Goal: Transaction & Acquisition: Download file/media

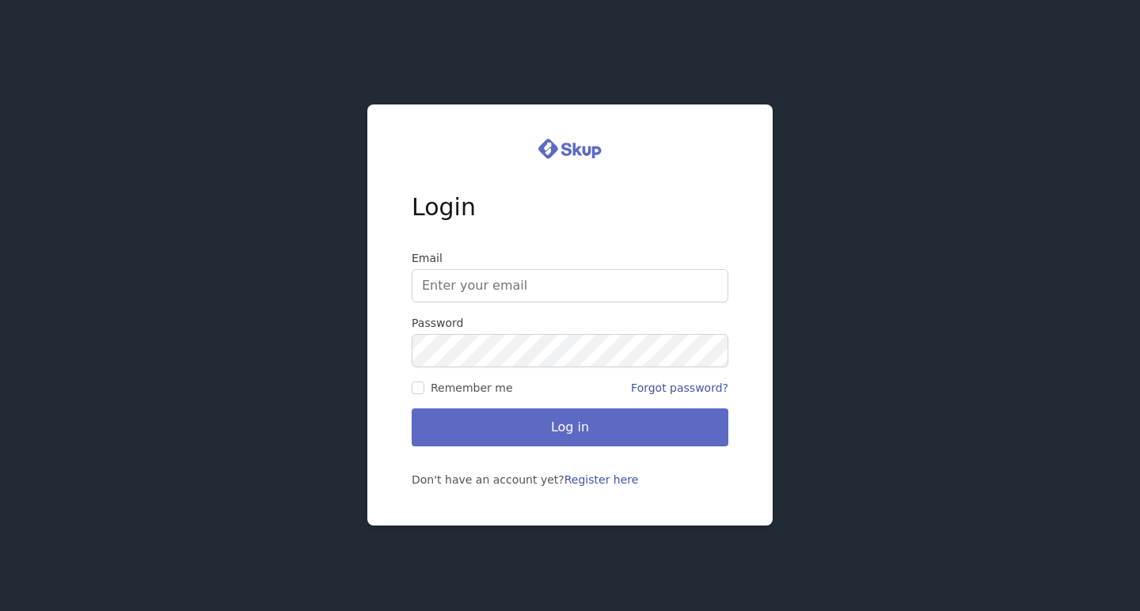
click at [507, 285] on input "Email" at bounding box center [570, 285] width 317 height 33
type input "[EMAIL_ADDRESS][DOMAIN_NAME]"
click at [423, 388] on input "Remember me" at bounding box center [418, 387] width 13 height 13
checkbox input "true"
click at [460, 431] on button "Log in" at bounding box center [570, 427] width 317 height 38
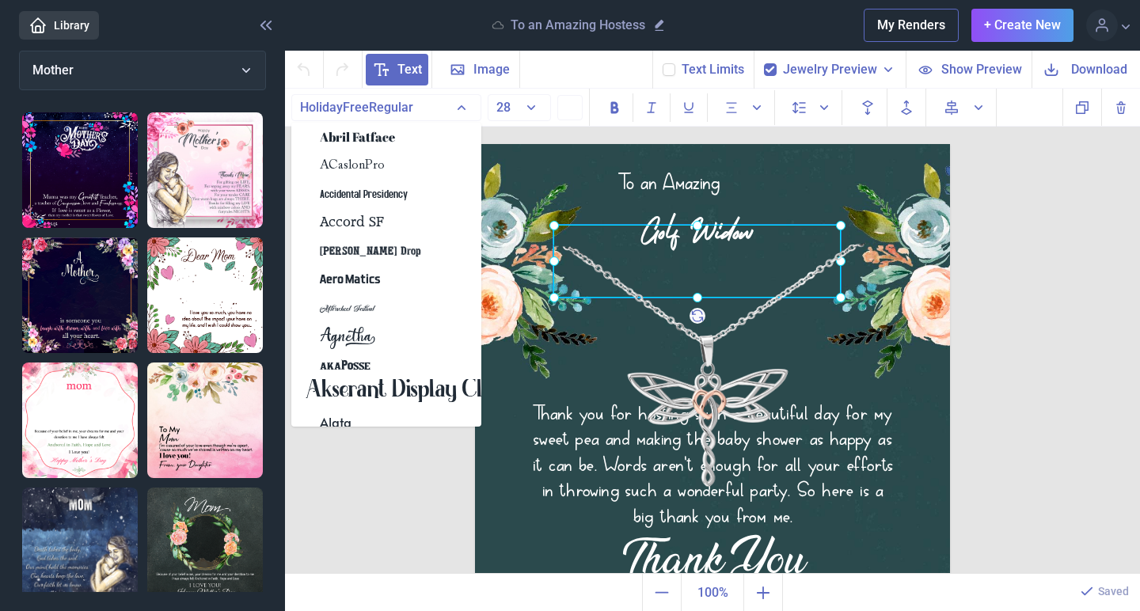
click at [658, 225] on div "Golf Widow" at bounding box center [696, 261] width 287 height 73
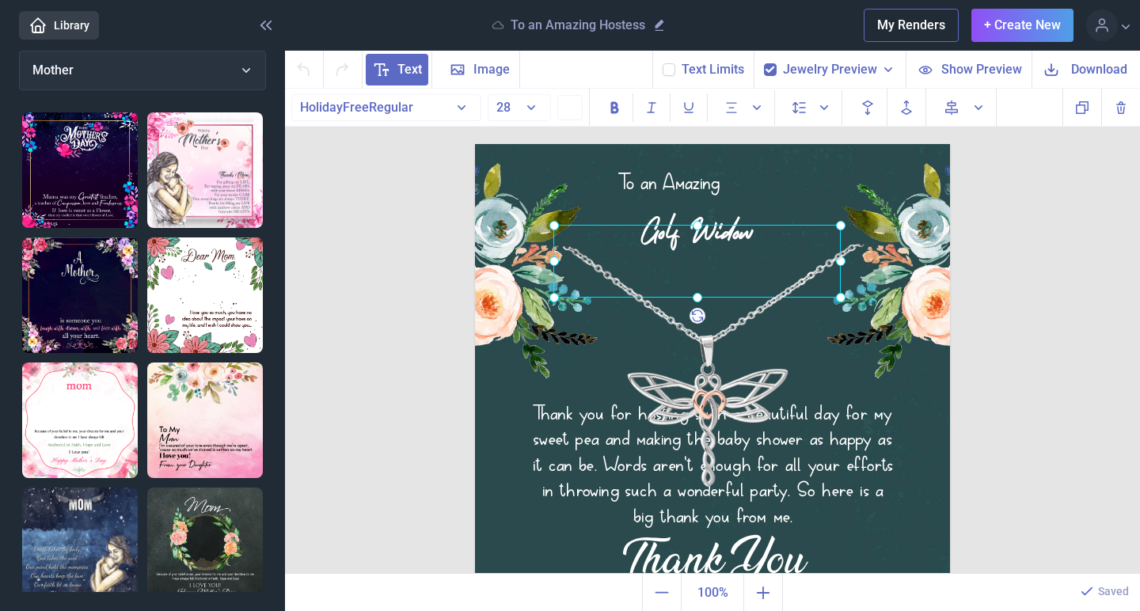
click at [692, 232] on div at bounding box center [696, 261] width 287 height 73
click at [532, 112] on button "28" at bounding box center [519, 107] width 63 height 27
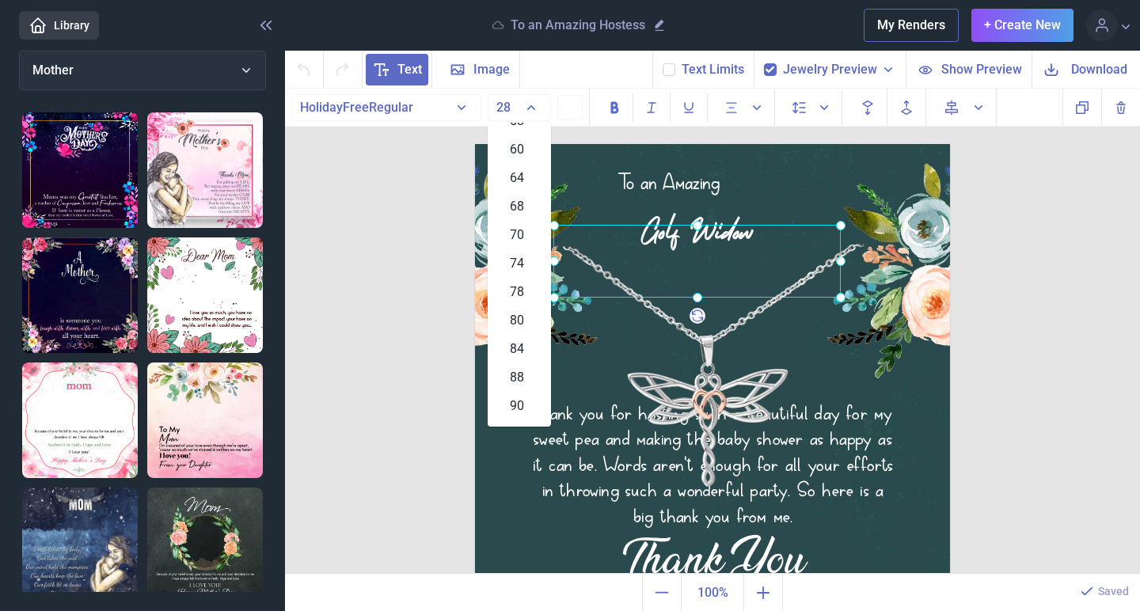
scroll to position [594, 0]
click at [519, 261] on span "74" at bounding box center [517, 255] width 14 height 19
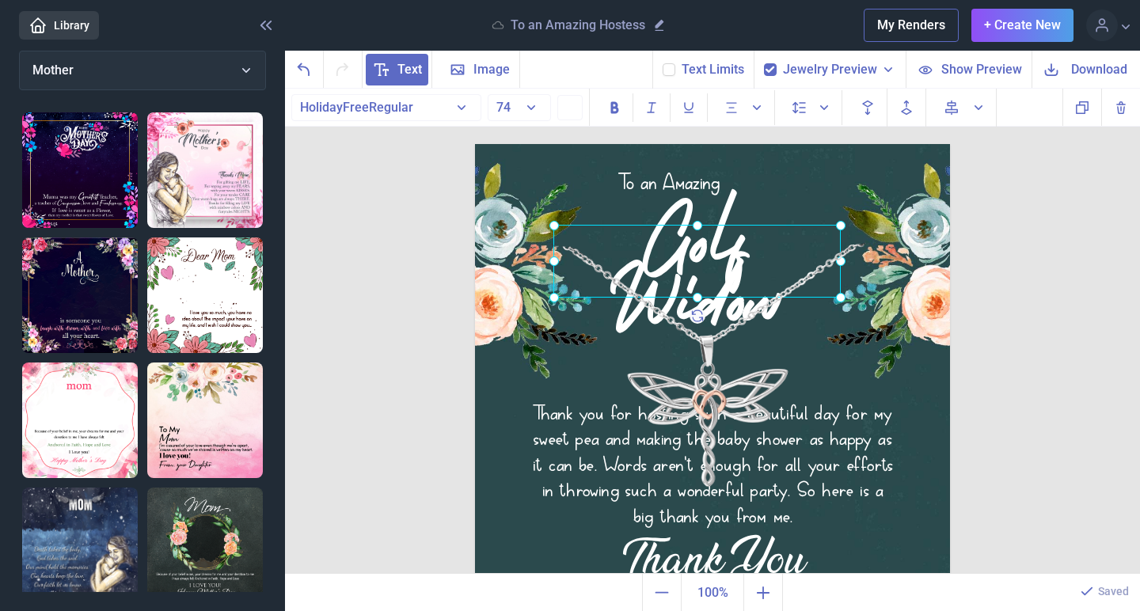
click at [533, 113] on button "74" at bounding box center [519, 107] width 63 height 27
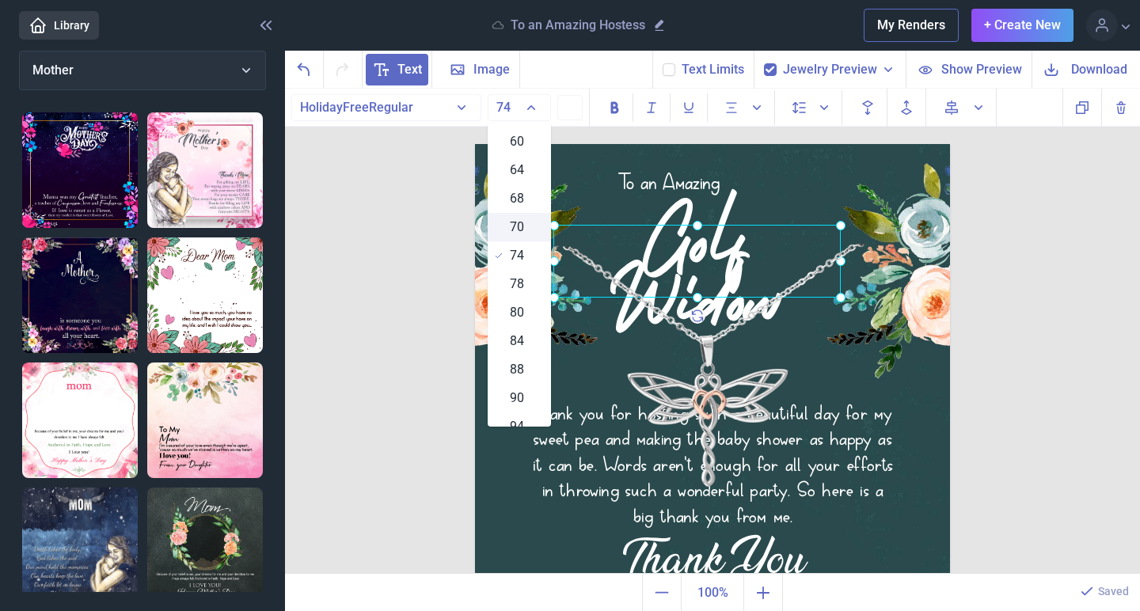
click at [518, 226] on span "70" at bounding box center [517, 227] width 14 height 19
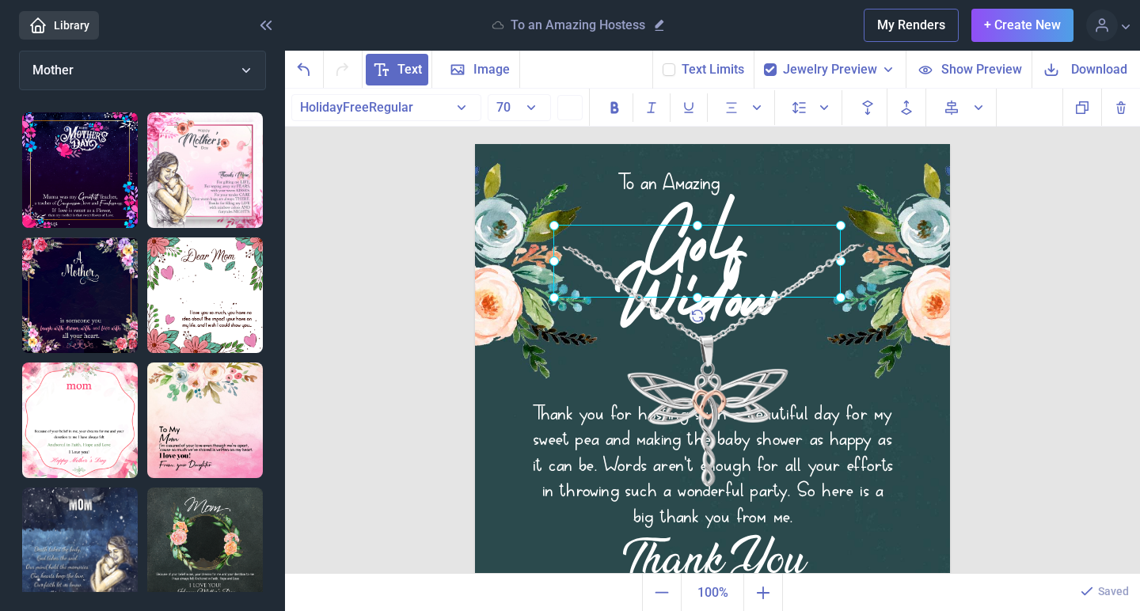
click at [533, 106] on button "70" at bounding box center [519, 107] width 63 height 27
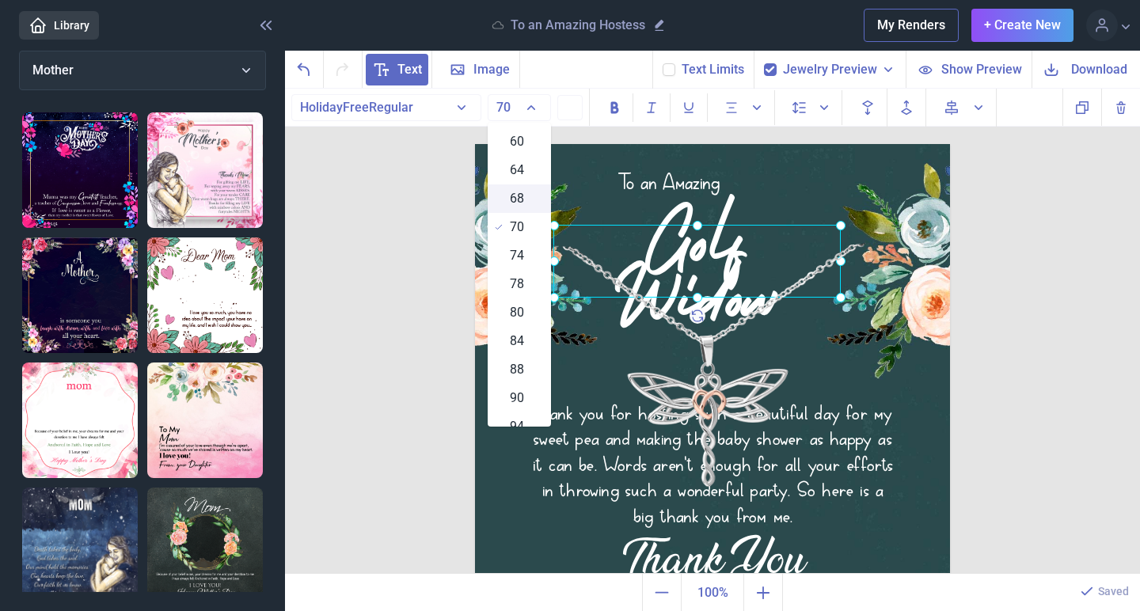
click at [519, 195] on span "68" at bounding box center [517, 198] width 14 height 19
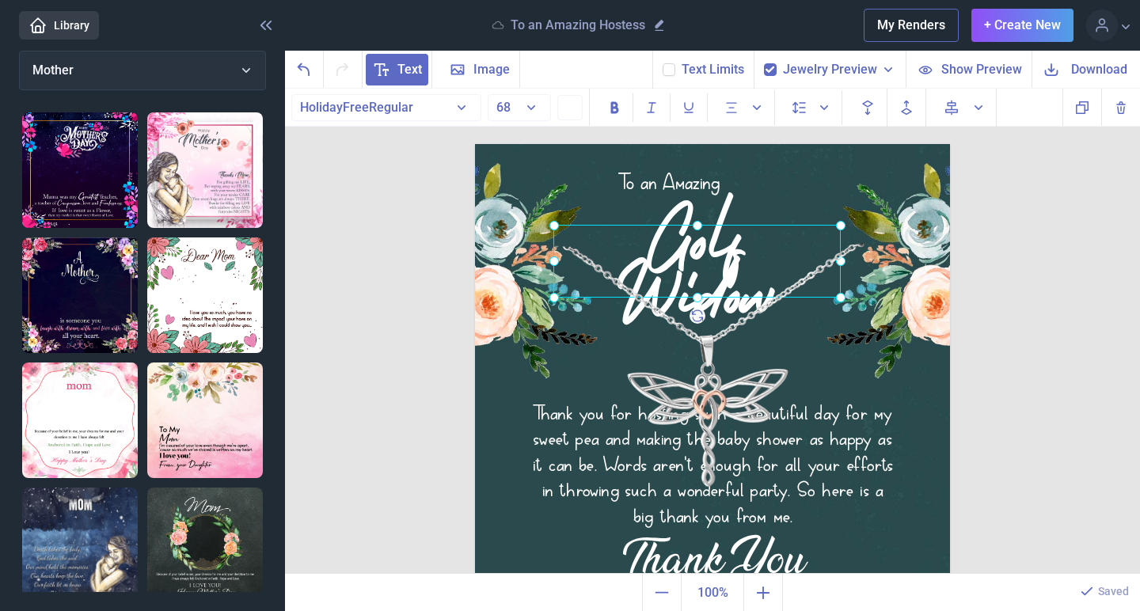
click at [532, 114] on button "68" at bounding box center [519, 107] width 63 height 27
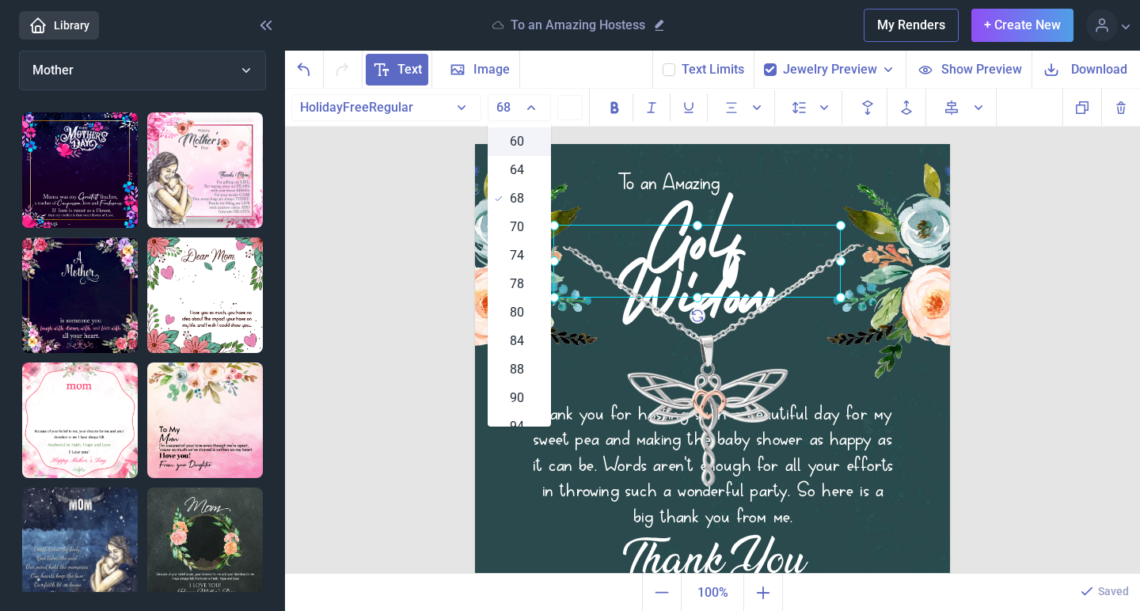
click at [528, 145] on div "60" at bounding box center [519, 141] width 63 height 28
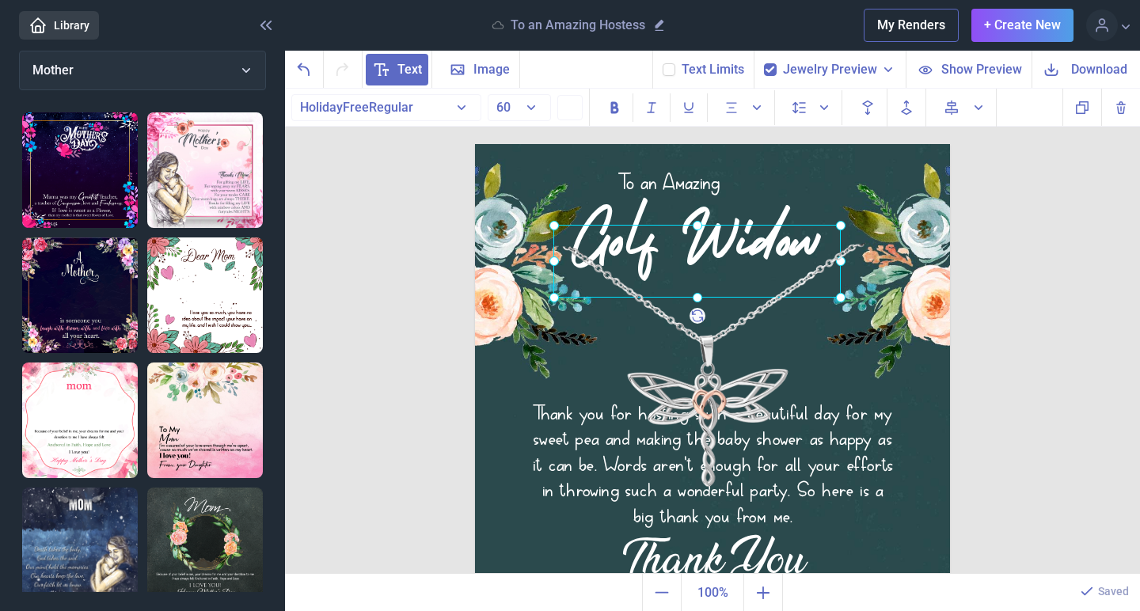
click at [997, 261] on div "To an Amazing Golf Widow Thank you for hosting such a beautiful day for my swee…" at bounding box center [712, 332] width 855 height 486
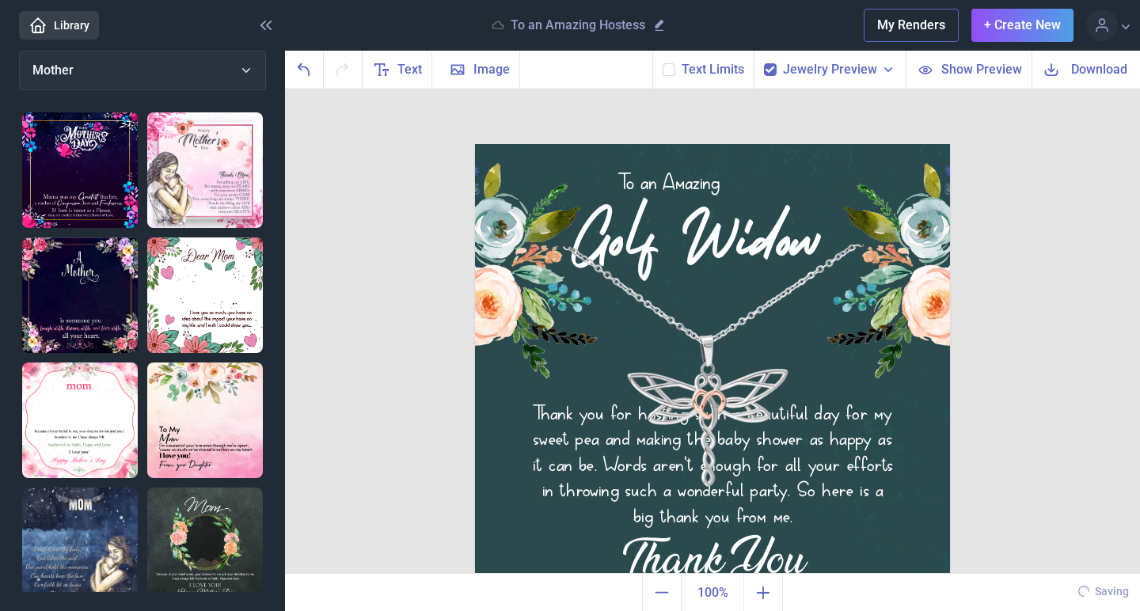
click at [977, 287] on div "To an Amazing Golf Widow Thank you for hosting such a beautiful day for my swee…" at bounding box center [712, 332] width 855 height 486
click at [641, 144] on div "Thank you for hosting such a beautiful day for my sweet pea and making the baby…" at bounding box center [712, 144] width 475 height 0
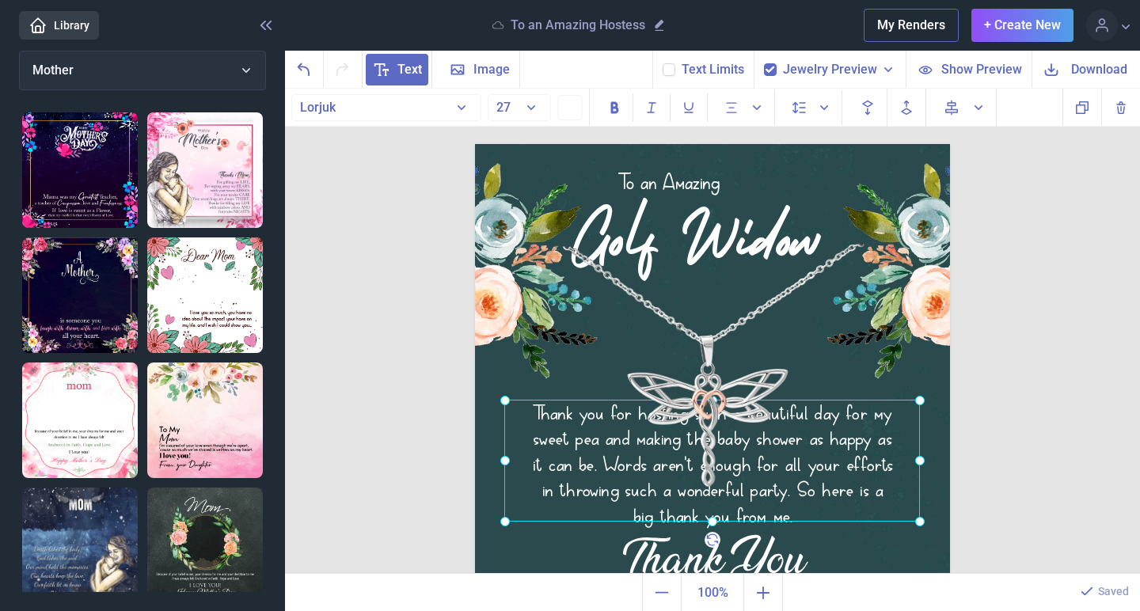
click at [970, 461] on div "To an Amazing Golf Widow Thank you for hosting such a beautiful day for my swee…" at bounding box center [712, 332] width 855 height 486
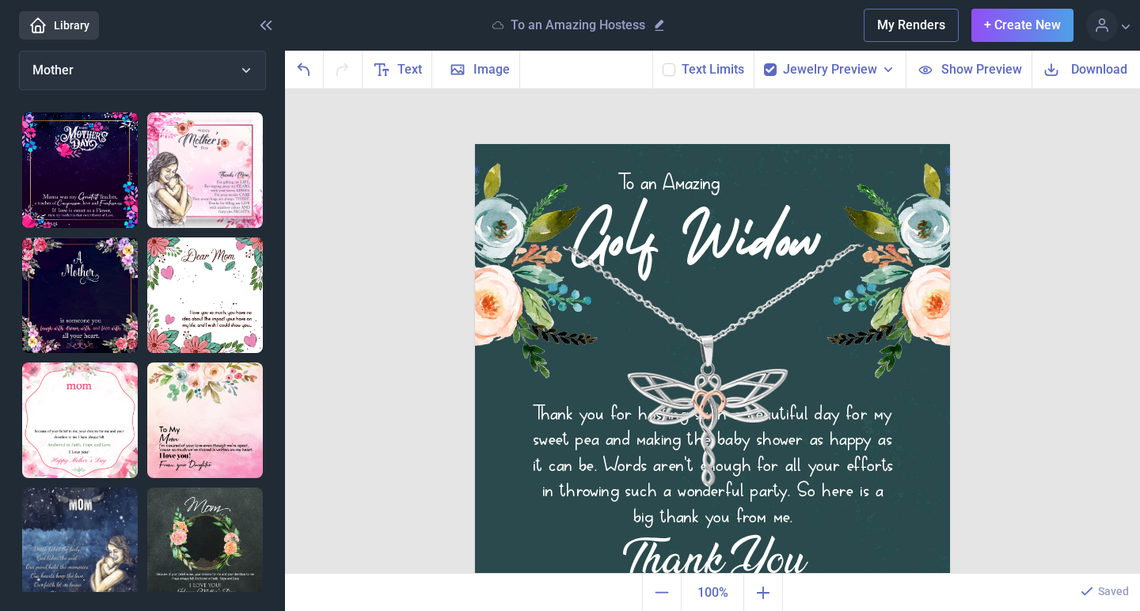
click at [1015, 438] on div "To an Amazing Golf Widow Thank you for hosting such a beautiful day for my swee…" at bounding box center [712, 332] width 855 height 486
click at [665, 590] on icon "Zoom out" at bounding box center [661, 592] width 19 height 19
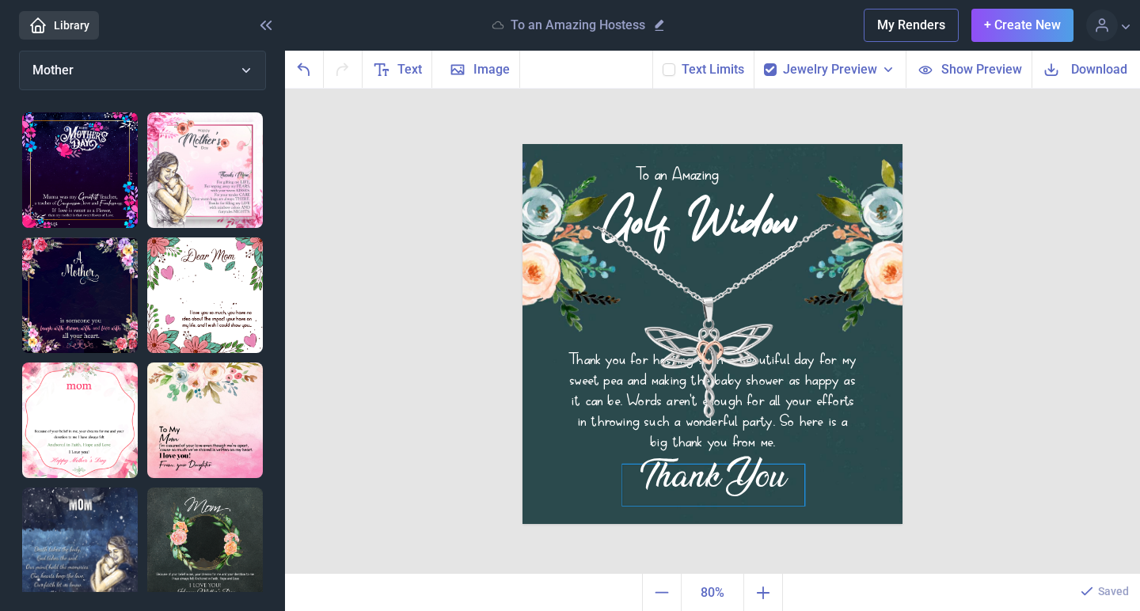
click at [755, 144] on div "Thank You" at bounding box center [712, 144] width 380 height 0
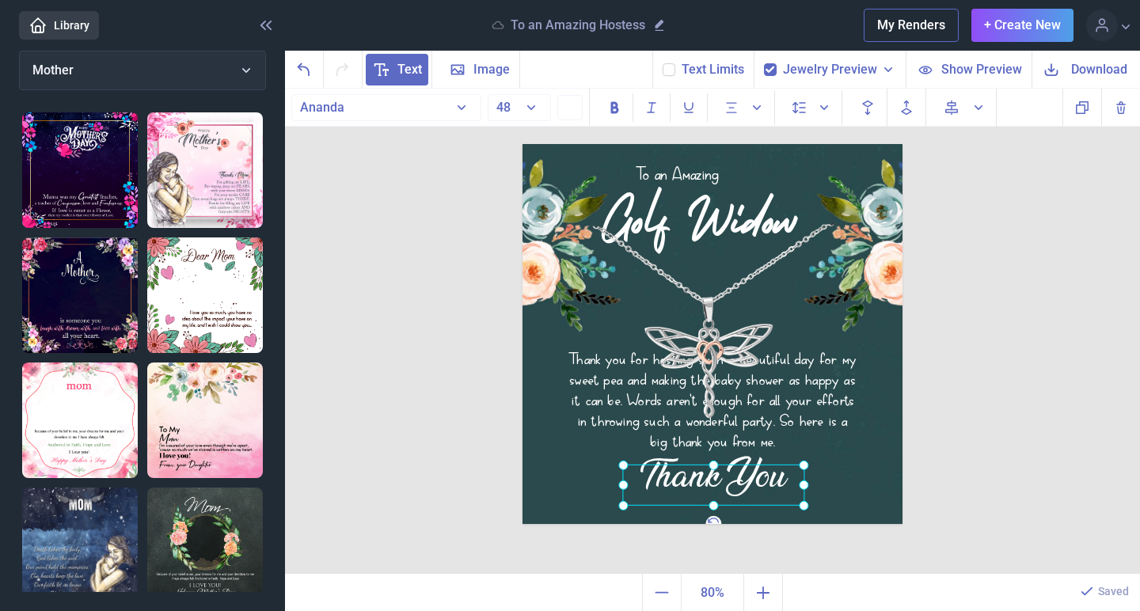
click at [780, 483] on div at bounding box center [713, 485] width 182 height 41
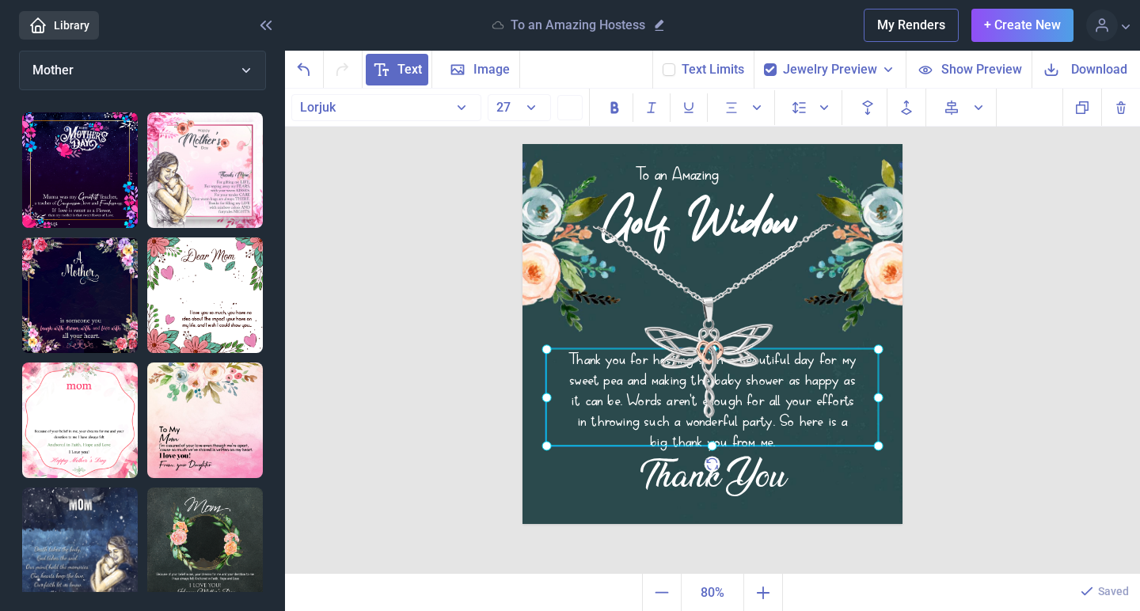
click at [522, 144] on div "Thank you for hosting such a beautiful day for my sweet pea and making the baby…" at bounding box center [522, 144] width 0 height 0
click at [621, 366] on div at bounding box center [712, 396] width 332 height 97
click at [621, 366] on div "Thank you for hosting such a beautiful day for my sweet pea and making the baby…" at bounding box center [712, 396] width 332 height 97
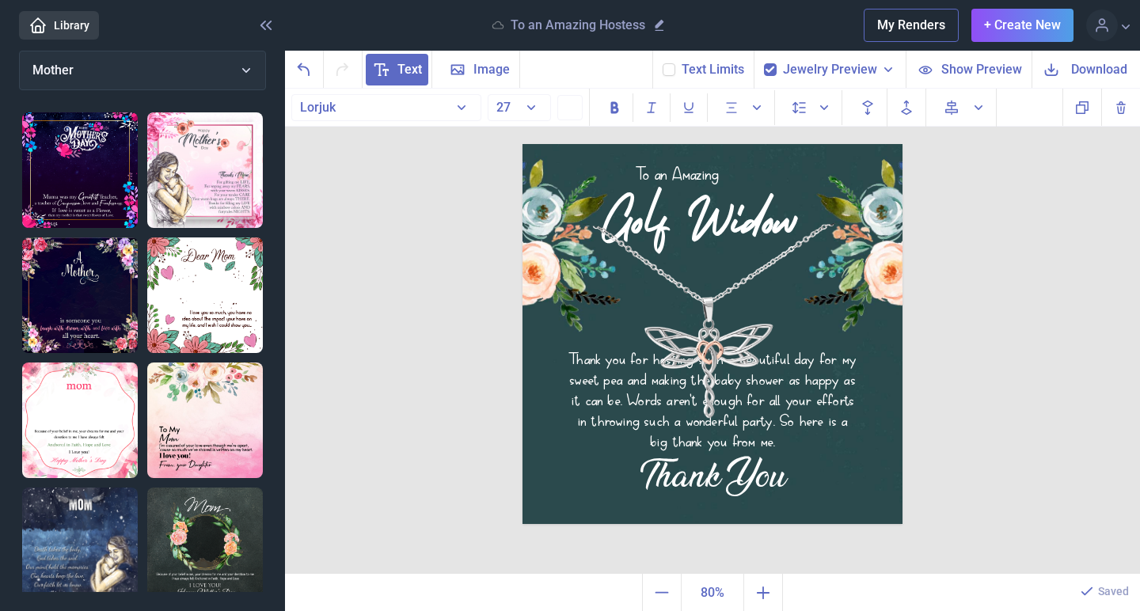
click at [780, 69] on div "Jewelry Preview" at bounding box center [829, 70] width 152 height 38
click at [772, 70] on icon at bounding box center [769, 69] width 9 height 9
click at [764, 63] on input "checkbox" at bounding box center [763, 63] width 1 height 1
checkbox input "false"
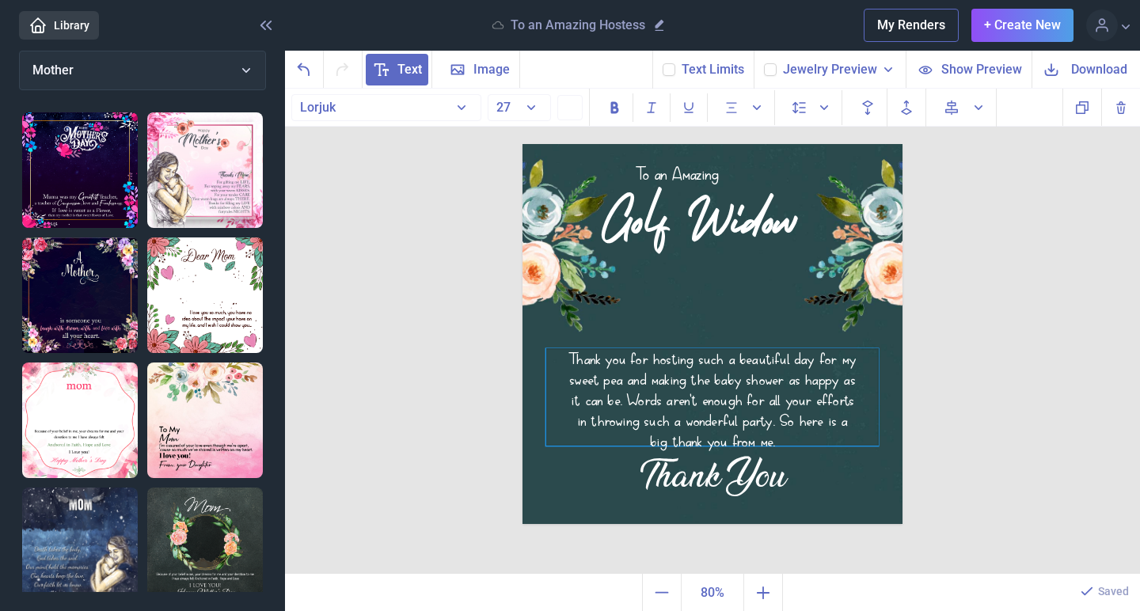
click at [624, 355] on div "Thank you for hosting such a beautiful day for my sweet pea and making the baby…" at bounding box center [712, 396] width 332 height 97
click at [731, 402] on div "Thank you for hosting such a beautiful day for my sweet pea and making the baby…" at bounding box center [712, 396] width 332 height 97
click at [772, 441] on div "Thank you for hosting such a beautiful day for my sweet pea and making the baby…" at bounding box center [712, 396] width 332 height 97
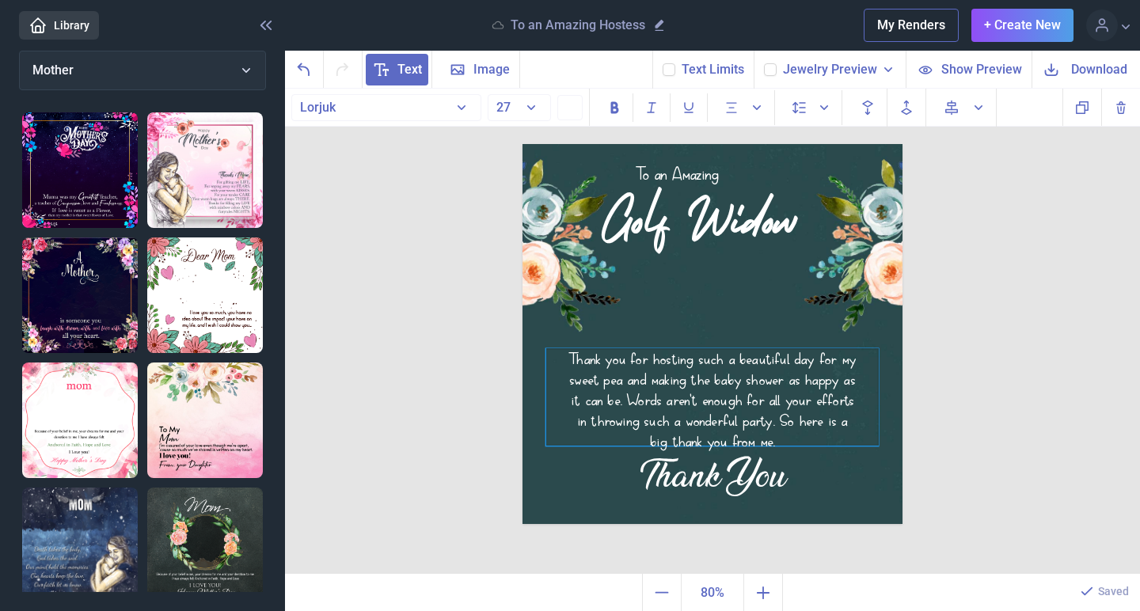
click at [774, 446] on div "Thank you for hosting such a beautiful day for my sweet pea and making the baby…" at bounding box center [712, 396] width 332 height 97
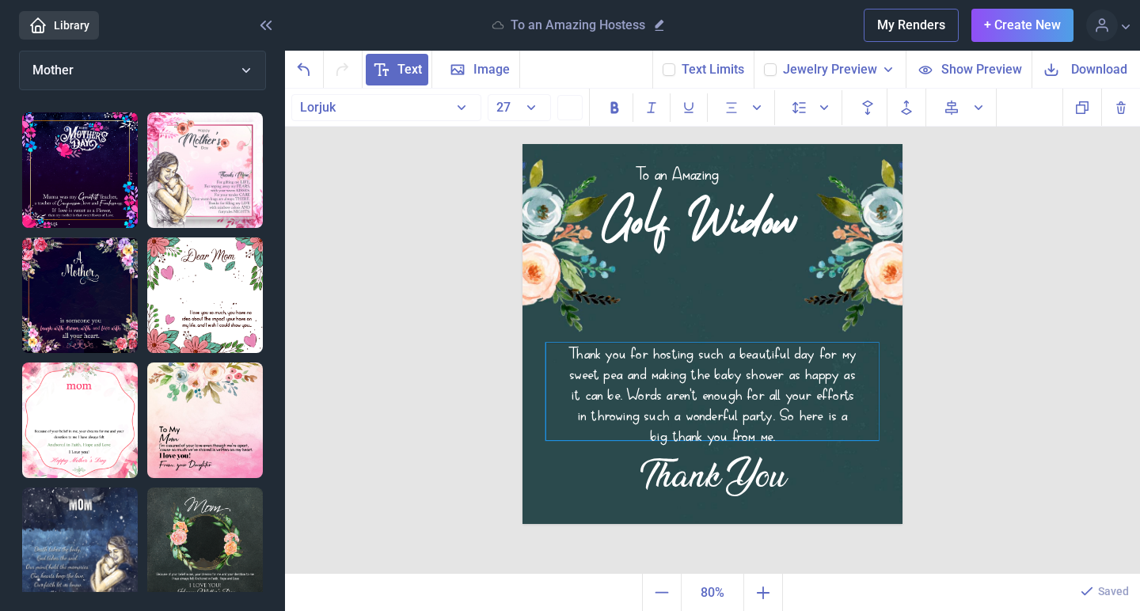
click at [774, 438] on div "Thank you for hosting such a beautiful day for my sweet pea and making the baby…" at bounding box center [712, 391] width 332 height 97
click at [715, 353] on div "Thank you for hosting such a beautiful day for my sweet pea and making the baby…" at bounding box center [712, 391] width 332 height 97
click at [632, 351] on div "Thank you for hosting such a beautiful day for my sweet pea and making the baby…" at bounding box center [712, 391] width 332 height 97
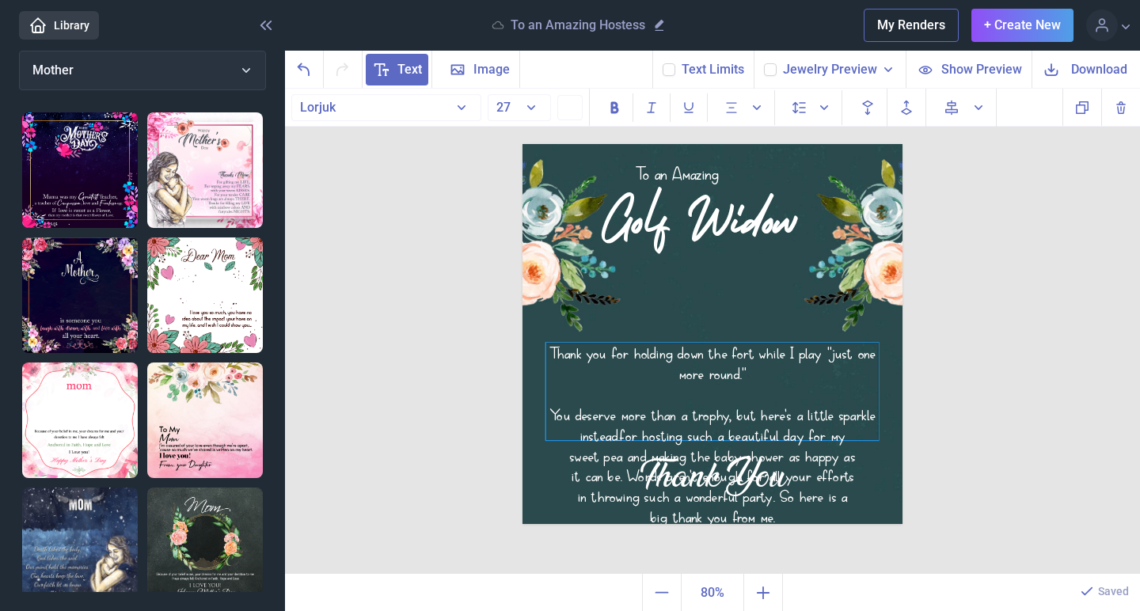
click at [625, 437] on div "You deserve more than a trophy, but here's a little sparkle instead.for hosting…" at bounding box center [712, 424] width 332 height 41
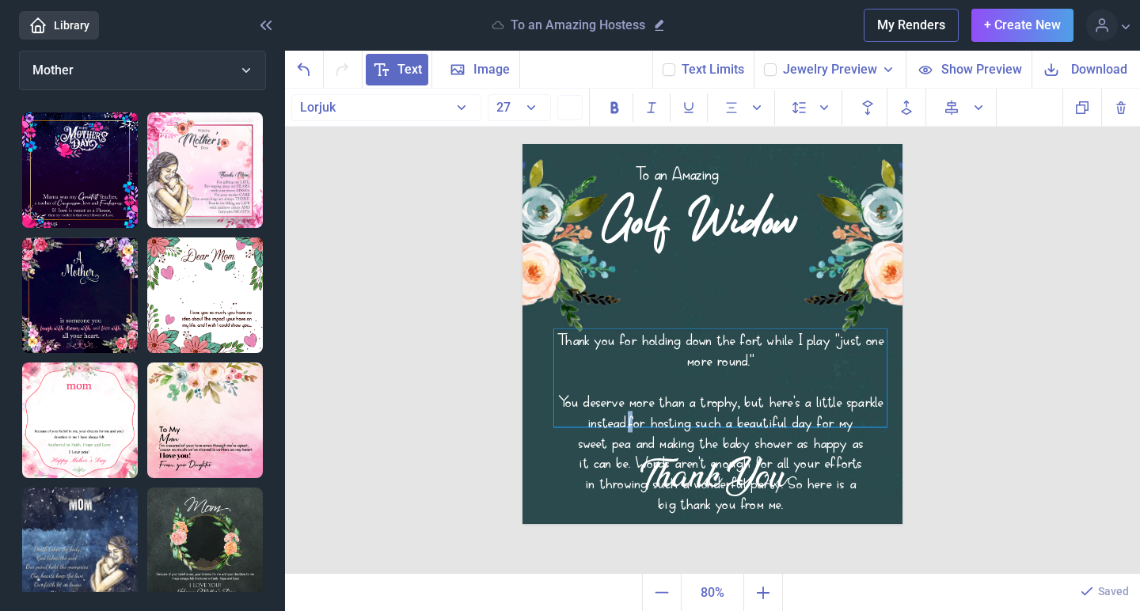
drag, startPoint x: 623, startPoint y: 436, endPoint x: 630, endPoint y: 421, distance: 16.6
click at [630, 421] on div "You deserve more than a trophy, but here's a little sparkle instead.for hosting…" at bounding box center [720, 411] width 332 height 41
click at [636, 423] on div "You deserve more than a trophy, but here's a little sparkle instead.for hosting…" at bounding box center [718, 413] width 332 height 41
click at [632, 428] on div "You deserve more than a trophy, but here's a little sparkle instead.for hosting…" at bounding box center [718, 413] width 332 height 41
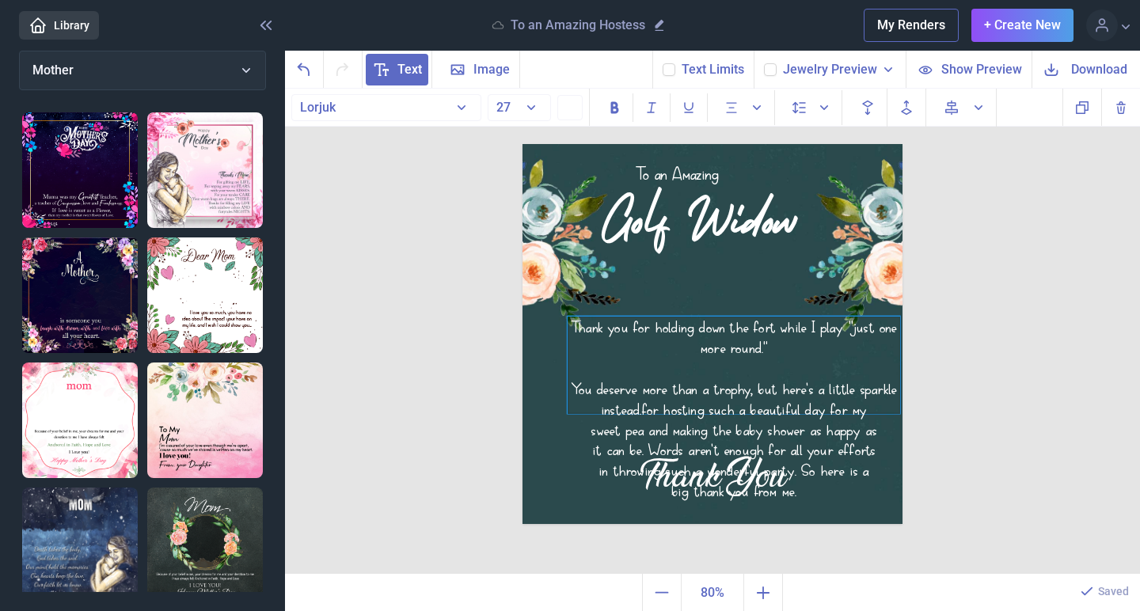
drag, startPoint x: 632, startPoint y: 427, endPoint x: 643, endPoint y: 404, distance: 24.8
click at [643, 404] on div "You deserve more than a trophy, but here's a little sparkle instead.for hosting…" at bounding box center [733, 398] width 332 height 41
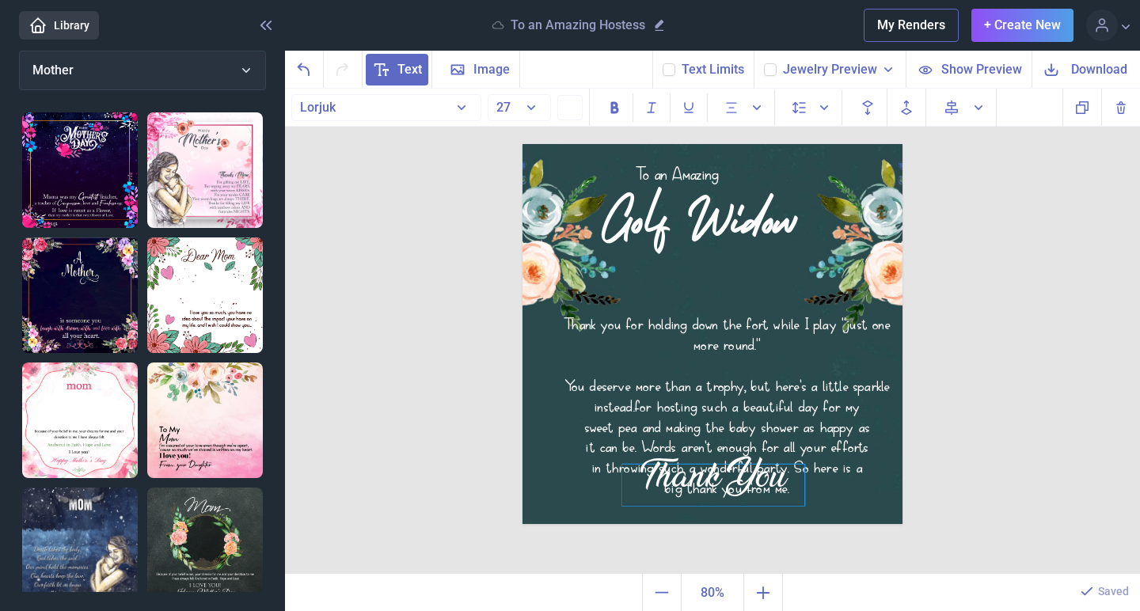
click at [623, 144] on div "Thank You" at bounding box center [712, 144] width 380 height 0
click at [596, 411] on div "Thank you for holding down the fort while I play "just one more round." You des…" at bounding box center [726, 361] width 332 height 97
click at [838, 411] on div "Thank you for holding down the fort while I play "just one more round." You des…" at bounding box center [726, 361] width 332 height 97
click at [864, 470] on img at bounding box center [712, 334] width 380 height 380
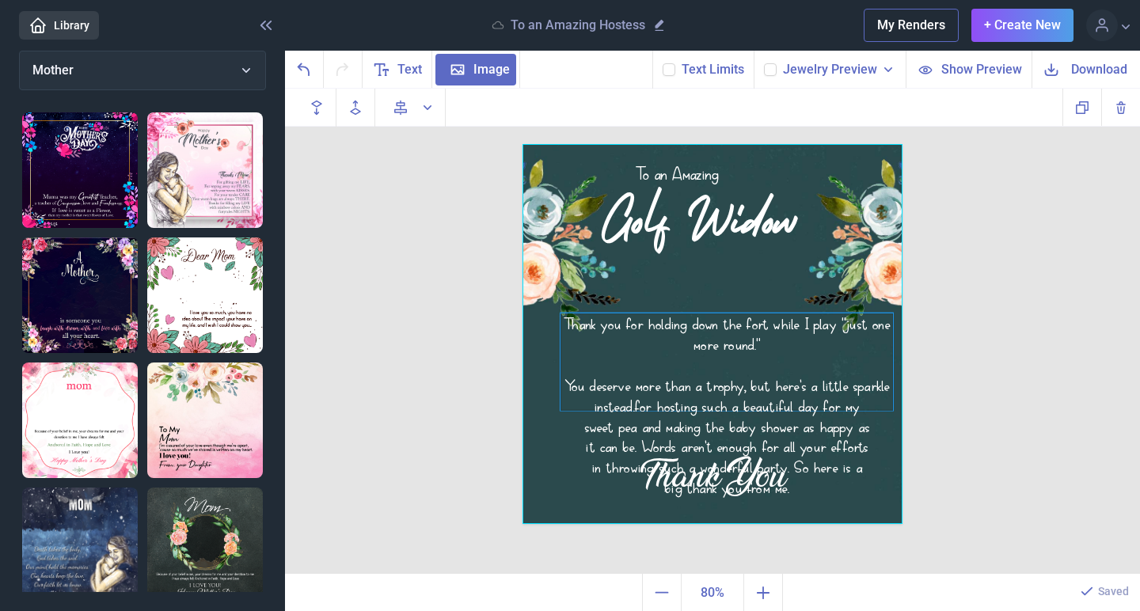
click at [860, 411] on div "Thank you for holding down the fort while I play "just one more round." You des…" at bounding box center [726, 361] width 332 height 97
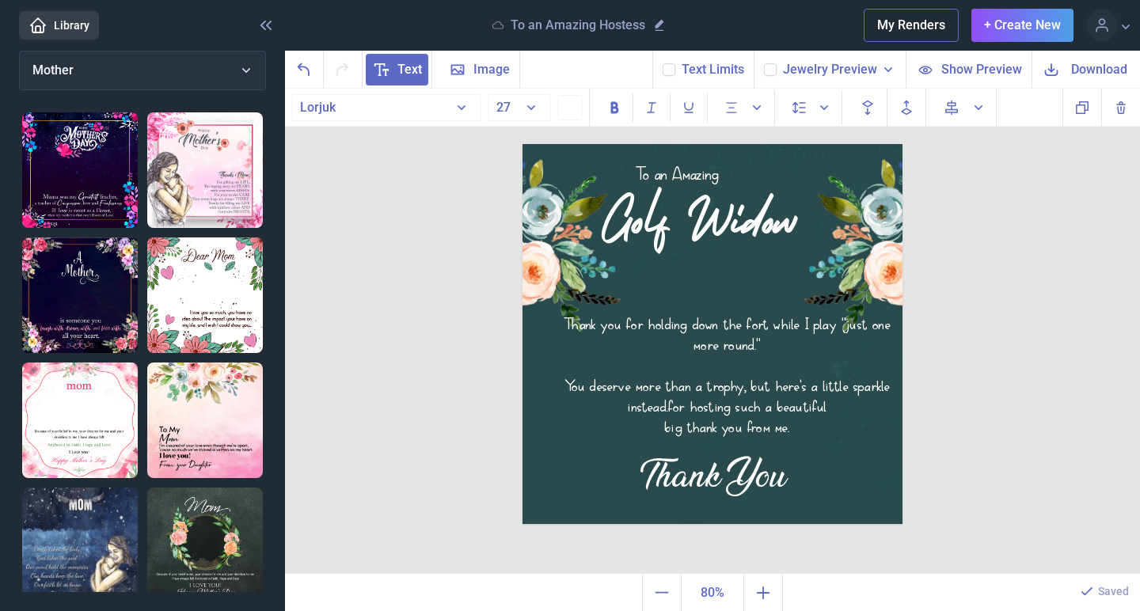
click at [791, 424] on img at bounding box center [712, 334] width 380 height 380
click at [780, 411] on div "Thank you for holding down the fort while I play "just one more round." You des…" at bounding box center [726, 361] width 332 height 97
click at [787, 411] on div "Thank you for holding down the fort while I play "just one more round." You des…" at bounding box center [726, 361] width 332 height 97
click at [706, 332] on div "Thank you for holding down the fort while I play "just one more round."" at bounding box center [726, 333] width 332 height 41
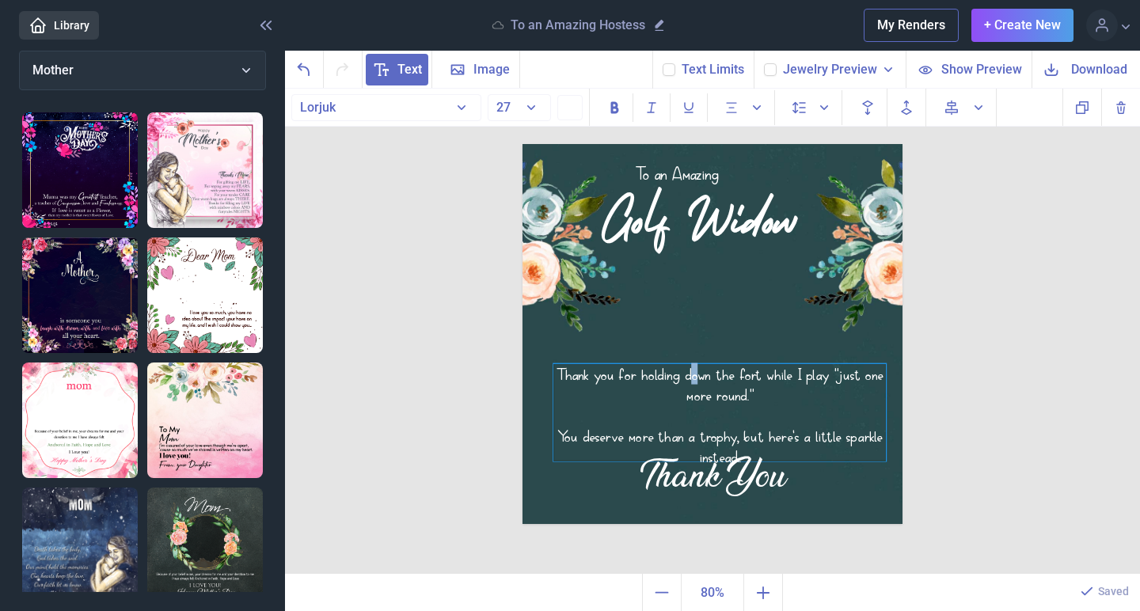
drag, startPoint x: 702, startPoint y: 313, endPoint x: 693, endPoint y: 377, distance: 63.9
click at [693, 377] on div "Thank you for holding down the fort while I play "just one more round."" at bounding box center [719, 384] width 332 height 41
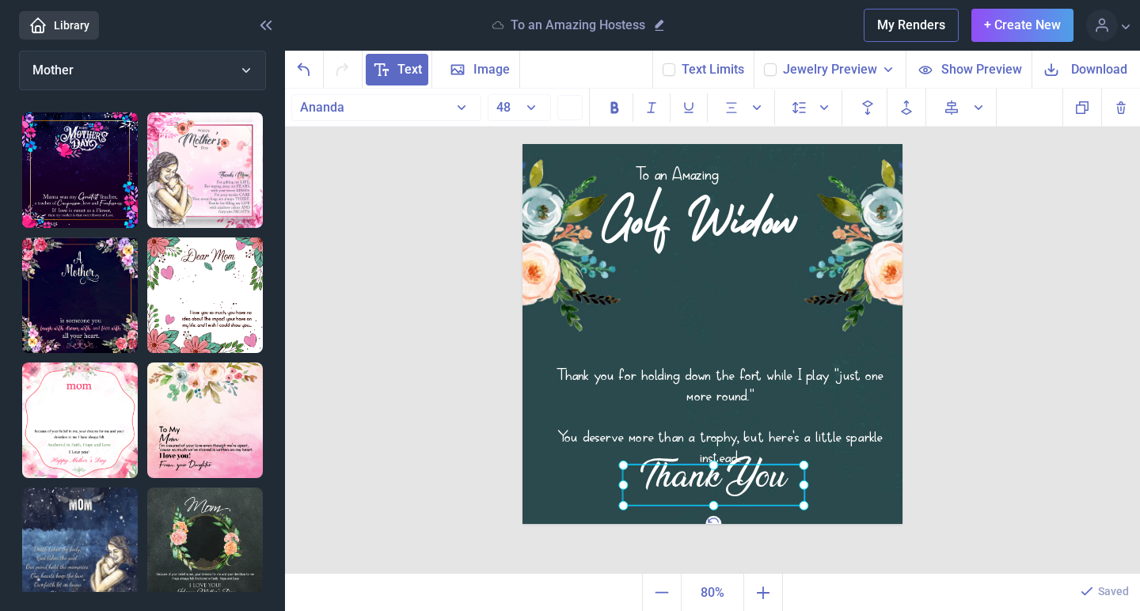
click at [522, 144] on div "Thank You" at bounding box center [522, 144] width 0 height 0
click at [714, 486] on div at bounding box center [713, 485] width 182 height 41
click at [712, 479] on div at bounding box center [713, 485] width 182 height 41
click at [701, 484] on div at bounding box center [713, 485] width 182 height 41
click at [738, 476] on div at bounding box center [713, 485] width 182 height 41
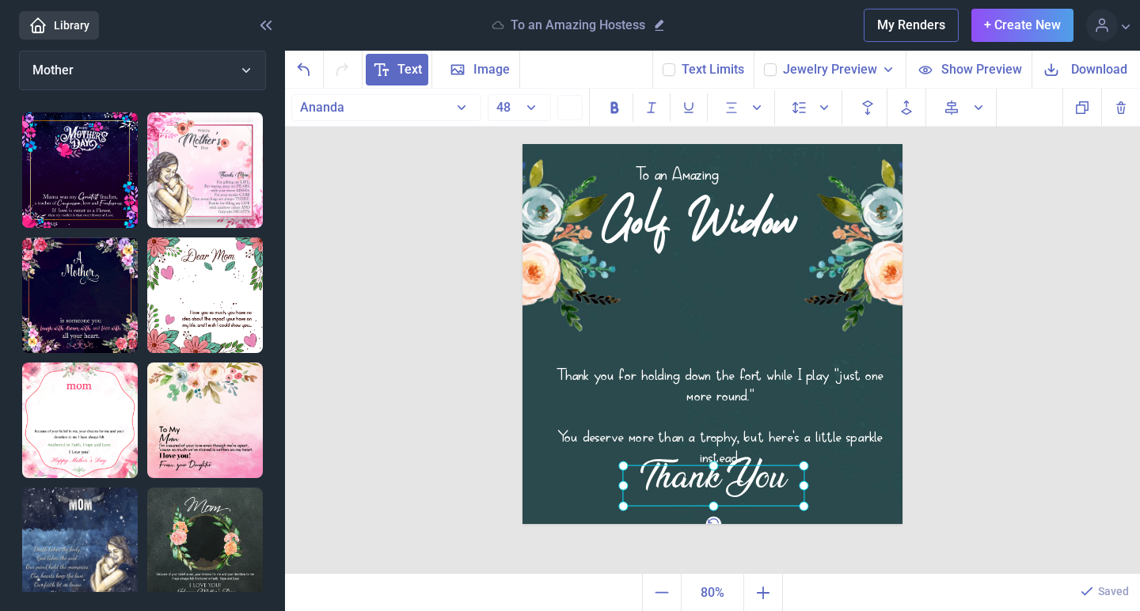
click at [766, 480] on div at bounding box center [713, 485] width 182 height 41
click at [766, 480] on div "Thank You" at bounding box center [713, 485] width 182 height 41
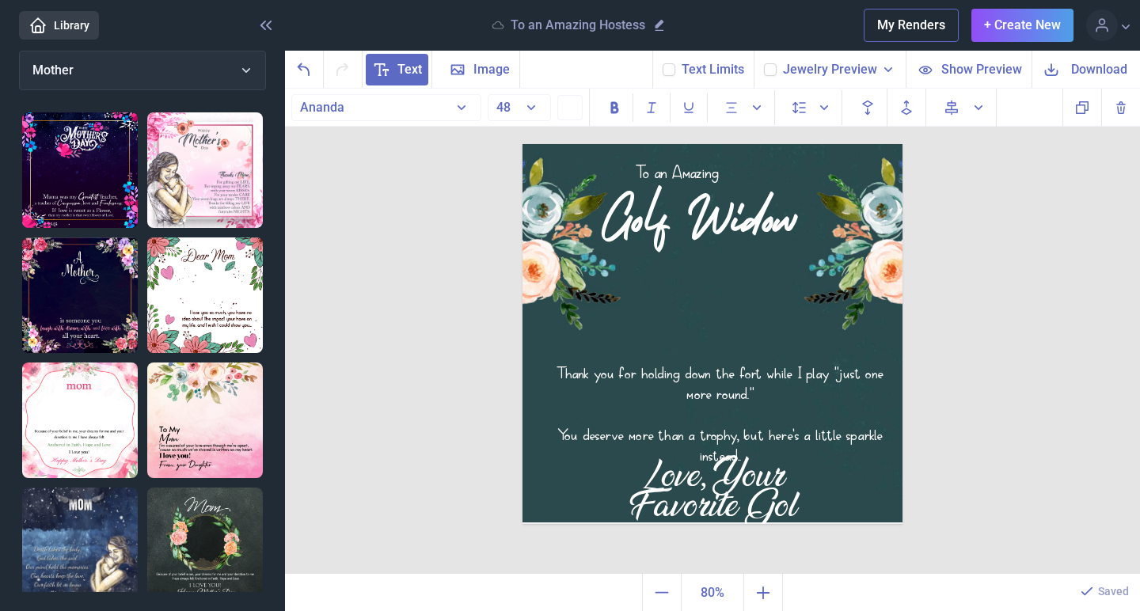
scroll to position [32, 0]
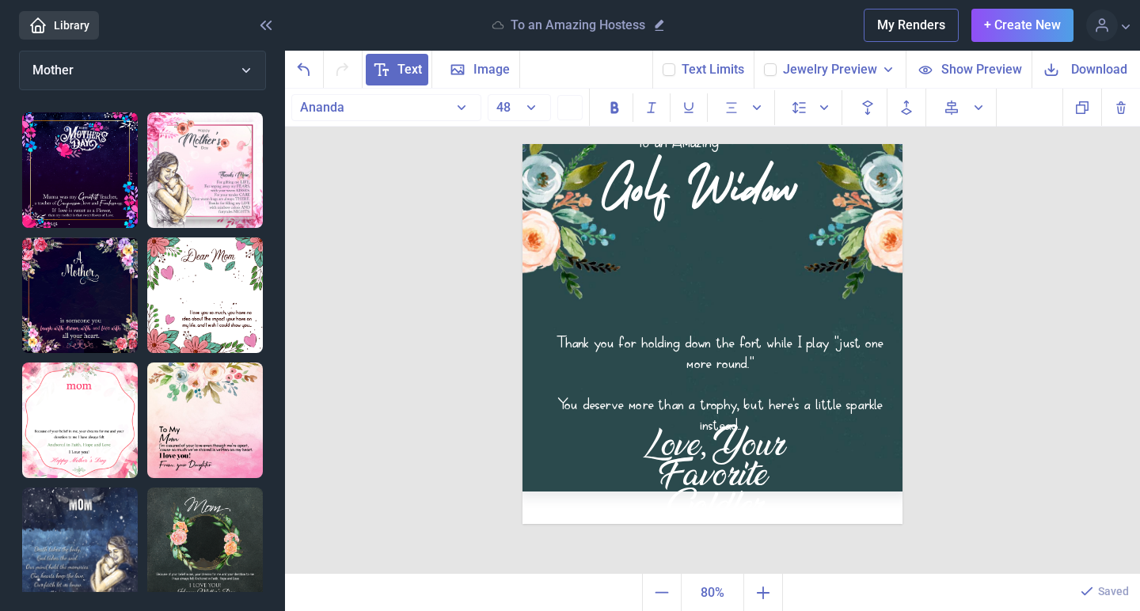
click at [525, 104] on button "48" at bounding box center [519, 107] width 63 height 27
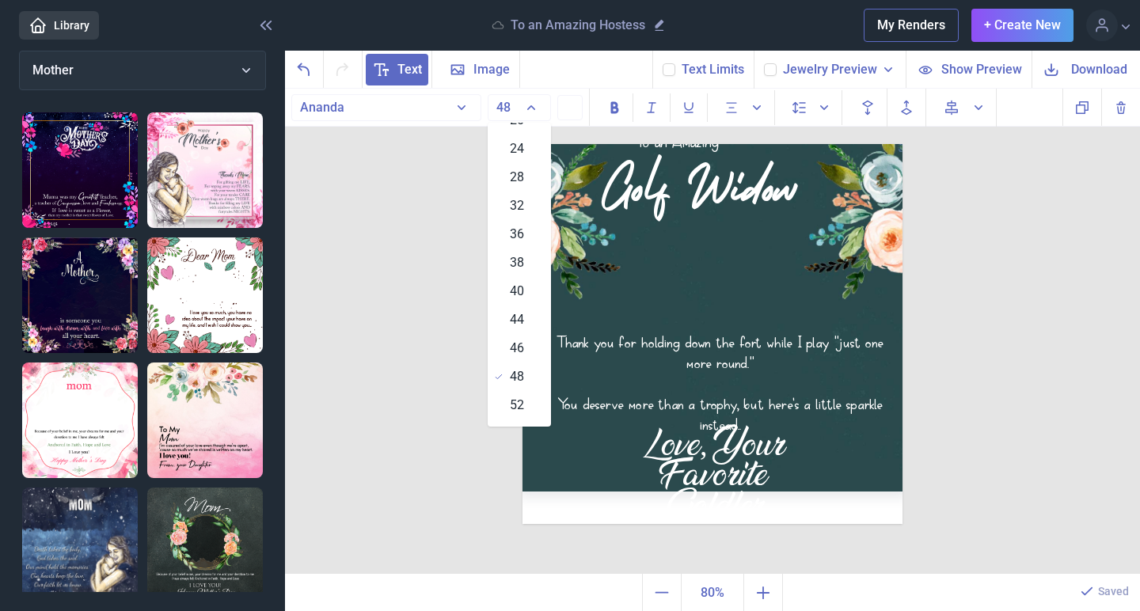
scroll to position [262, 0]
click at [521, 243] on span "38" at bounding box center [517, 245] width 14 height 19
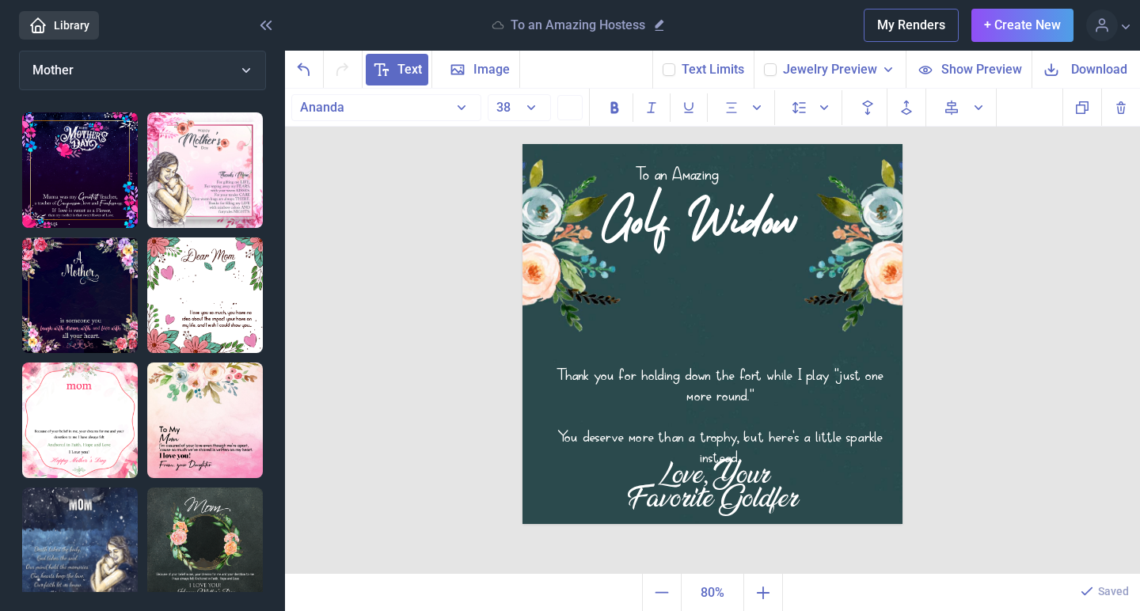
scroll to position [0, 0]
click at [764, 496] on div "Love, Your Favorite Goldfer" at bounding box center [713, 485] width 182 height 41
click at [770, 500] on div "Love, Your Favorite Goldfer" at bounding box center [713, 485] width 182 height 41
click at [526, 108] on button "38" at bounding box center [519, 107] width 63 height 27
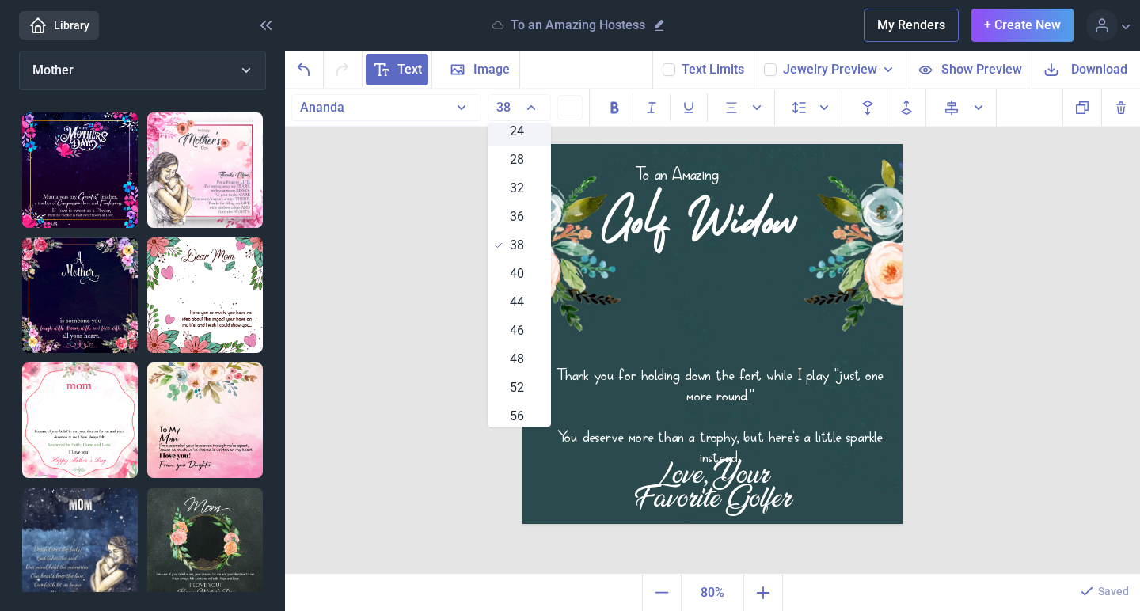
click at [522, 139] on span "24" at bounding box center [517, 131] width 14 height 19
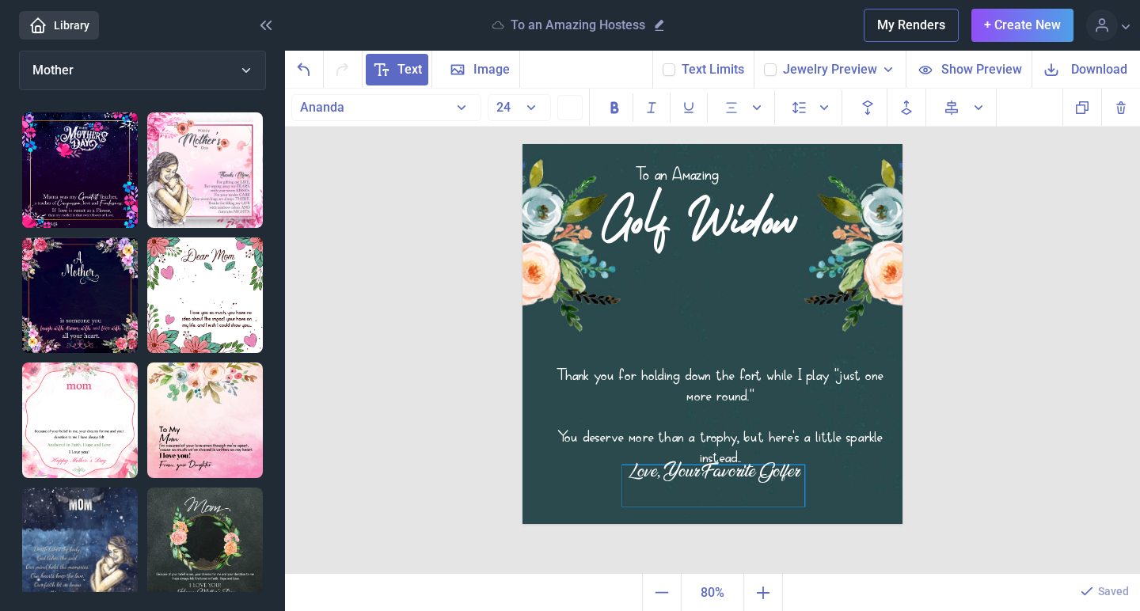
click at [649, 470] on div "Love, Your Favorite Golfer" at bounding box center [713, 485] width 182 height 41
drag, startPoint x: 697, startPoint y: 472, endPoint x: 701, endPoint y: 491, distance: 18.6
click at [701, 491] on div "Love, Your Favorite Golfer" at bounding box center [716, 500] width 182 height 41
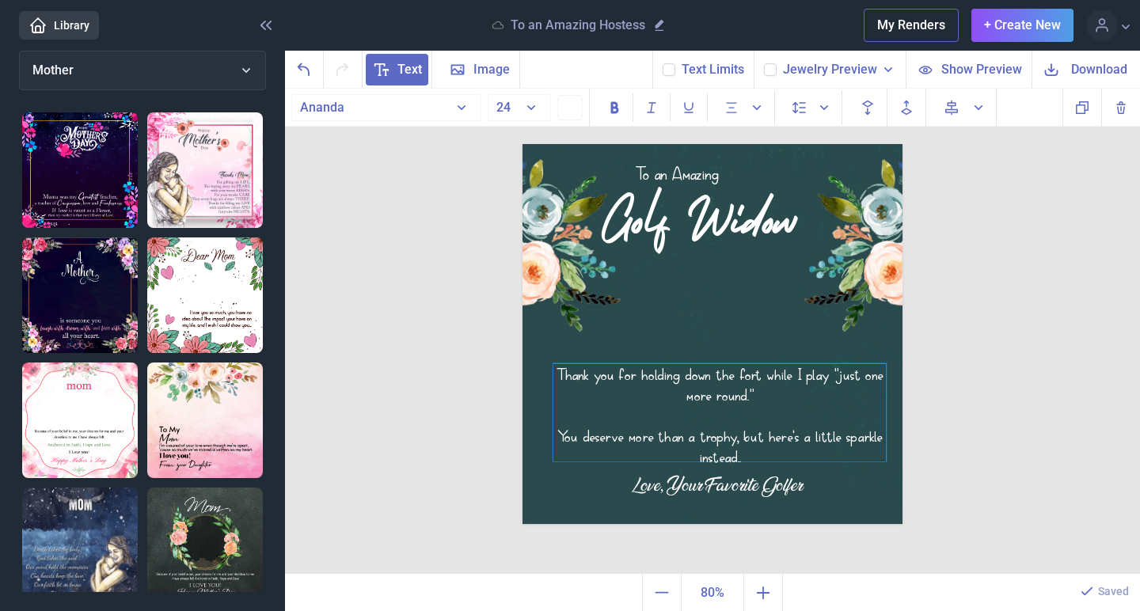
click at [693, 424] on div at bounding box center [719, 414] width 332 height 21
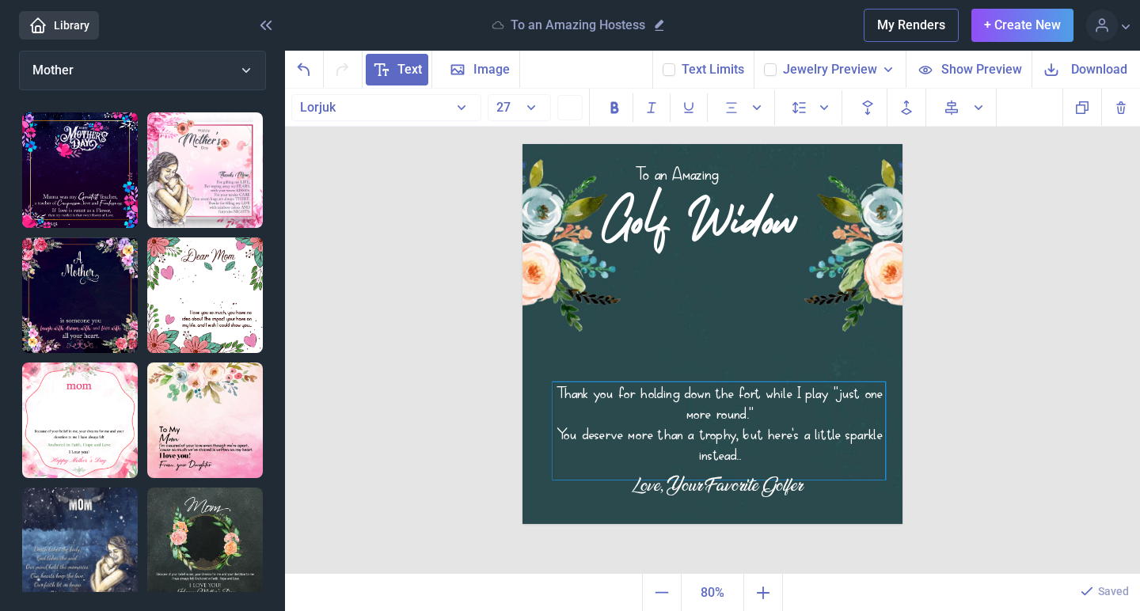
drag, startPoint x: 761, startPoint y: 440, endPoint x: 761, endPoint y: 457, distance: 16.6
click at [761, 461] on div "You deserve more than a trophy, but here's a little sparkle instead.." at bounding box center [718, 443] width 332 height 41
click at [523, 106] on button "27" at bounding box center [519, 107] width 63 height 27
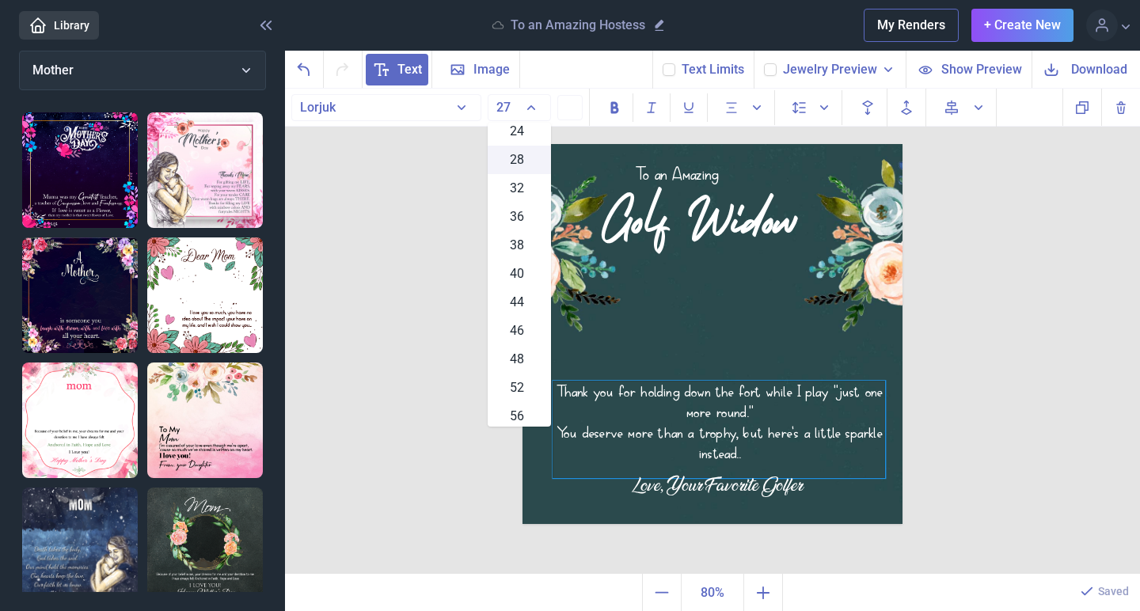
click at [521, 159] on span "28" at bounding box center [517, 159] width 14 height 19
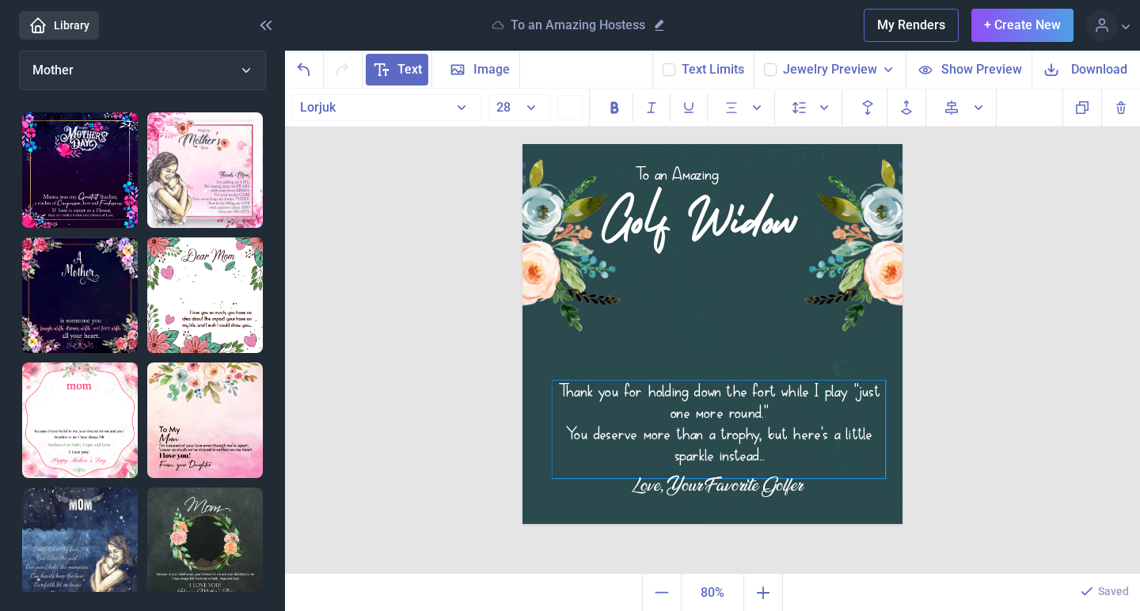
click at [533, 108] on button "28" at bounding box center [519, 107] width 63 height 27
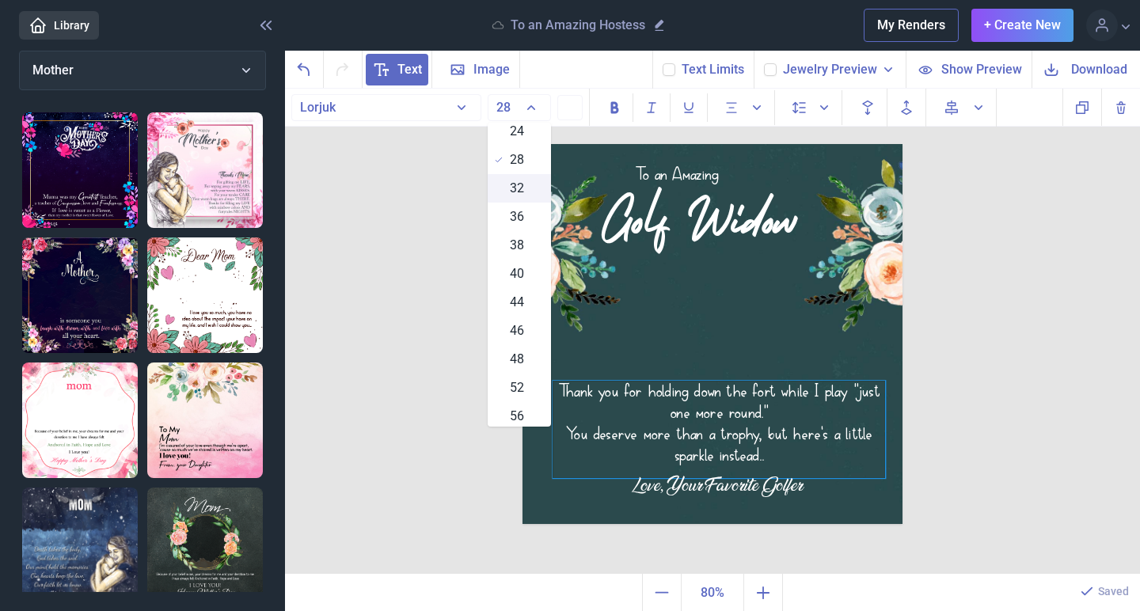
click at [523, 187] on span "32" at bounding box center [517, 188] width 14 height 19
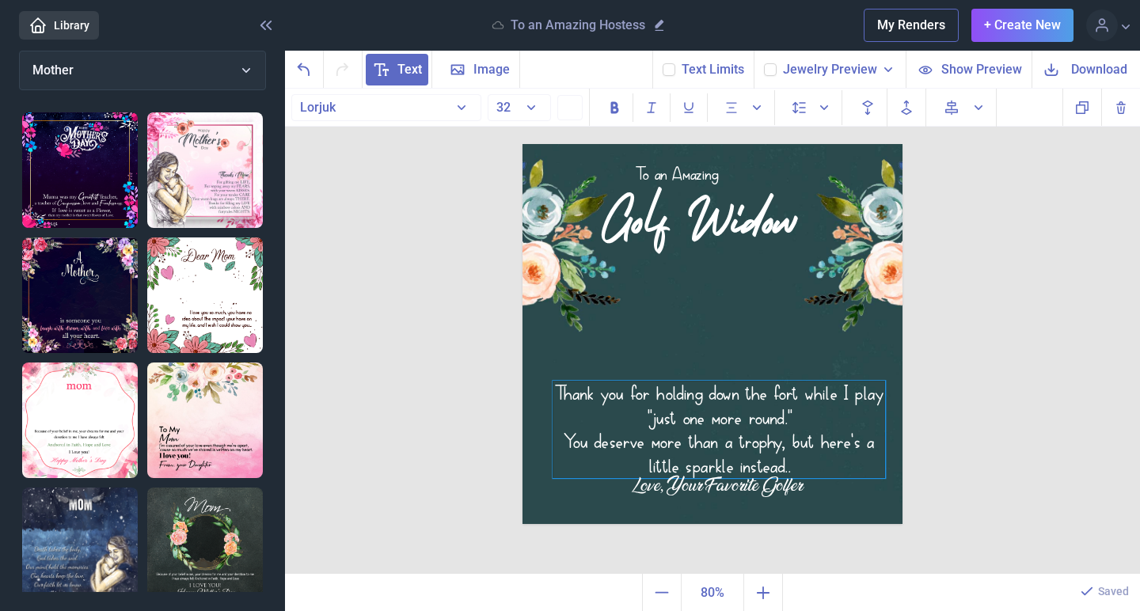
click at [674, 72] on icon at bounding box center [668, 69] width 9 height 9
click at [662, 63] on input "checkbox" at bounding box center [662, 63] width 1 height 1
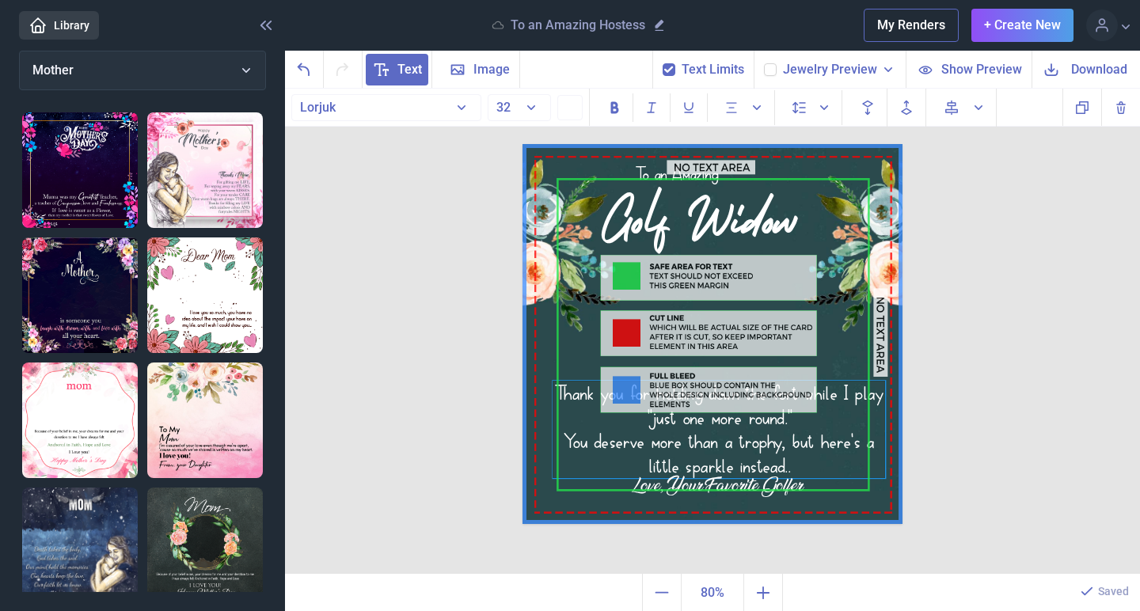
click at [674, 72] on icon at bounding box center [668, 69] width 9 height 9
click at [662, 63] on input "checkbox" at bounding box center [662, 63] width 1 height 1
checkbox input "false"
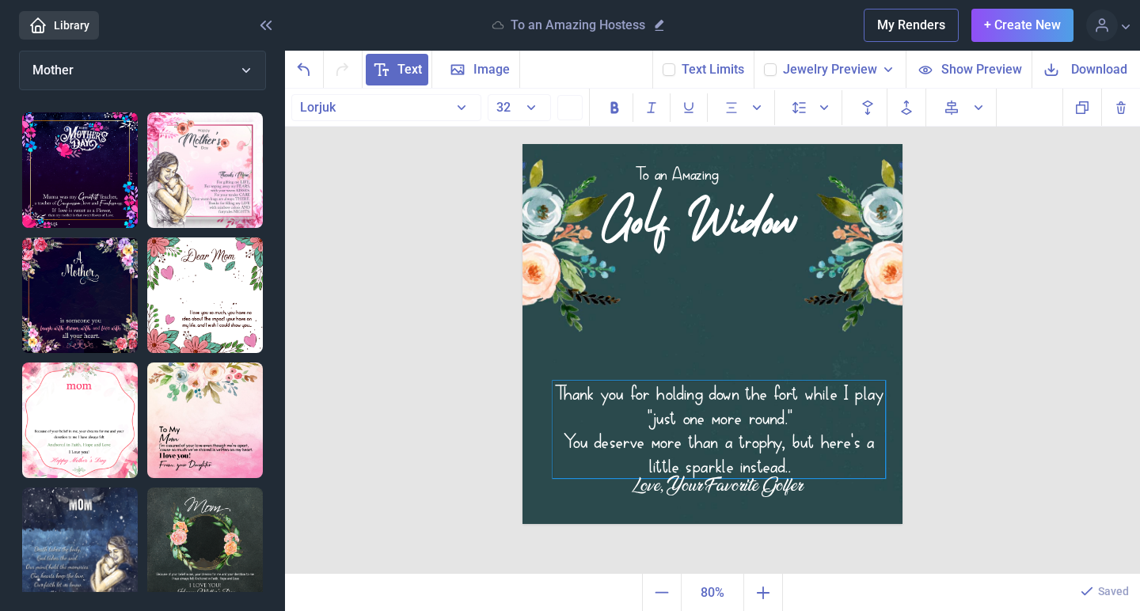
click at [715, 450] on div "You deserve more than a trophy, but here's a little sparkle instead.." at bounding box center [718, 454] width 332 height 48
click at [566, 390] on div "Thank you for holding down the fort while I play "just one more round."" at bounding box center [718, 405] width 332 height 48
click at [532, 110] on button "32" at bounding box center [519, 107] width 63 height 27
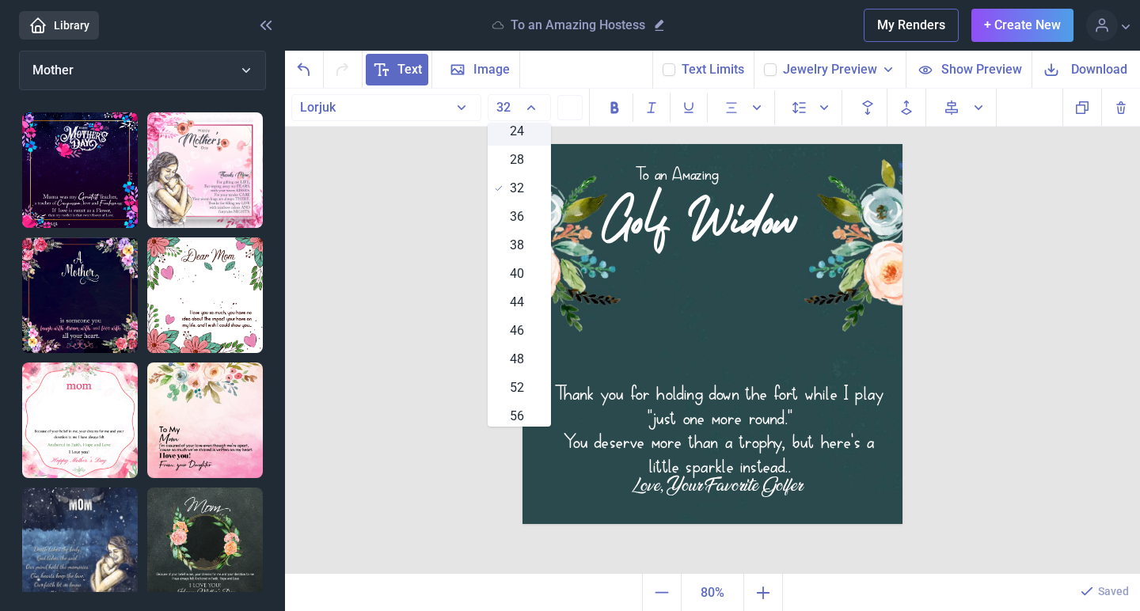
click at [527, 137] on div "24" at bounding box center [519, 131] width 63 height 28
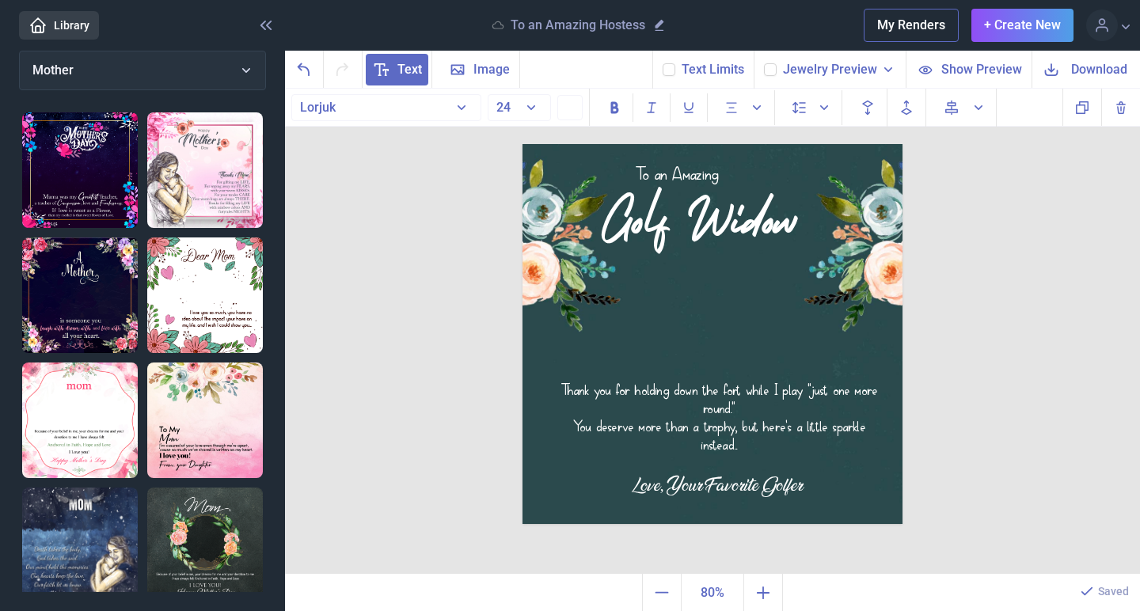
click at [527, 116] on button "24" at bounding box center [519, 107] width 63 height 27
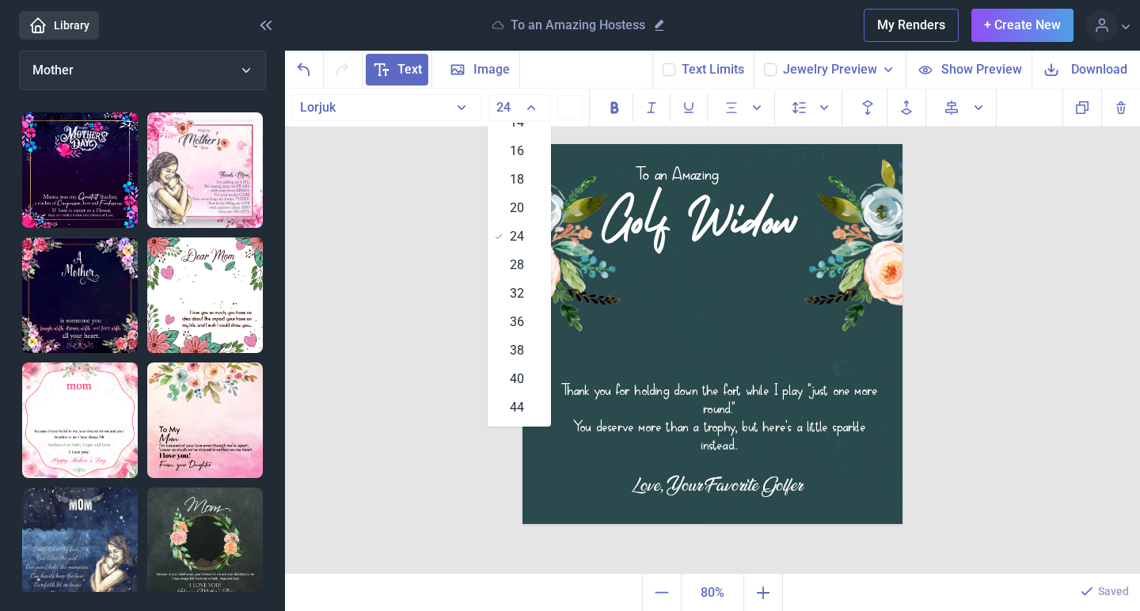
scroll to position [159, 0]
click at [527, 179] on div "18" at bounding box center [519, 177] width 63 height 28
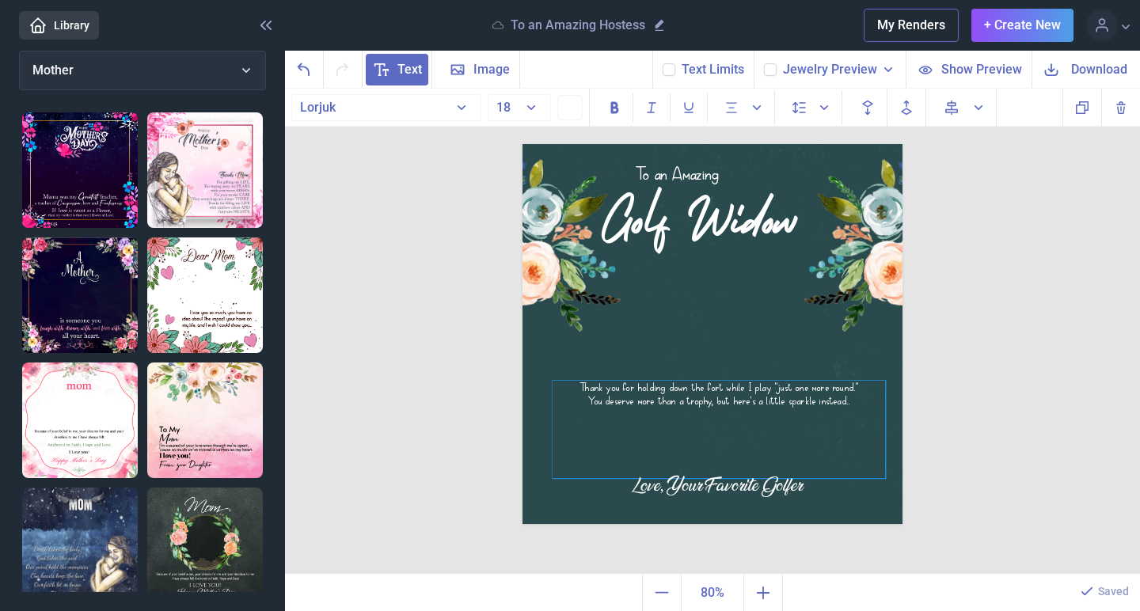
click at [765, 448] on div "Thank you for holding down the fort while I play "just one more round." You des…" at bounding box center [718, 429] width 332 height 97
click at [729, 424] on div "Thank you for holding down the fort while I play "just one more round." You des…" at bounding box center [718, 429] width 332 height 97
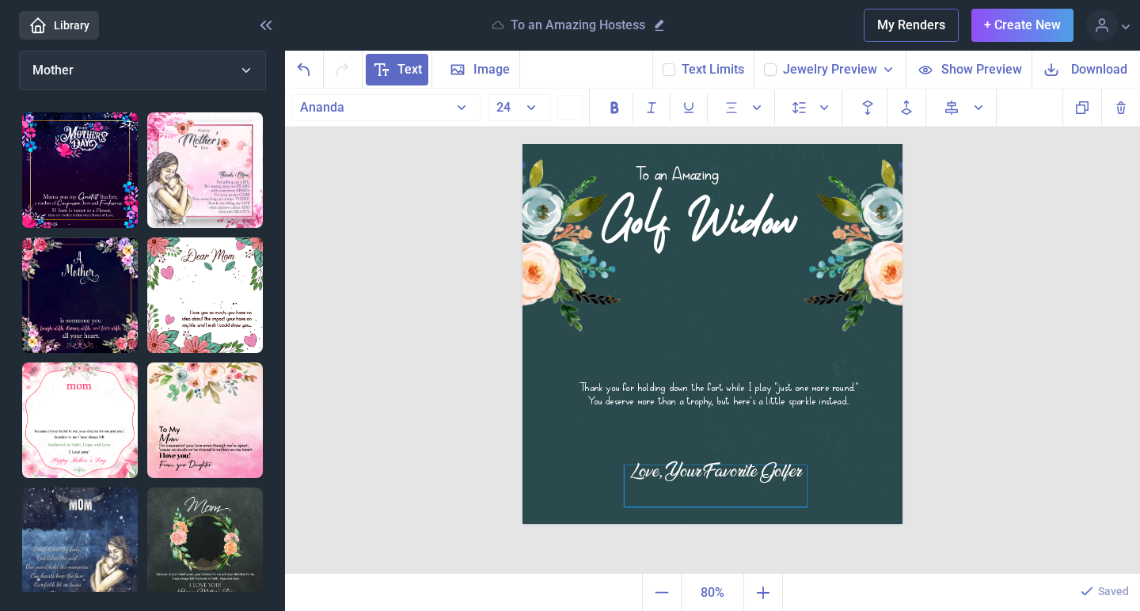
drag, startPoint x: 711, startPoint y: 488, endPoint x: 709, endPoint y: 472, distance: 16.7
click at [709, 472] on div "Love, Your Favorite Golfer" at bounding box center [715, 485] width 182 height 41
click at [705, 402] on div "You deserve more than a trophy, but here's a little sparkle instead.." at bounding box center [718, 400] width 332 height 13
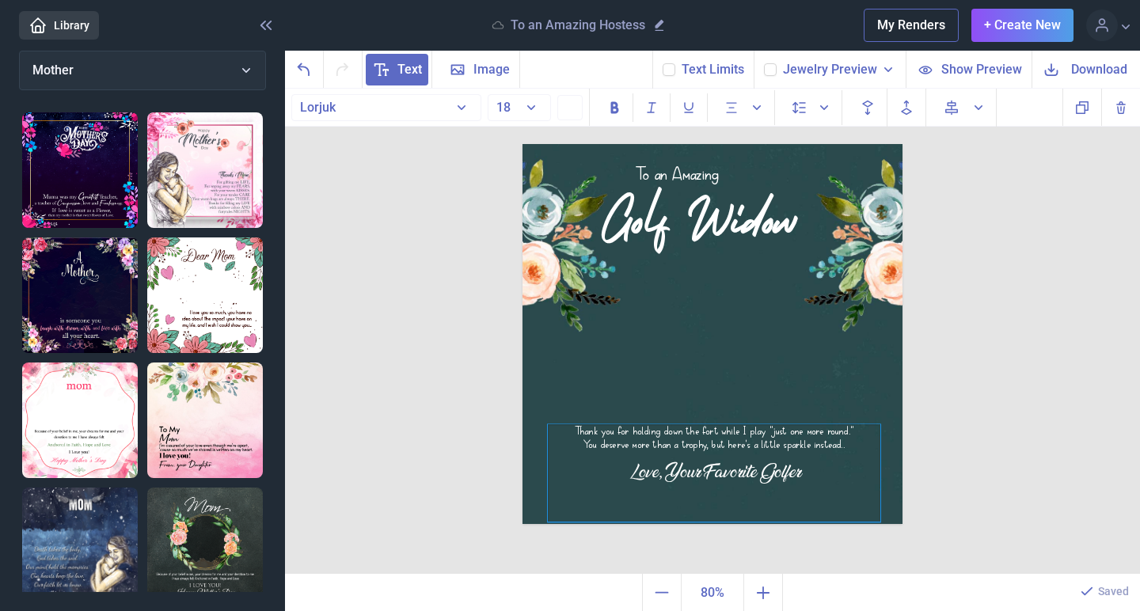
drag, startPoint x: 636, startPoint y: 382, endPoint x: 630, endPoint y: 435, distance: 53.4
click at [630, 435] on div "Thank you for holding down the fort while I play "just one more round."" at bounding box center [714, 430] width 332 height 13
click at [672, 400] on img at bounding box center [712, 334] width 380 height 380
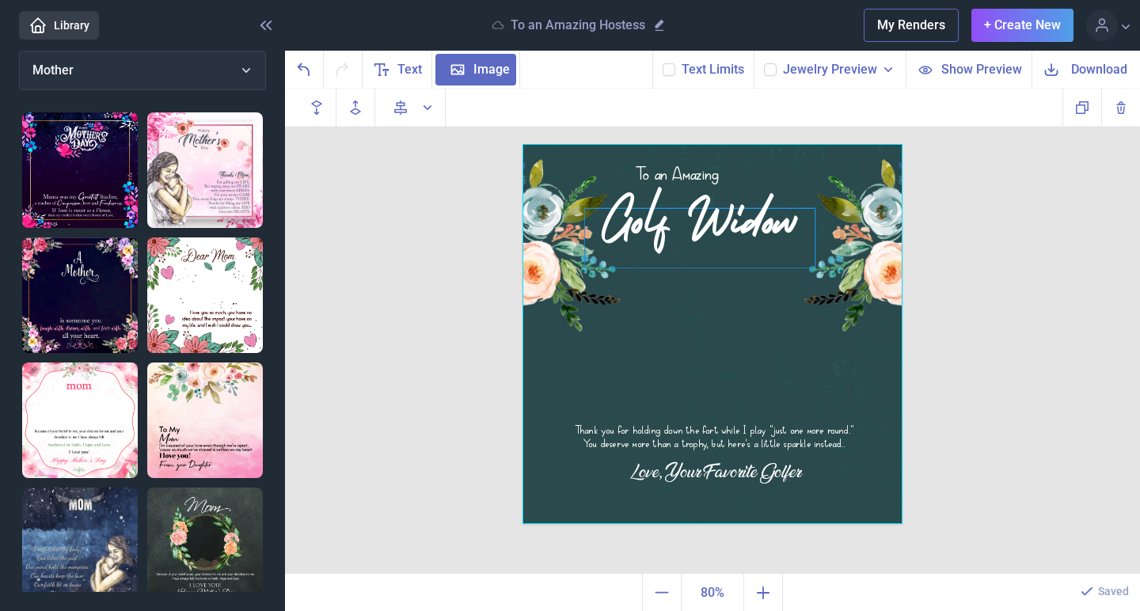
click at [699, 144] on div "Golf Widow" at bounding box center [712, 144] width 380 height 0
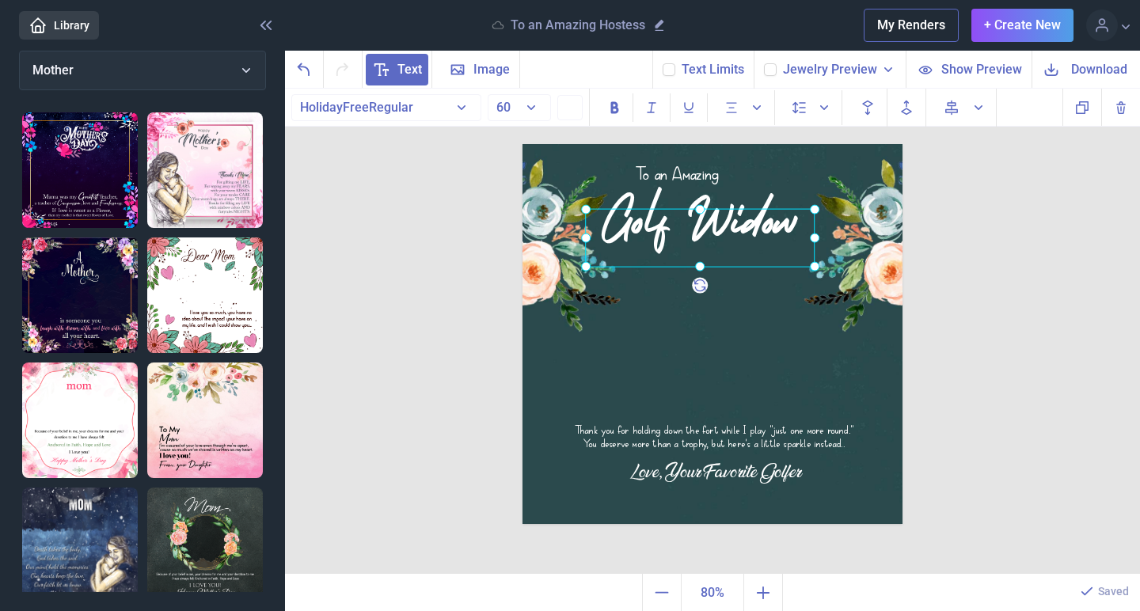
click at [865, 312] on img at bounding box center [712, 334] width 380 height 380
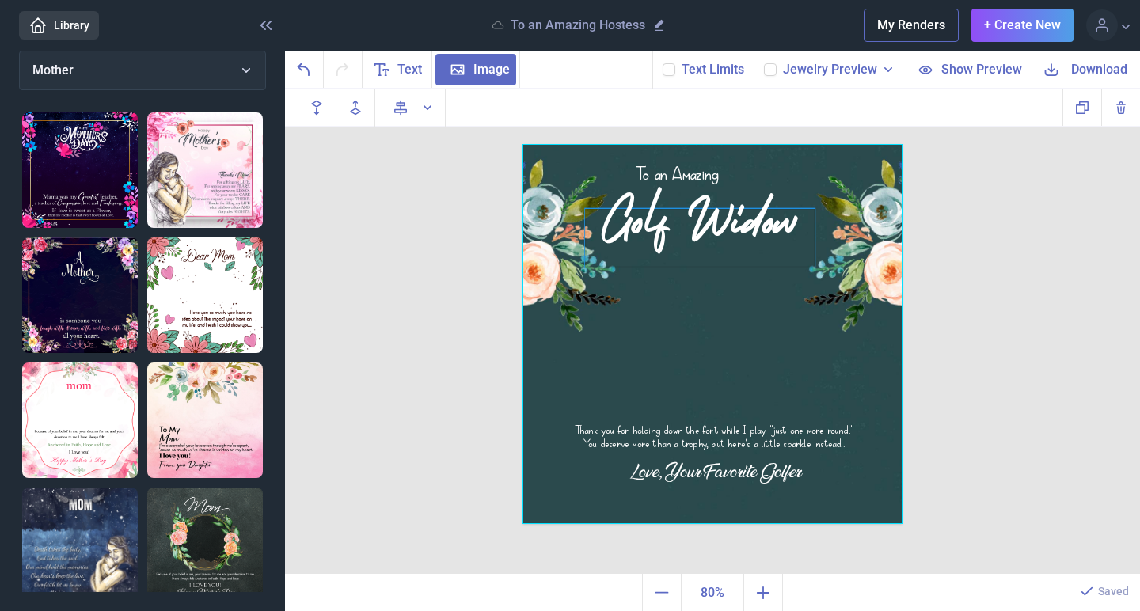
click at [762, 209] on div "Golf Widow" at bounding box center [700, 238] width 230 height 59
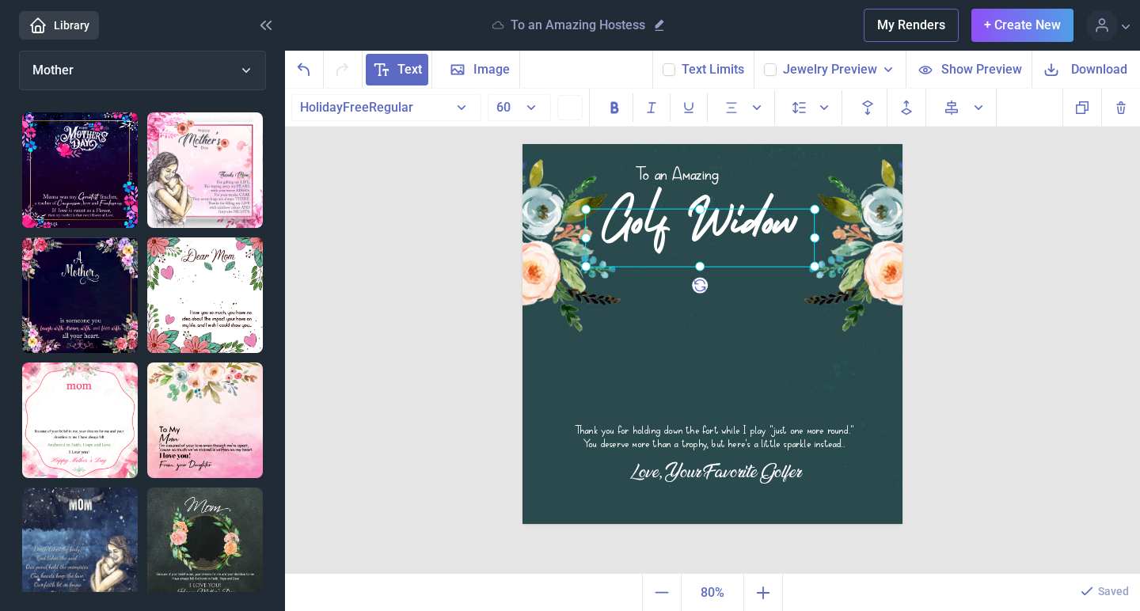
click at [463, 108] on button "HolidayFreeRegular" at bounding box center [386, 107] width 190 height 27
click at [459, 104] on button "HolidayFreeRegular" at bounding box center [386, 107] width 190 height 27
click at [432, 104] on button "HolidayFreeRegular" at bounding box center [386, 107] width 190 height 27
click at [418, 207] on div "To an Amazing Golf Widow Thank you for holding down the fort while I play "just…" at bounding box center [712, 332] width 855 height 486
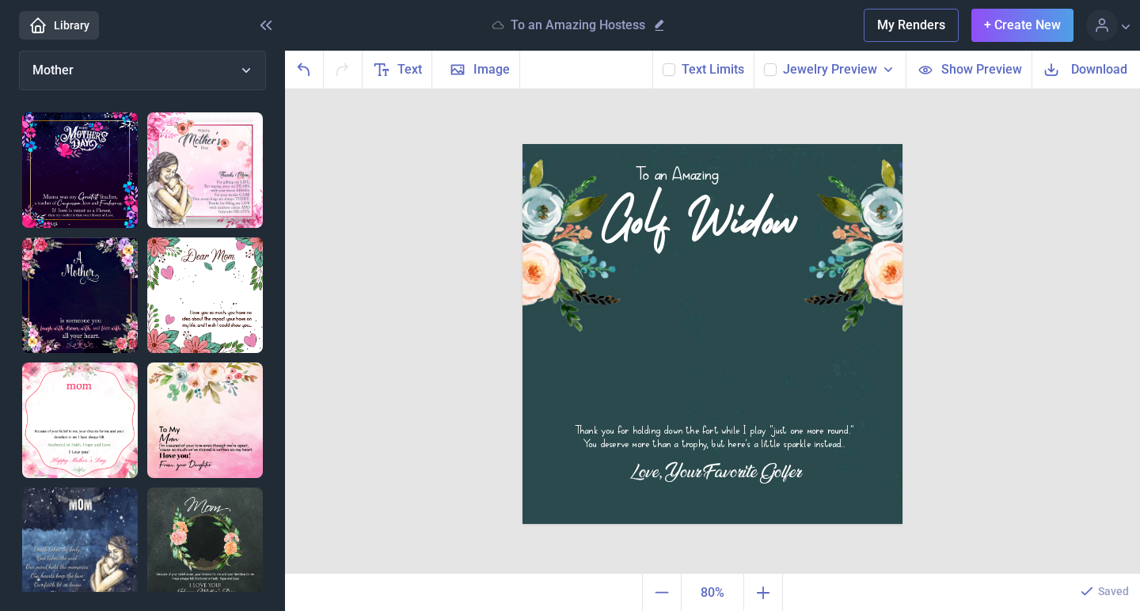
click at [1025, 362] on div "To an Amazing Golf Widow Thank you for holding down the fort while I play "just…" at bounding box center [712, 332] width 855 height 486
click at [1019, 374] on div "To an Amazing Golf Widow Thank you for holding down the fort while I play "just…" at bounding box center [712, 332] width 855 height 486
click at [935, 410] on div "To an Amazing Golf Widow Thank you for holding down the fort while I play "just…" at bounding box center [712, 332] width 855 height 486
click at [775, 68] on icon at bounding box center [769, 69] width 9 height 9
click at [764, 63] on input "checkbox" at bounding box center [763, 63] width 1 height 1
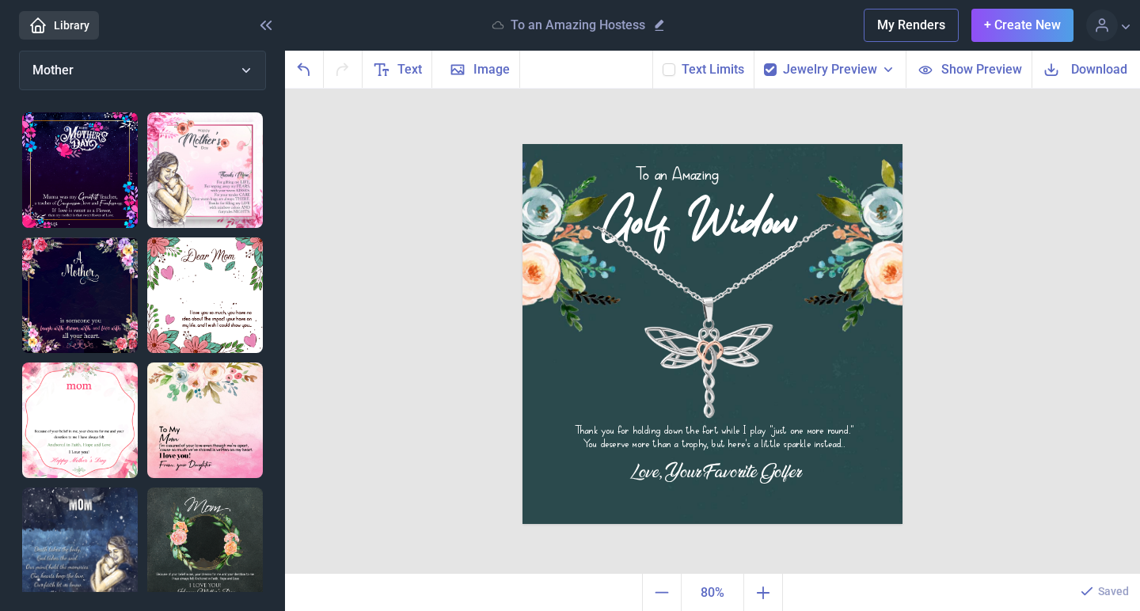
click at [775, 68] on icon at bounding box center [769, 69] width 9 height 9
click at [764, 63] on input "checkbox" at bounding box center [763, 63] width 1 height 1
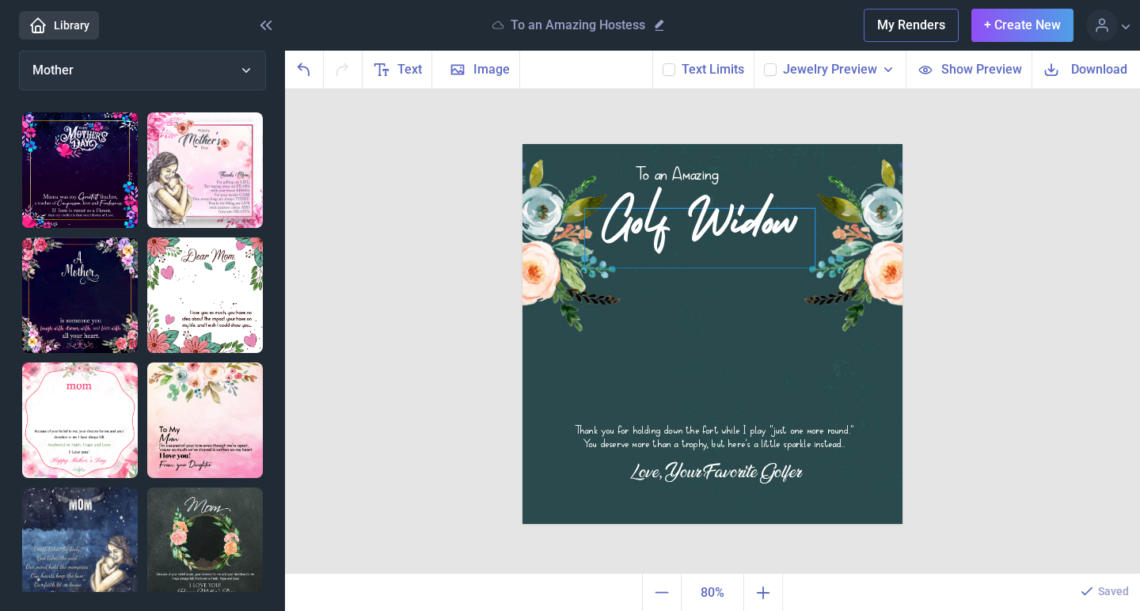
click at [763, 144] on div "Golf Widow" at bounding box center [712, 144] width 380 height 0
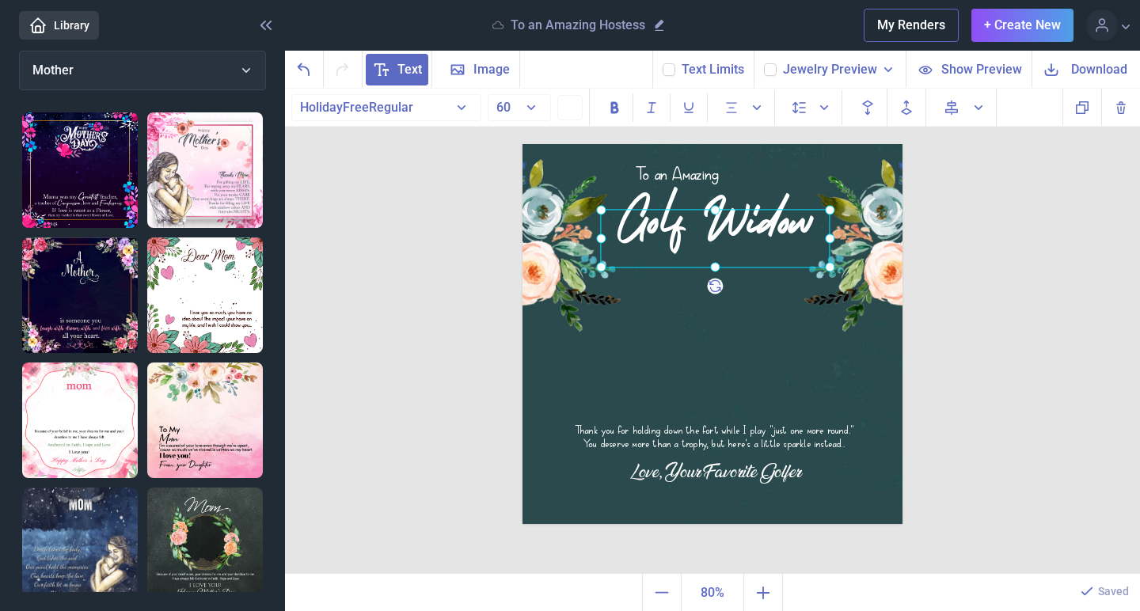
drag, startPoint x: 763, startPoint y: 222, endPoint x: 782, endPoint y: 221, distance: 19.0
click at [782, 221] on div at bounding box center [715, 238] width 230 height 59
click at [1013, 216] on div "To an Amazing Golf Widow Thank you for holding down the fort while I play "just…" at bounding box center [712, 332] width 855 height 486
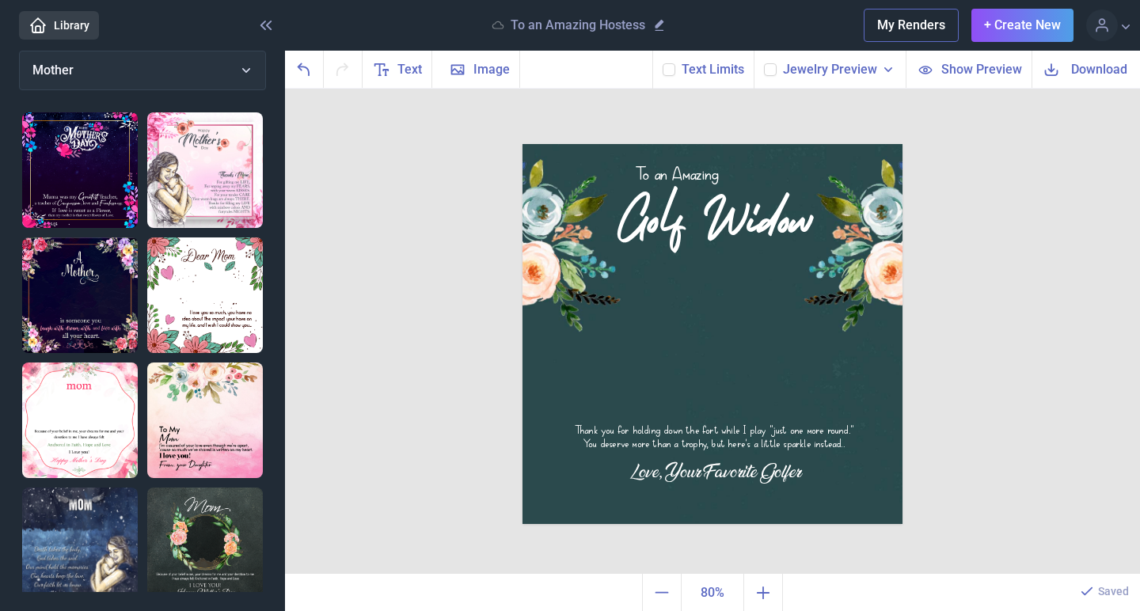
click at [781, 70] on div "Jewelry Preview" at bounding box center [829, 70] width 152 height 38
click at [775, 70] on icon at bounding box center [769, 69] width 9 height 9
click at [764, 63] on input "checkbox" at bounding box center [763, 63] width 1 height 1
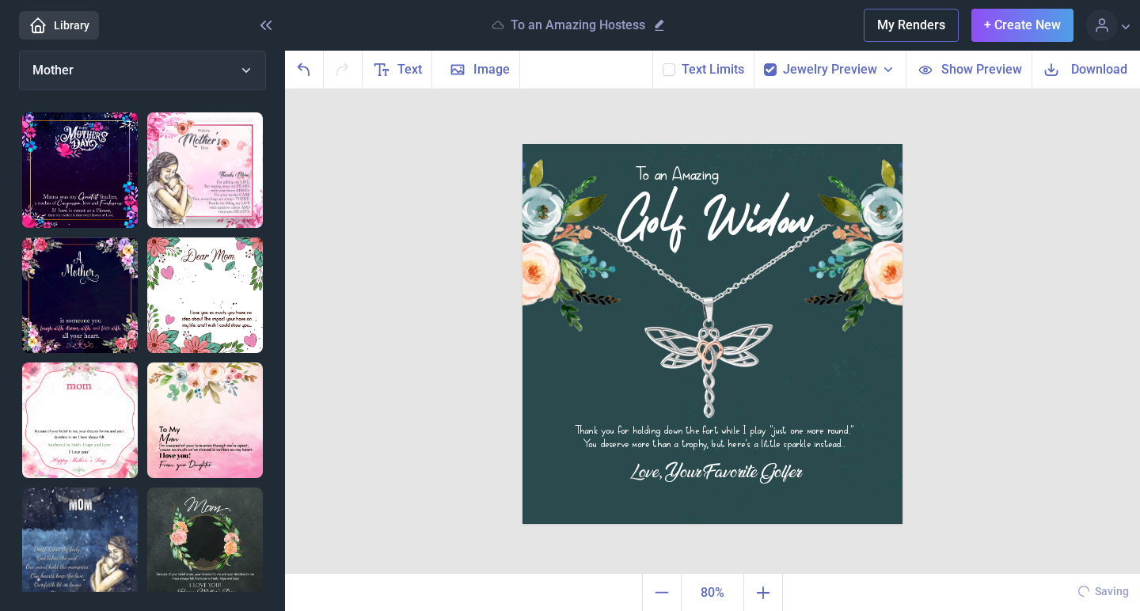
click at [1007, 222] on div "To an Amazing Golf Widow Thank you for holding down the fort while I play "just…" at bounding box center [712, 332] width 855 height 486
click at [1023, 177] on div "To an Amazing Golf Widow Thank you for holding down the fort while I play "just…" at bounding box center [712, 332] width 855 height 486
click at [1024, 175] on div "To an Amazing Golf Widow Thank you for holding down the fort while I play "just…" at bounding box center [712, 332] width 855 height 486
click at [1049, 74] on icon at bounding box center [1051, 69] width 19 height 19
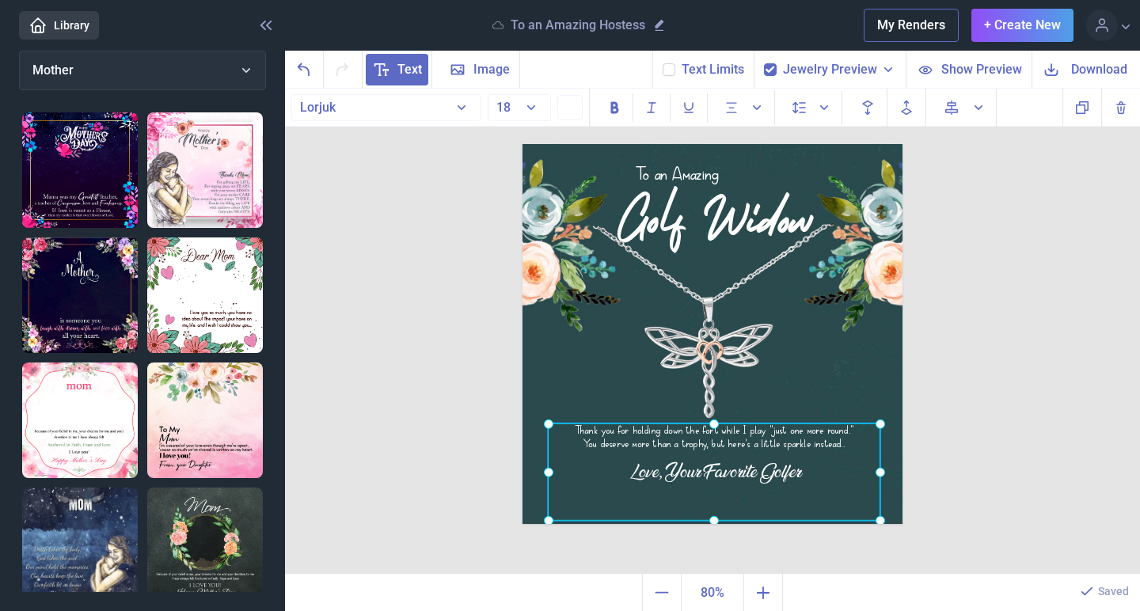
click at [522, 144] on div "Thank you for holding down the fort while I play "just one more round." You des…" at bounding box center [522, 144] width 0 height 0
click at [761, 434] on div at bounding box center [714, 471] width 332 height 97
click at [528, 105] on button "18" at bounding box center [519, 107] width 63 height 27
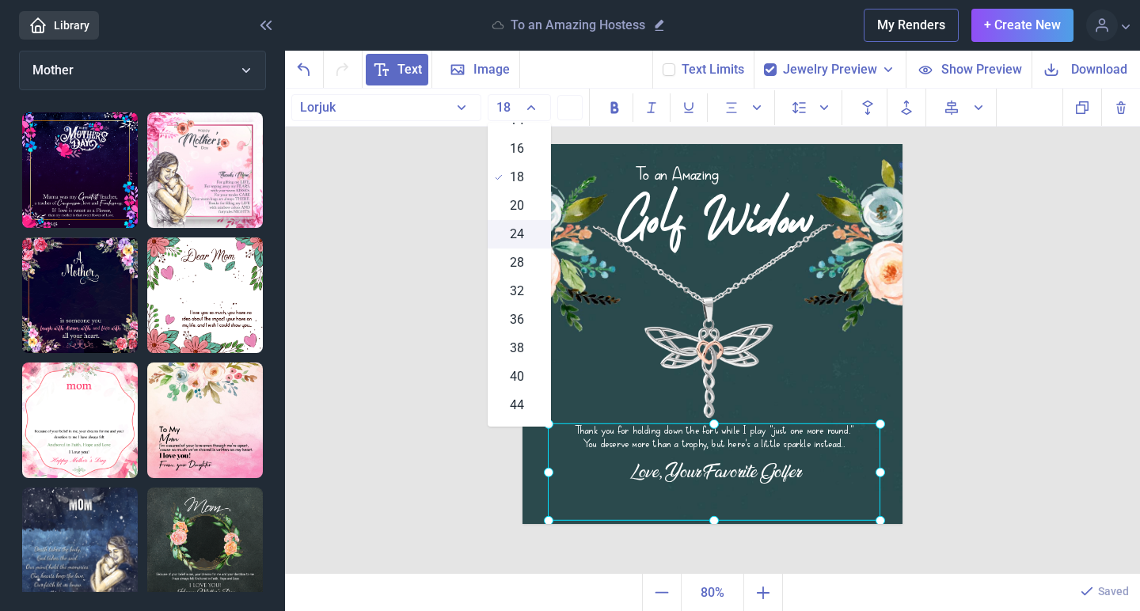
click at [528, 234] on div "24" at bounding box center [519, 234] width 63 height 28
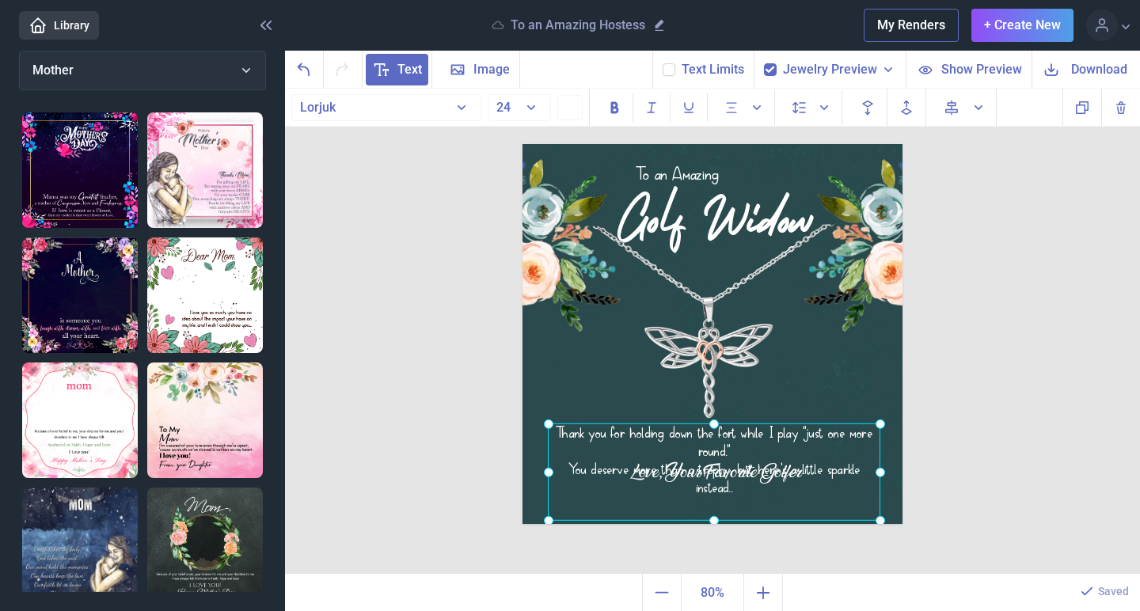
click at [529, 104] on button "24" at bounding box center [519, 107] width 63 height 27
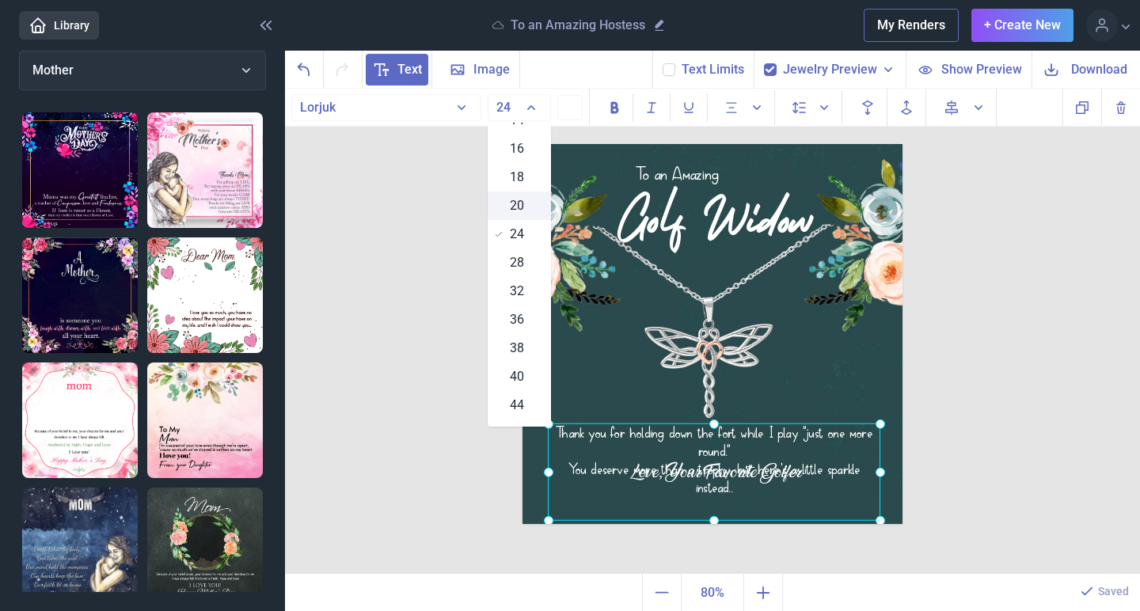
click at [519, 204] on span "20" at bounding box center [517, 205] width 14 height 19
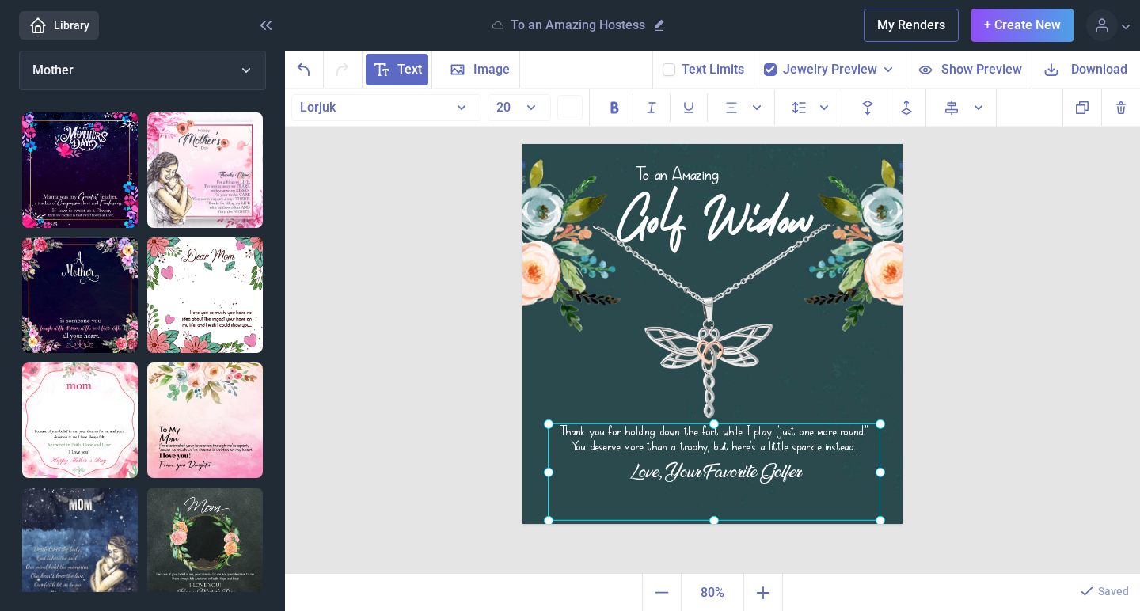
click at [508, 108] on span "20" at bounding box center [503, 107] width 14 height 15
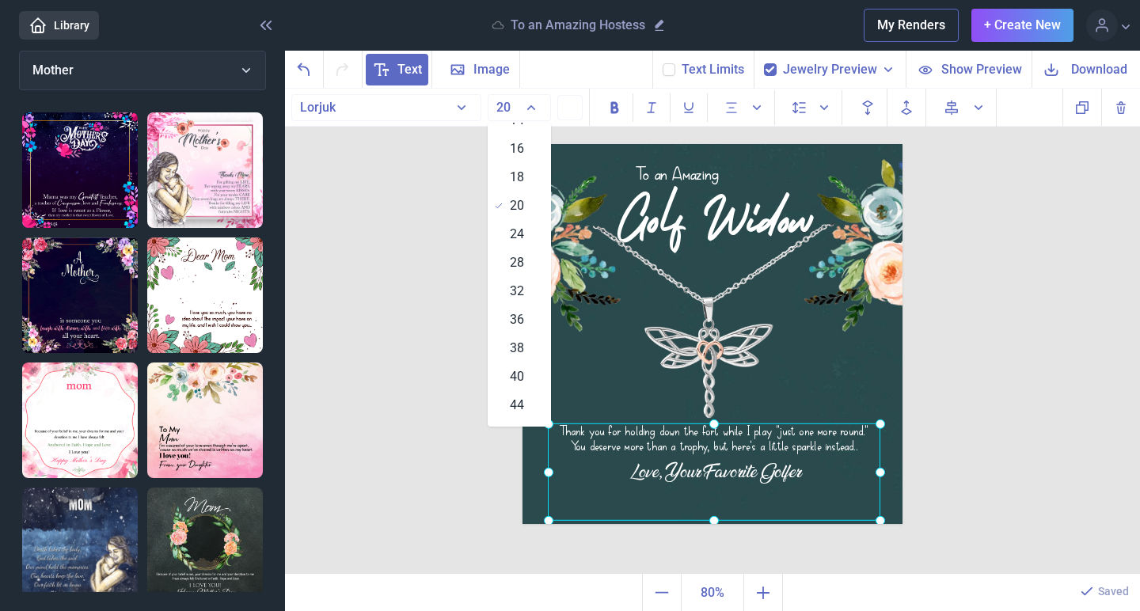
click at [508, 108] on span "20" at bounding box center [503, 107] width 14 height 15
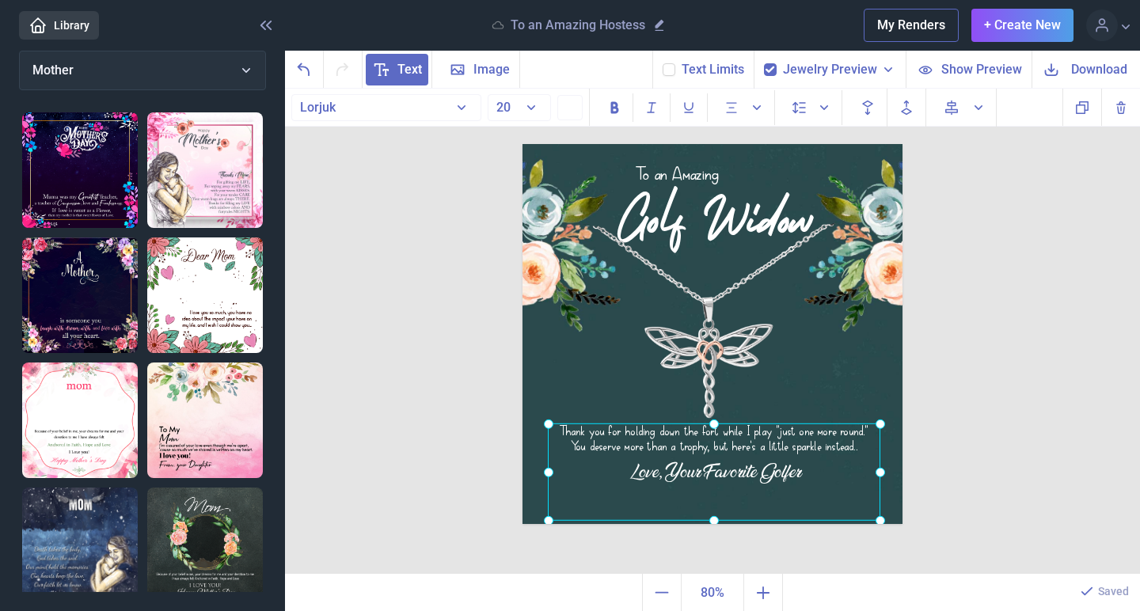
click at [470, 327] on div "To an Amazing Golf Widow Thank you for holding down the fort while I play "just…" at bounding box center [712, 332] width 855 height 486
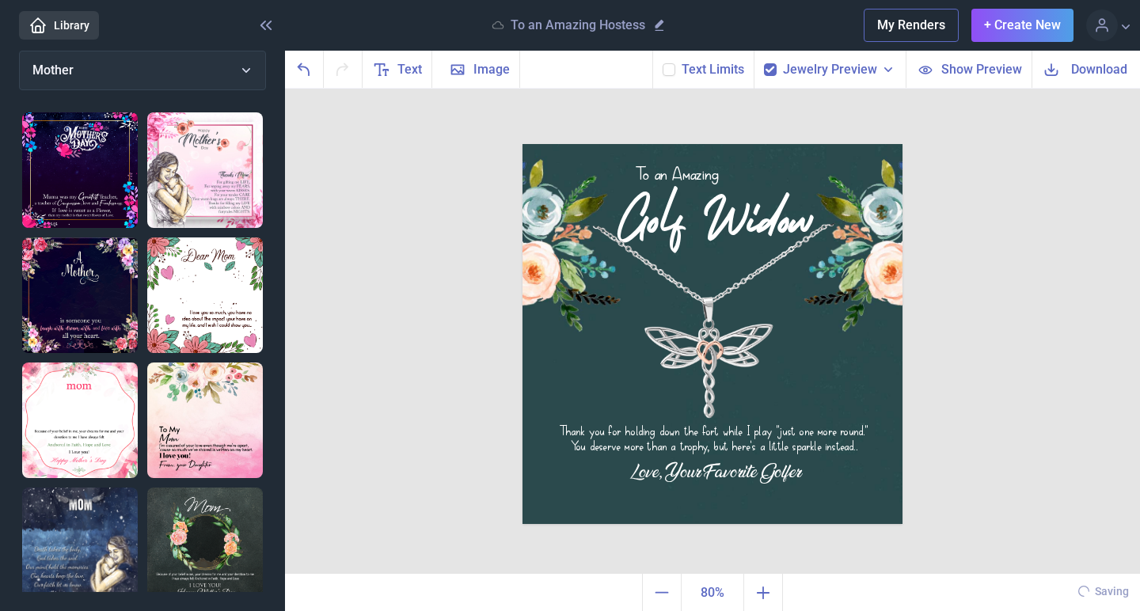
click at [1076, 70] on span "Download" at bounding box center [1099, 69] width 56 height 18
click at [1026, 274] on div "To an Amazing Golf Widow Thank you for holding down the fort while I play "just…" at bounding box center [712, 332] width 855 height 486
click at [113, 74] on button "Mother" at bounding box center [142, 71] width 247 height 40
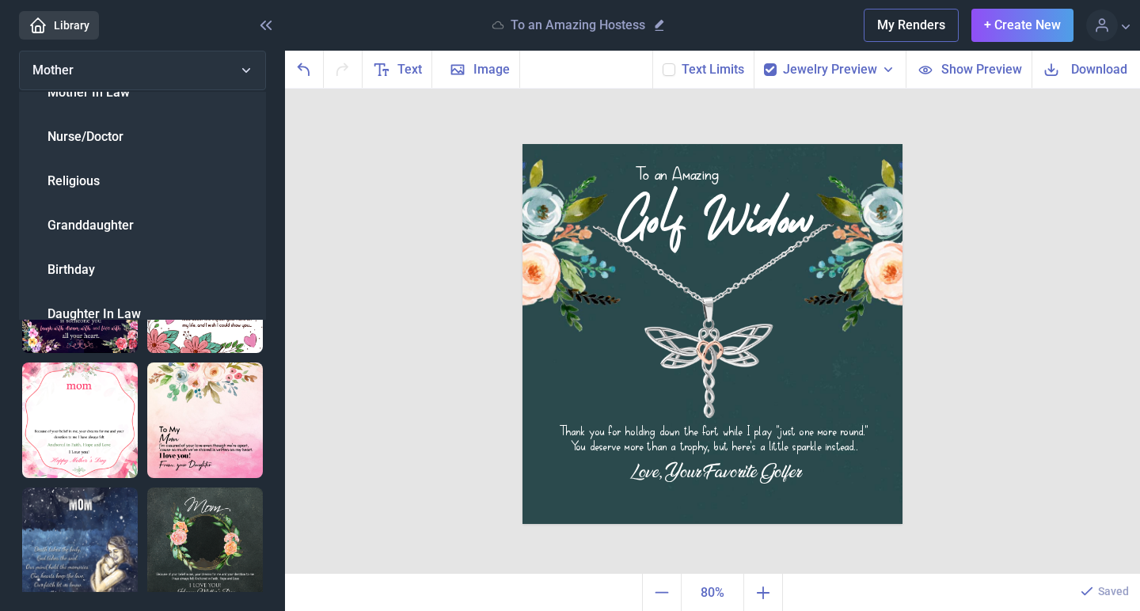
scroll to position [193, 0]
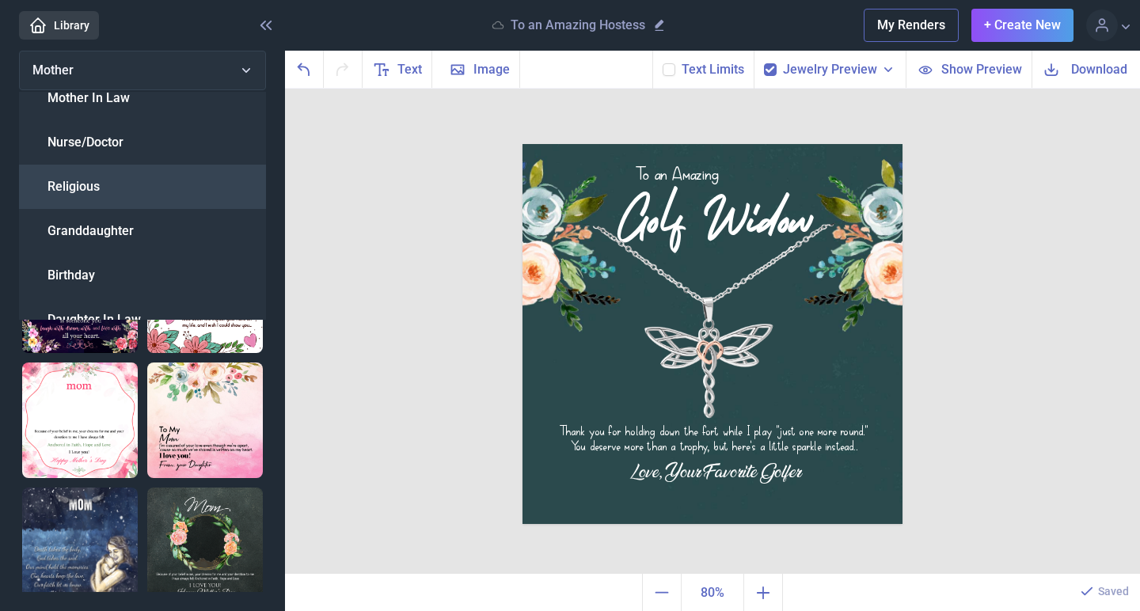
click at [74, 181] on span "Religious" at bounding box center [73, 186] width 52 height 19
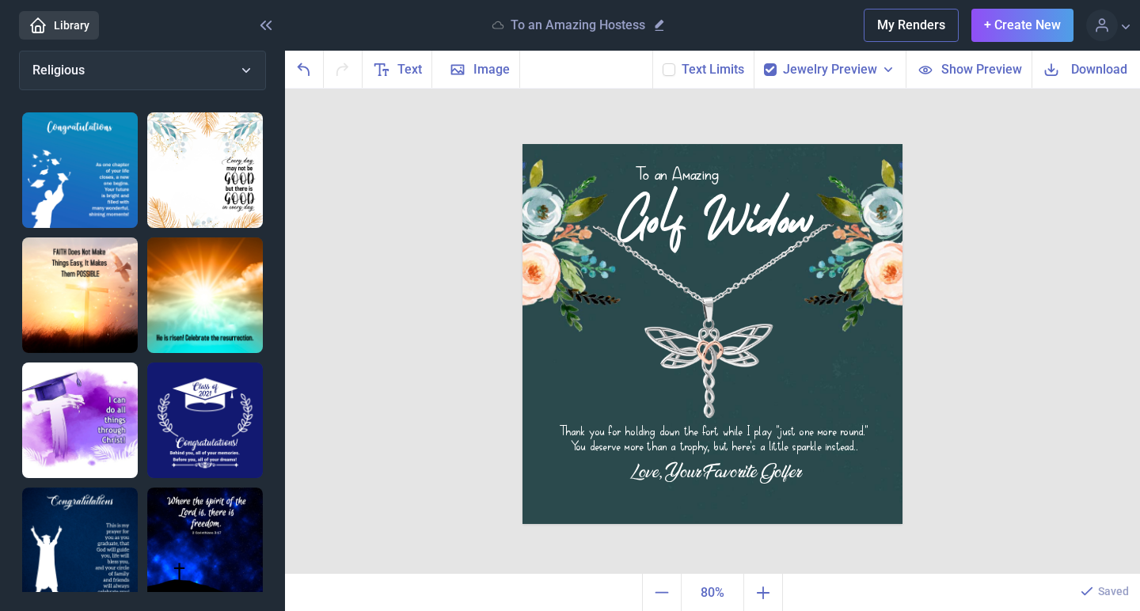
click at [179, 314] on img at bounding box center [205, 295] width 116 height 116
checkbox input "false"
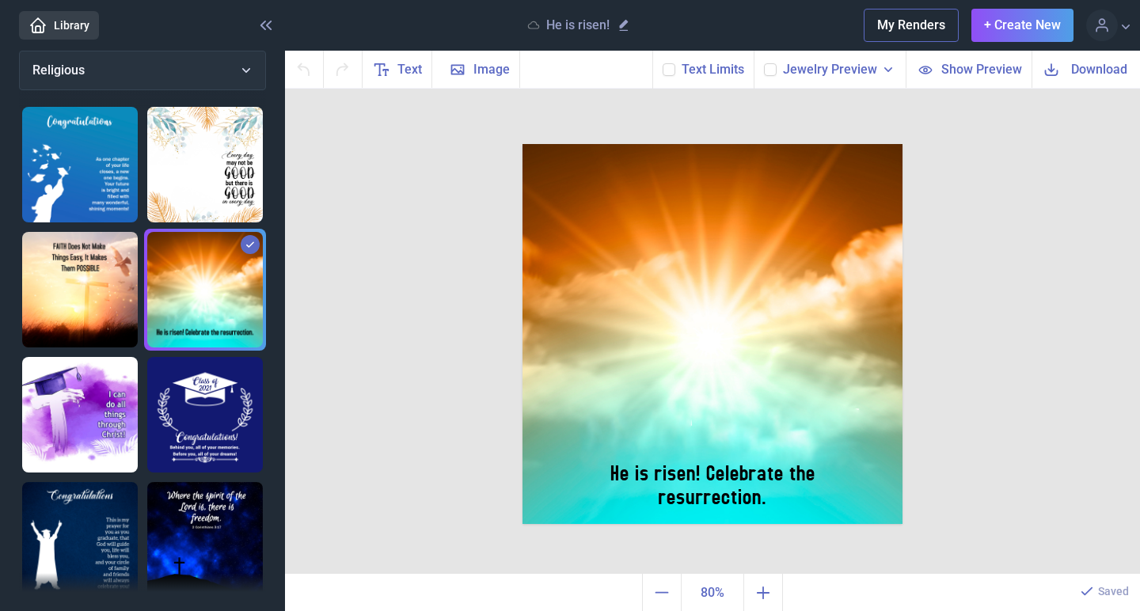
scroll to position [0, 0]
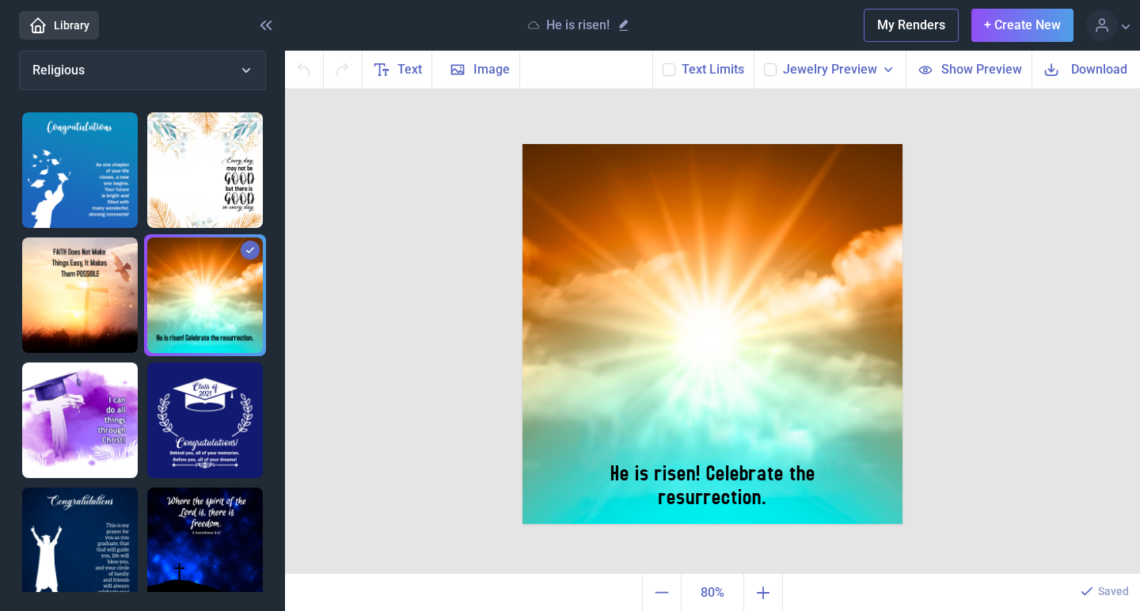
click at [207, 184] on img at bounding box center [205, 170] width 116 height 116
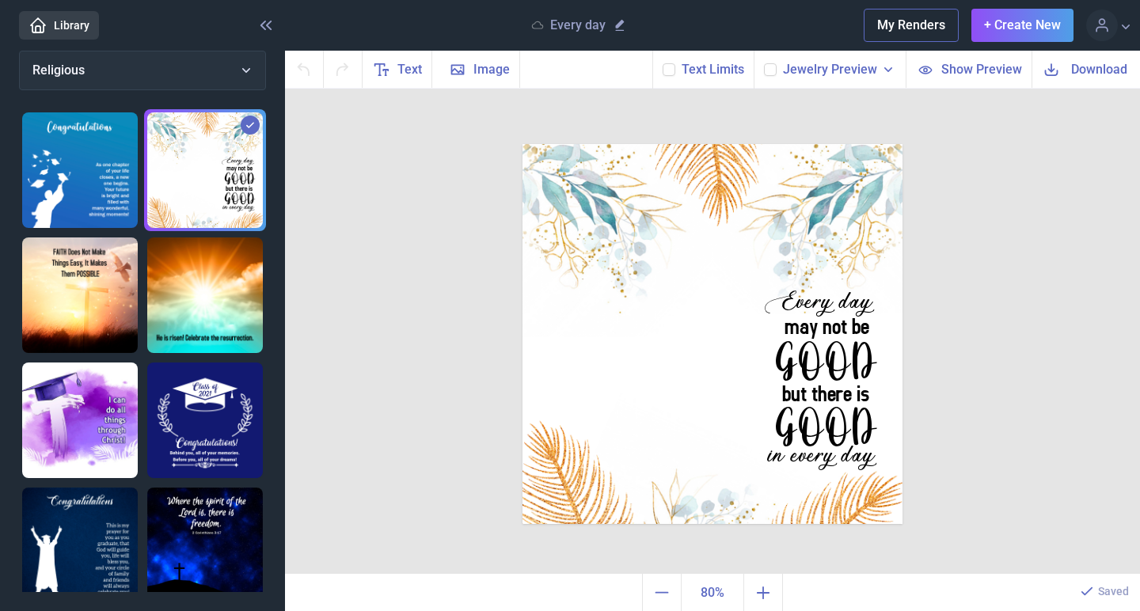
click at [94, 172] on img at bounding box center [80, 170] width 116 height 116
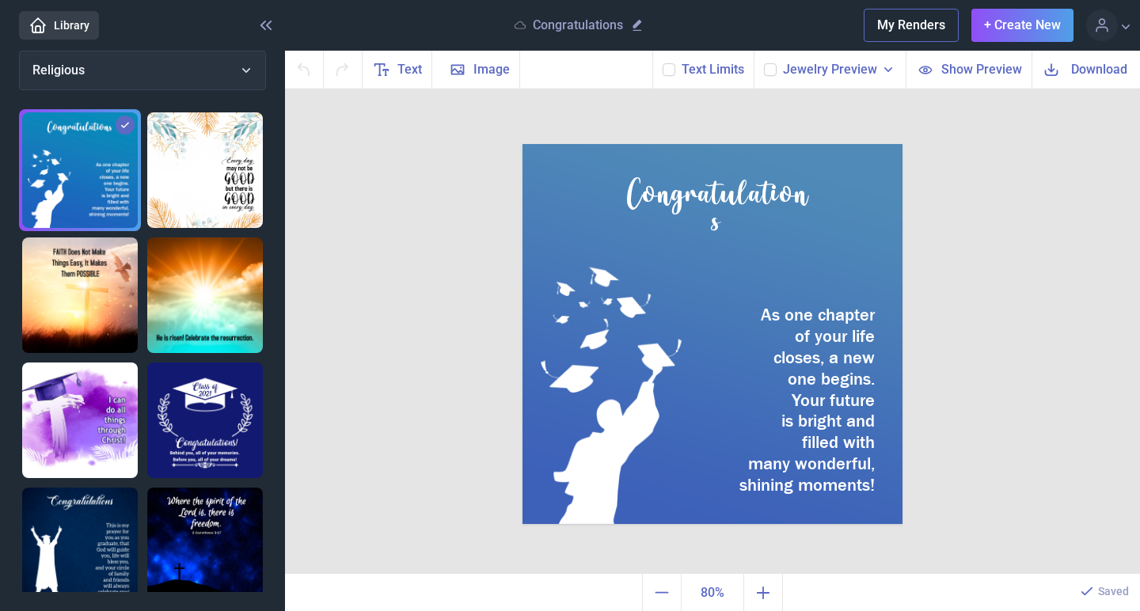
click at [73, 288] on img at bounding box center [80, 295] width 116 height 116
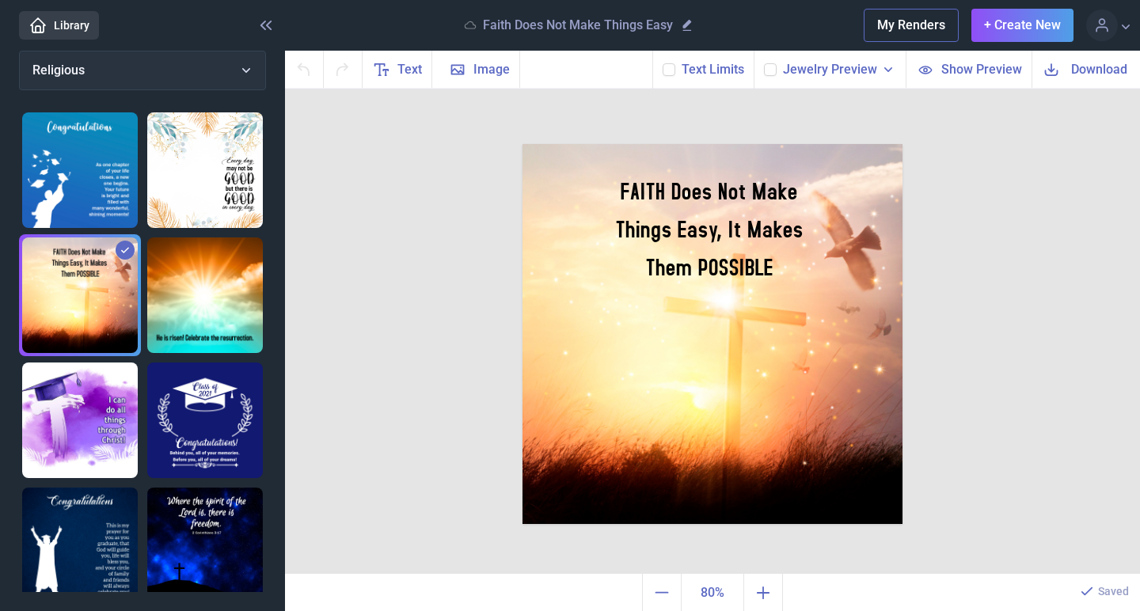
click at [73, 471] on img at bounding box center [80, 420] width 116 height 116
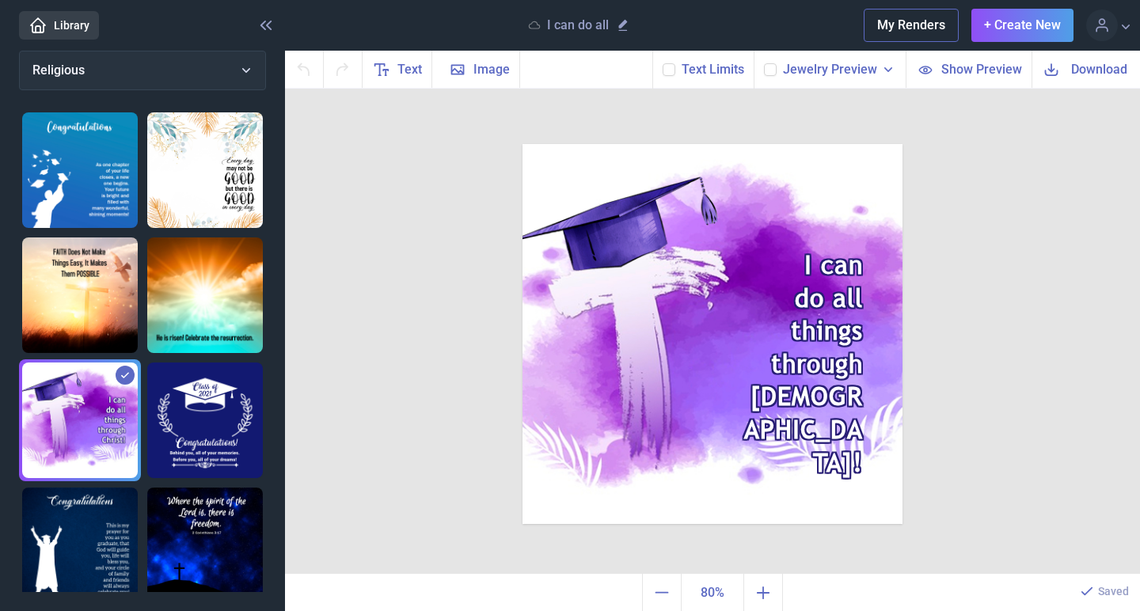
click at [169, 451] on img at bounding box center [205, 420] width 116 height 116
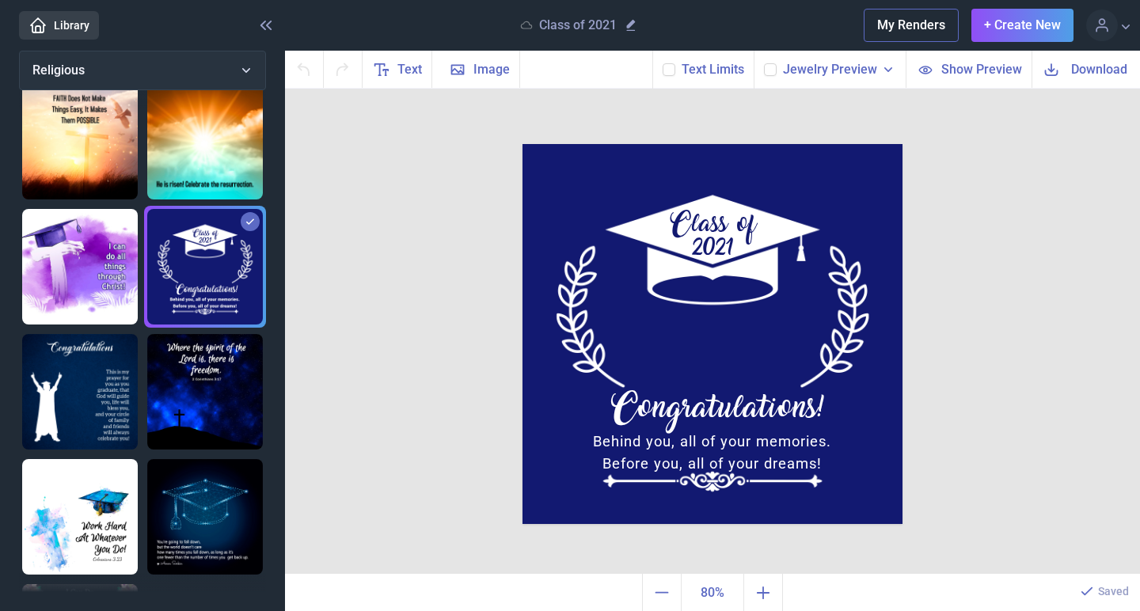
scroll to position [226, 0]
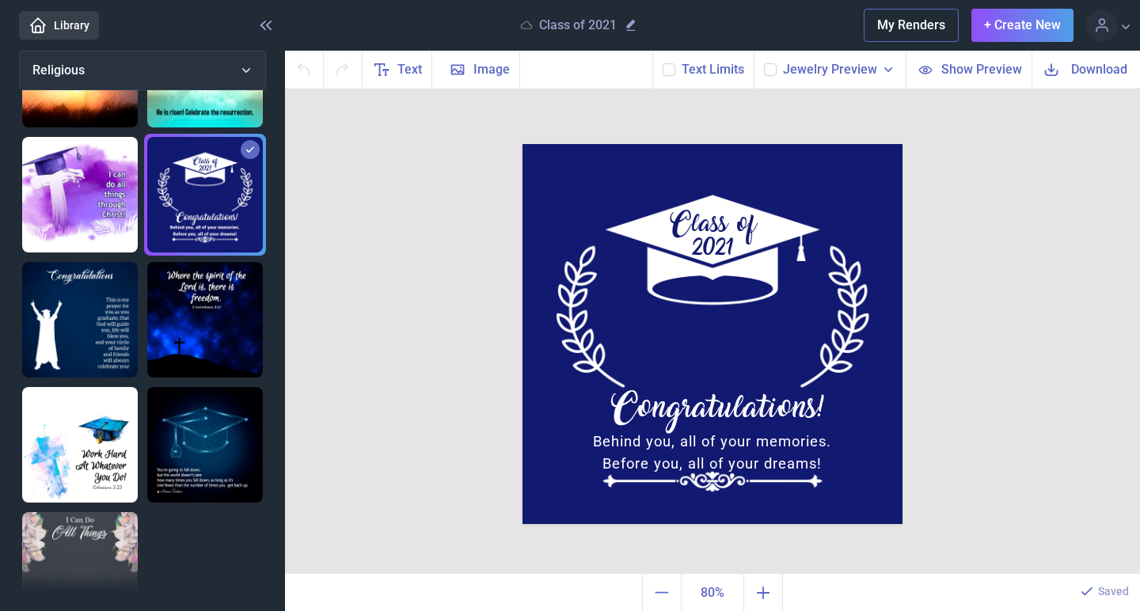
click at [173, 328] on img at bounding box center [205, 320] width 116 height 116
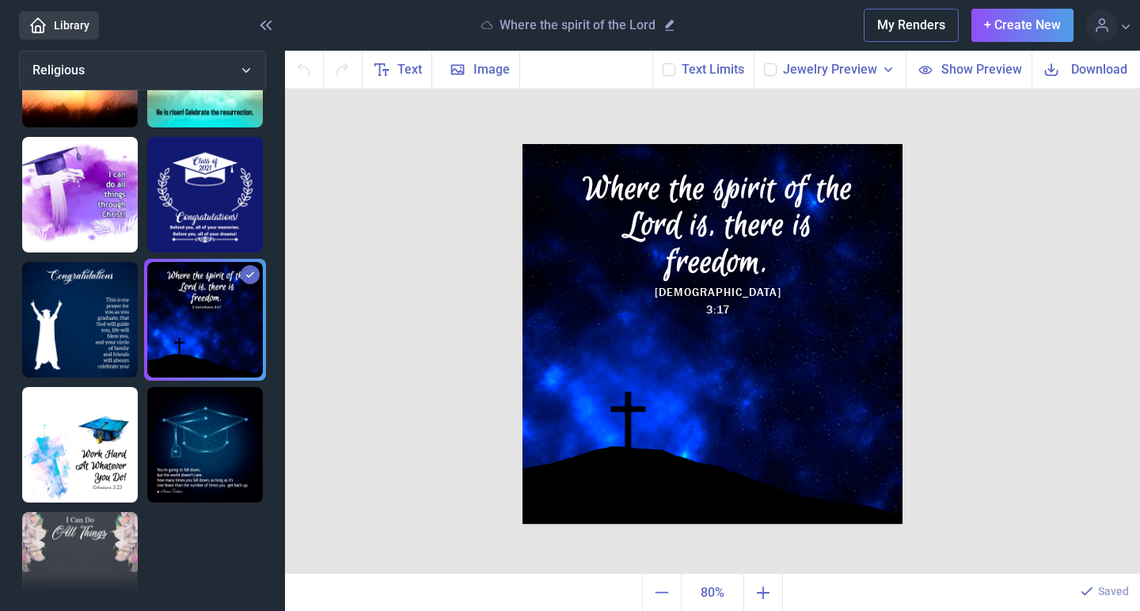
click at [78, 330] on img at bounding box center [80, 320] width 116 height 116
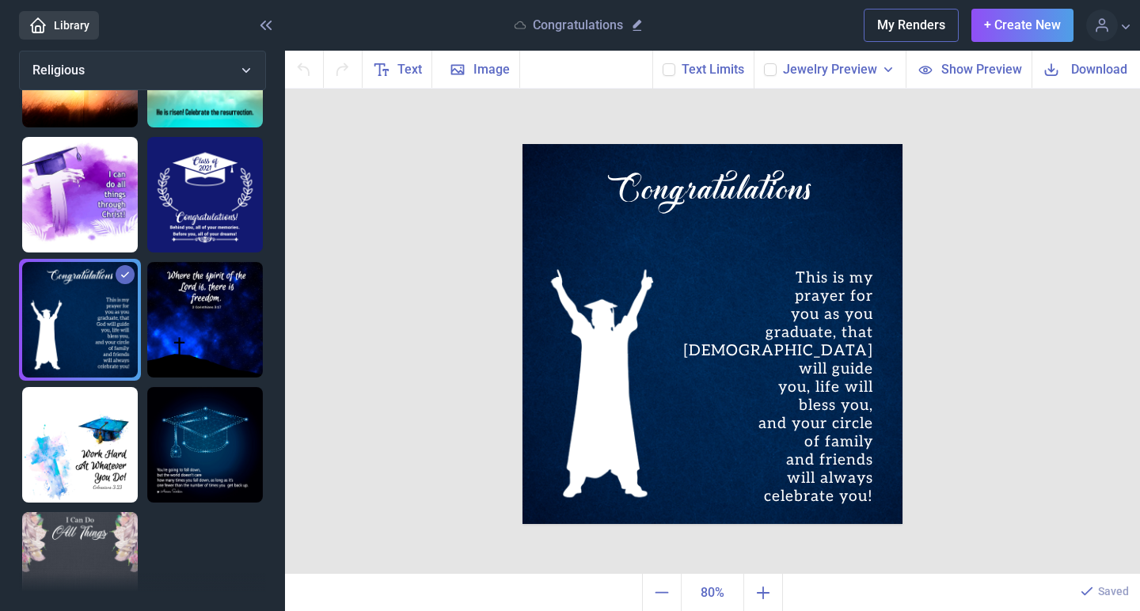
click at [44, 453] on img at bounding box center [80, 445] width 116 height 116
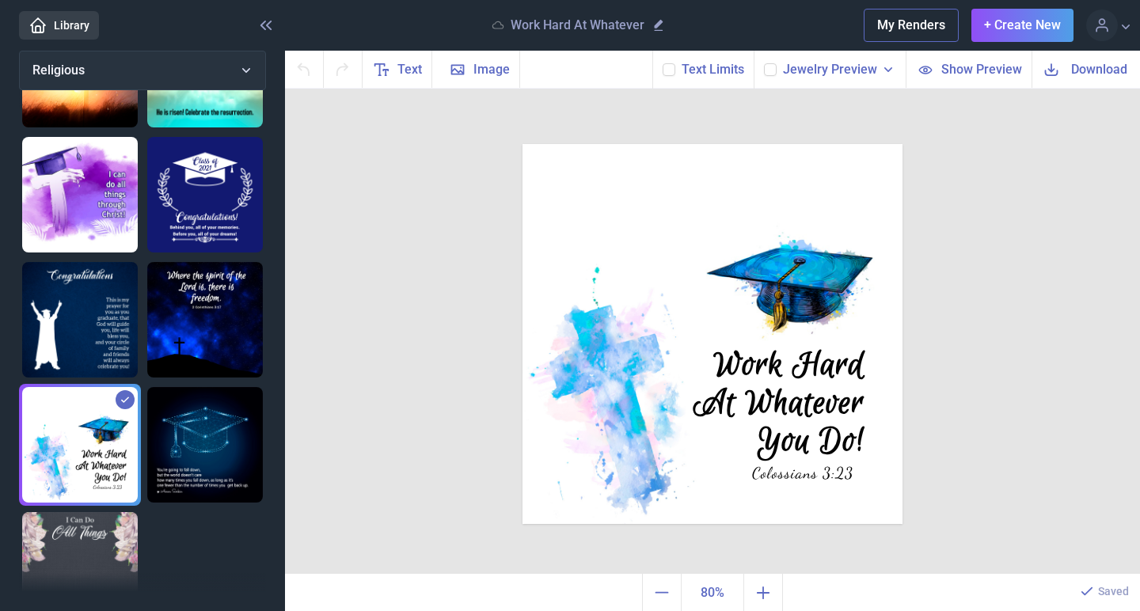
click at [175, 455] on img at bounding box center [205, 445] width 116 height 116
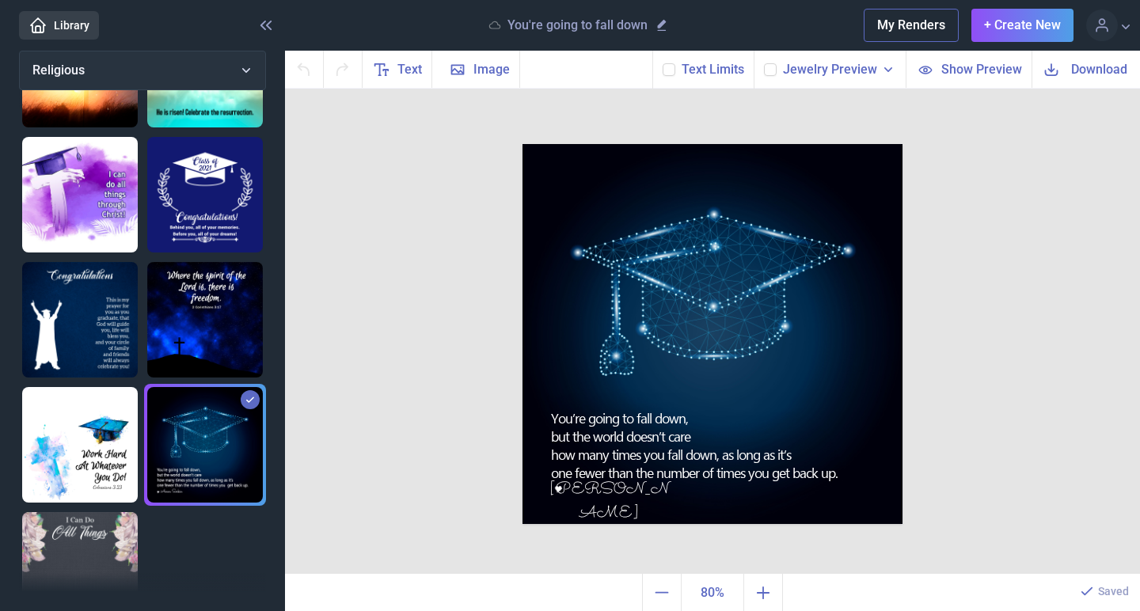
click at [41, 579] on div at bounding box center [142, 582] width 247 height 19
click at [55, 547] on img at bounding box center [80, 570] width 116 height 116
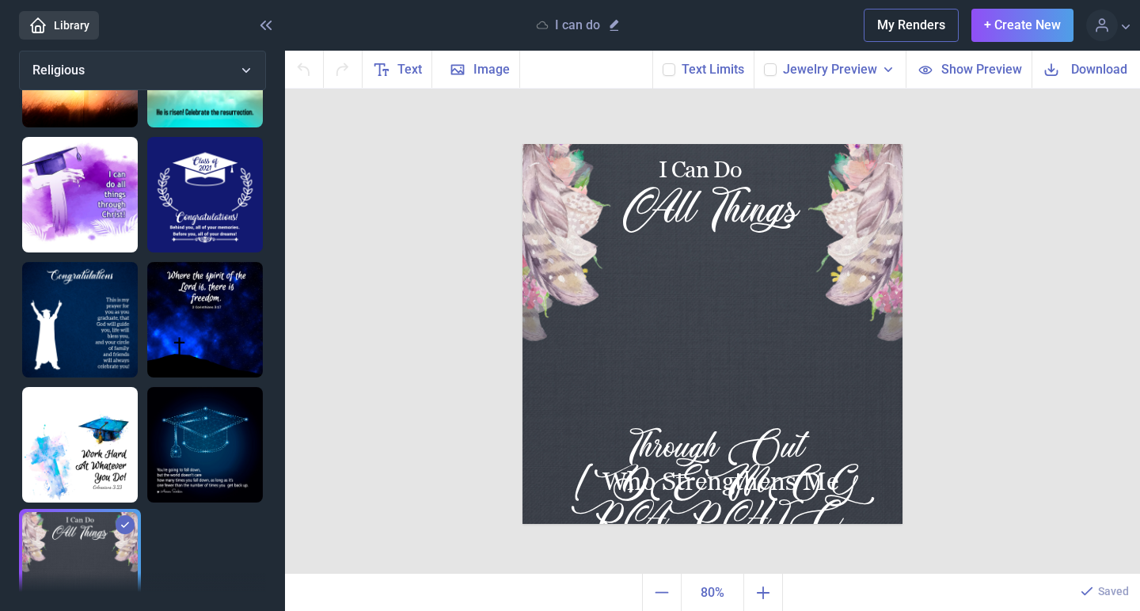
click at [112, 192] on img at bounding box center [80, 195] width 116 height 116
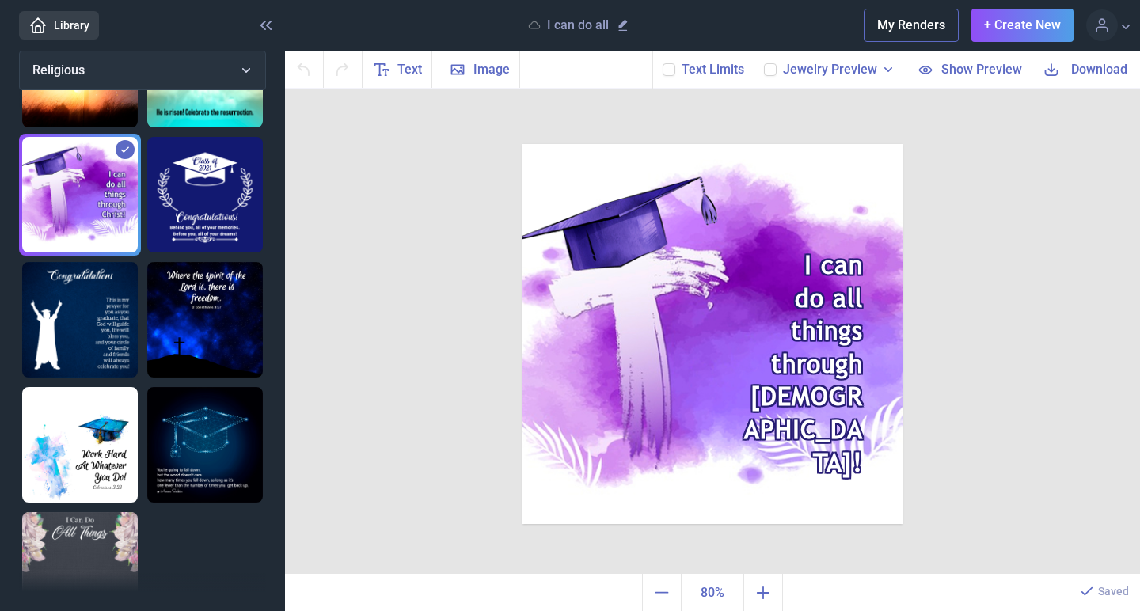
scroll to position [180, 0]
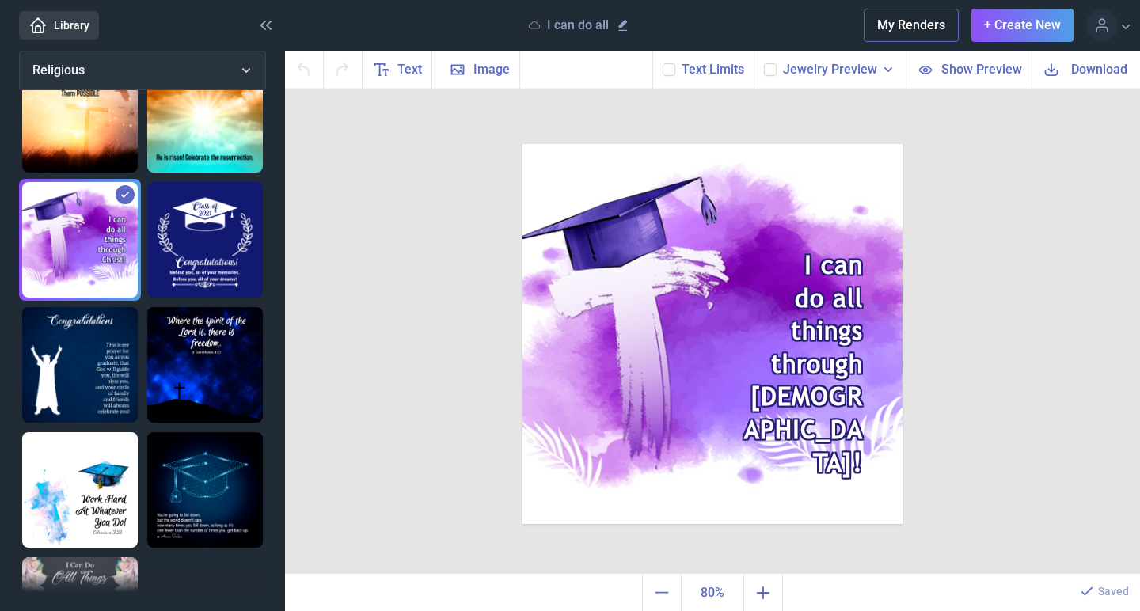
click at [236, 68] on button "Religious" at bounding box center [142, 71] width 247 height 40
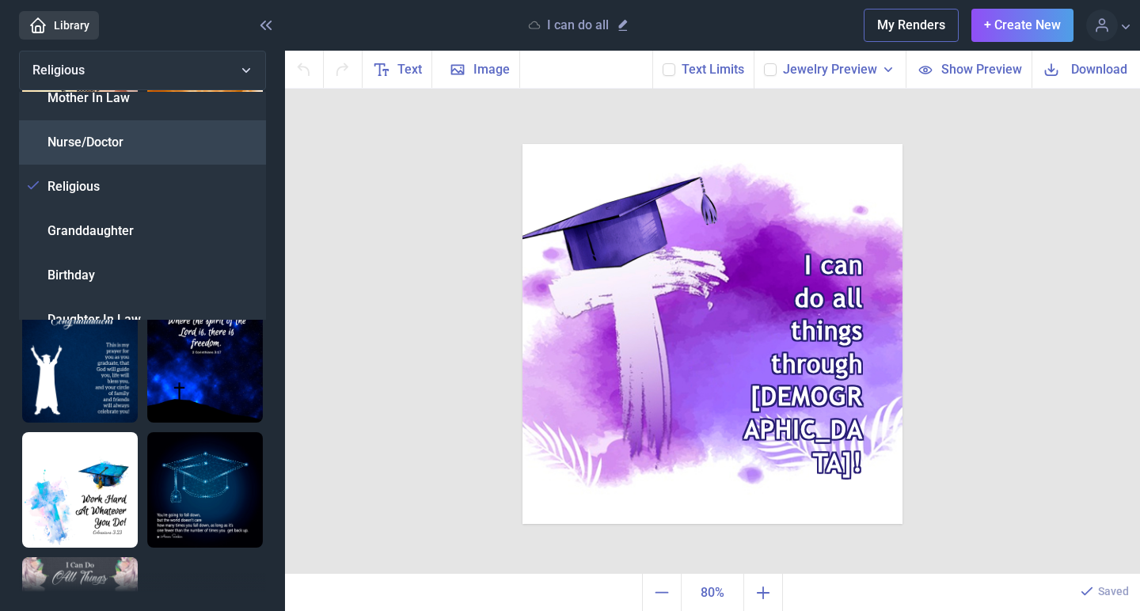
click at [116, 142] on span "Nurse/Doctor" at bounding box center [85, 142] width 76 height 19
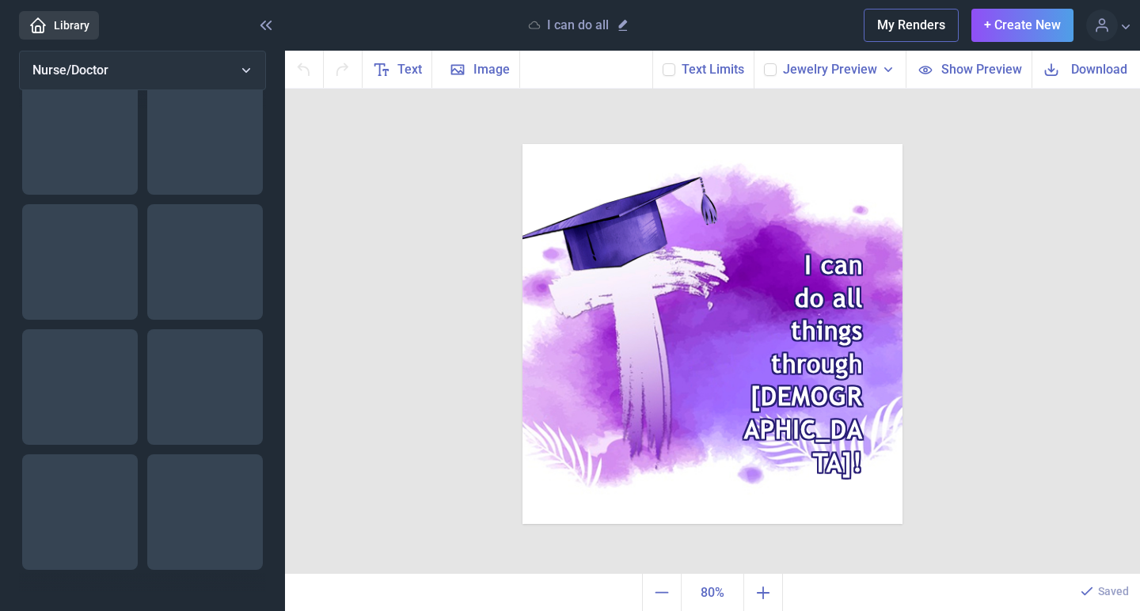
scroll to position [158, 0]
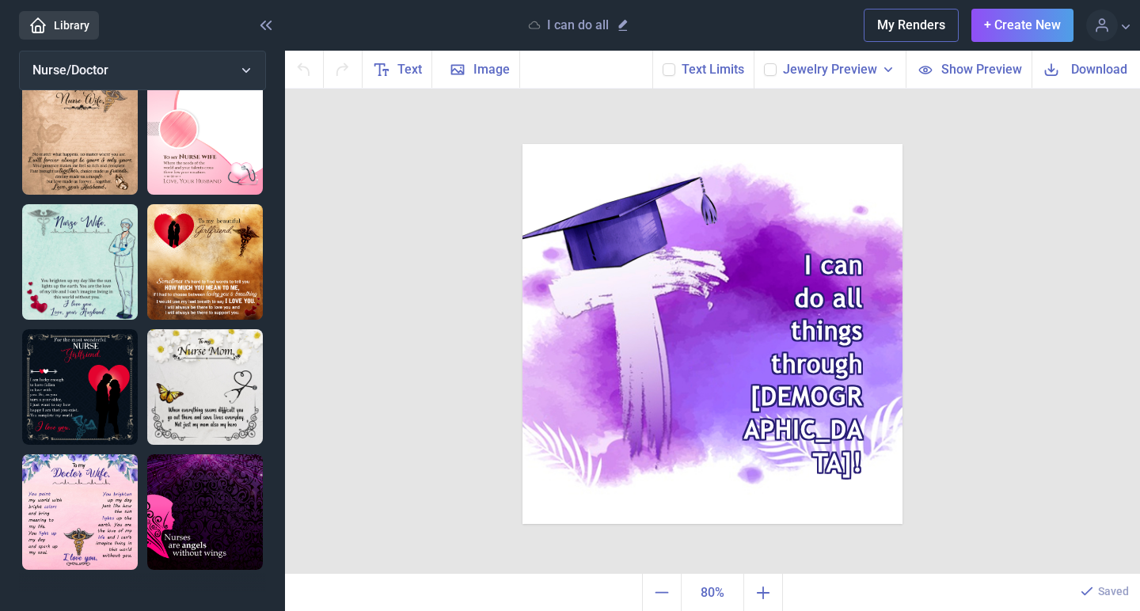
click at [180, 146] on img at bounding box center [205, 137] width 116 height 116
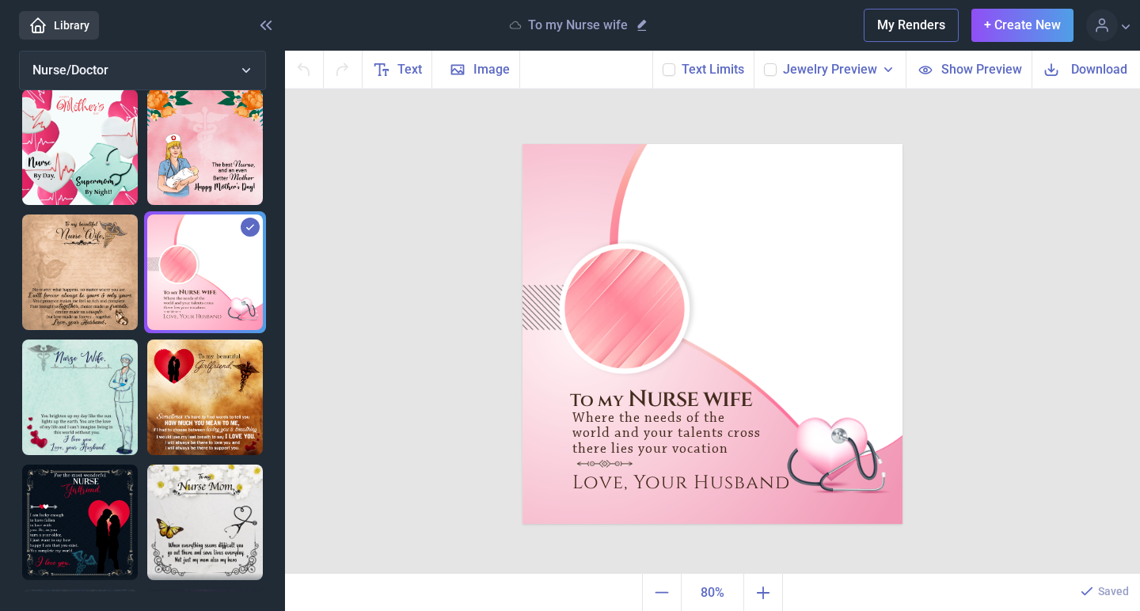
scroll to position [0, 0]
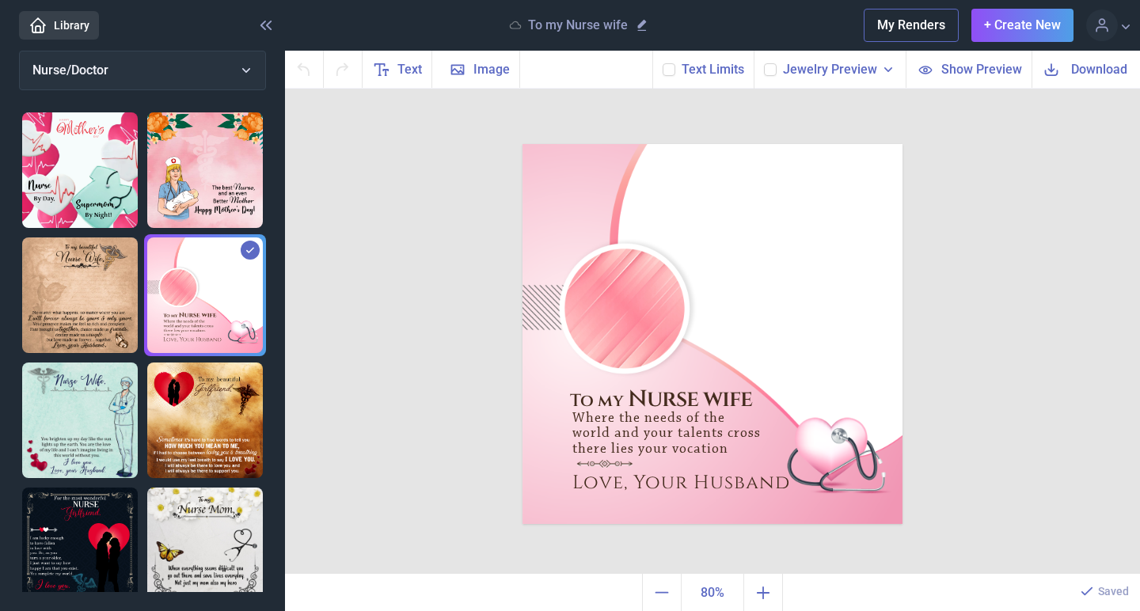
click at [106, 73] on span "Nurse/Doctor" at bounding box center [70, 70] width 76 height 15
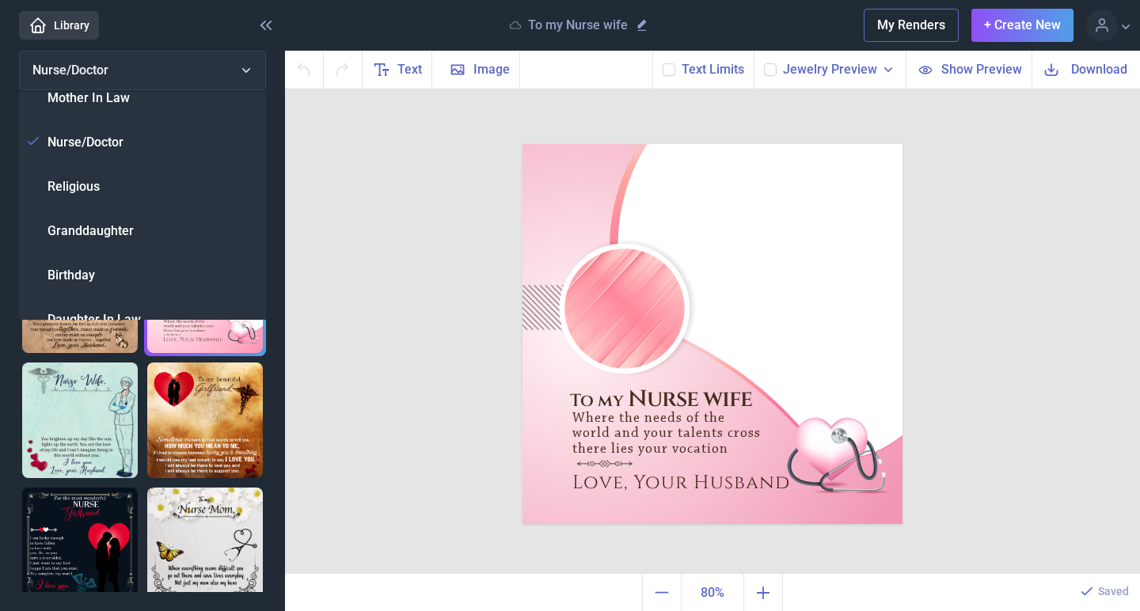
scroll to position [193, 0]
click at [105, 101] on span "Mother In Law" at bounding box center [88, 98] width 82 height 19
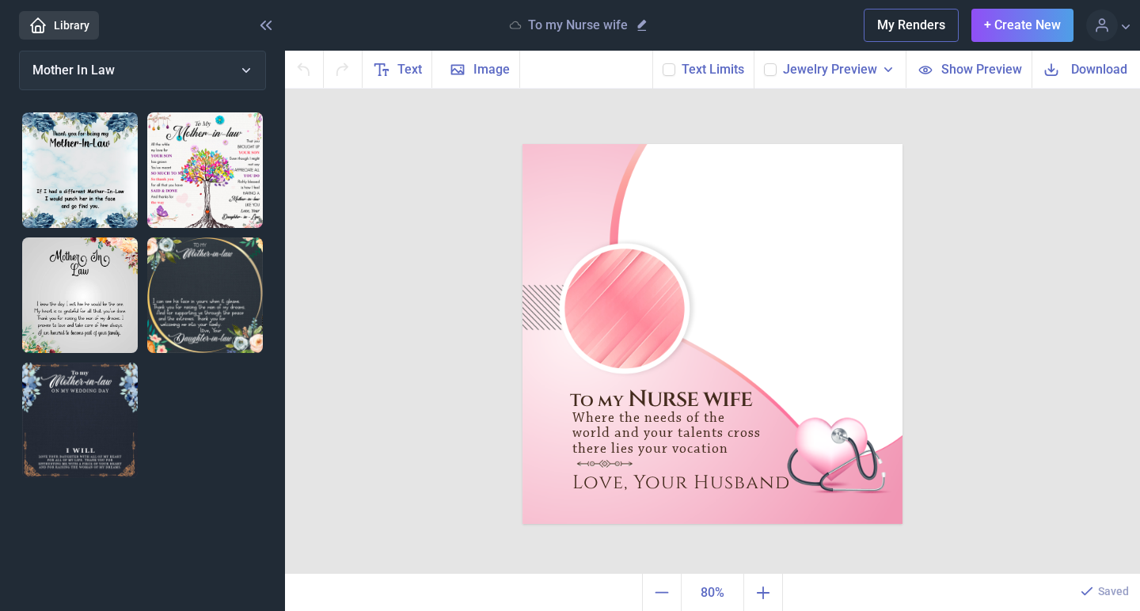
click at [110, 69] on span "Mother In Law" at bounding box center [73, 70] width 82 height 15
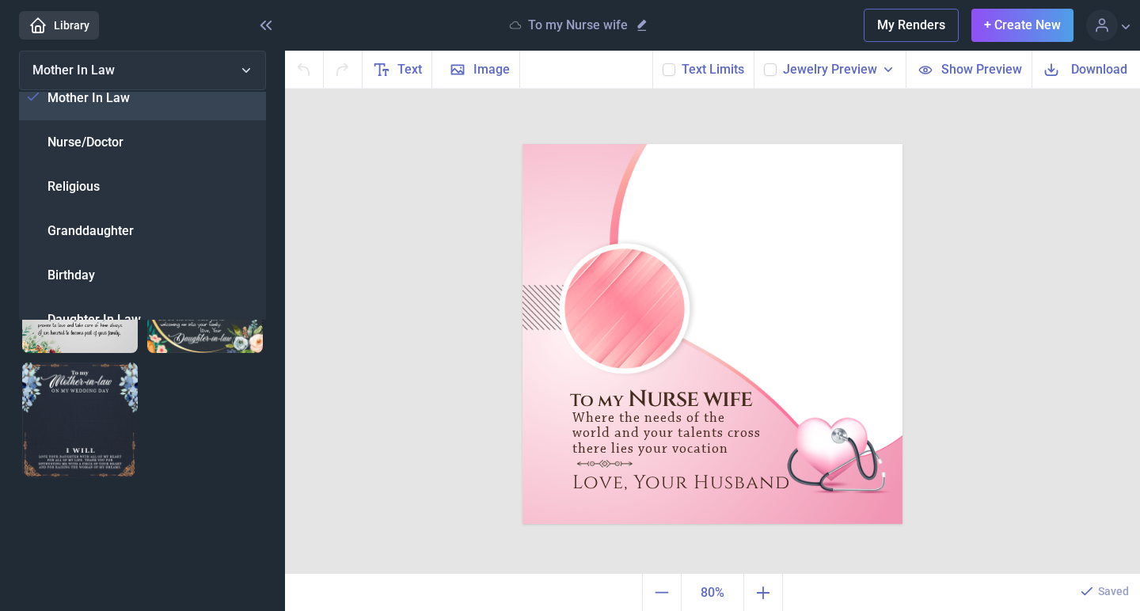
click at [129, 101] on div "Mother In Law" at bounding box center [142, 98] width 247 height 44
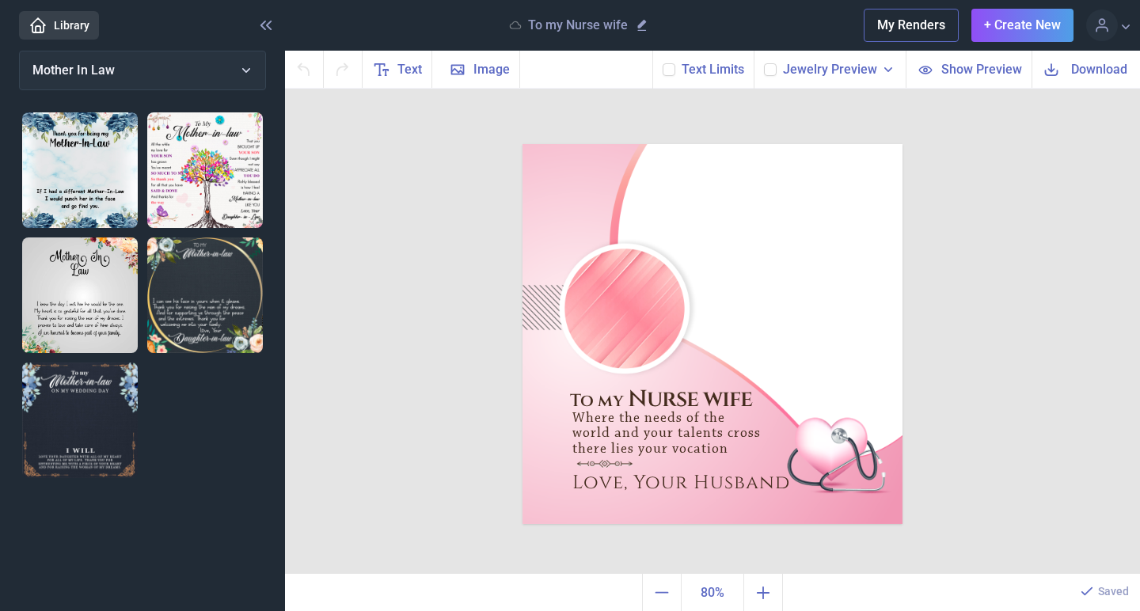
click at [178, 309] on img at bounding box center [205, 295] width 116 height 116
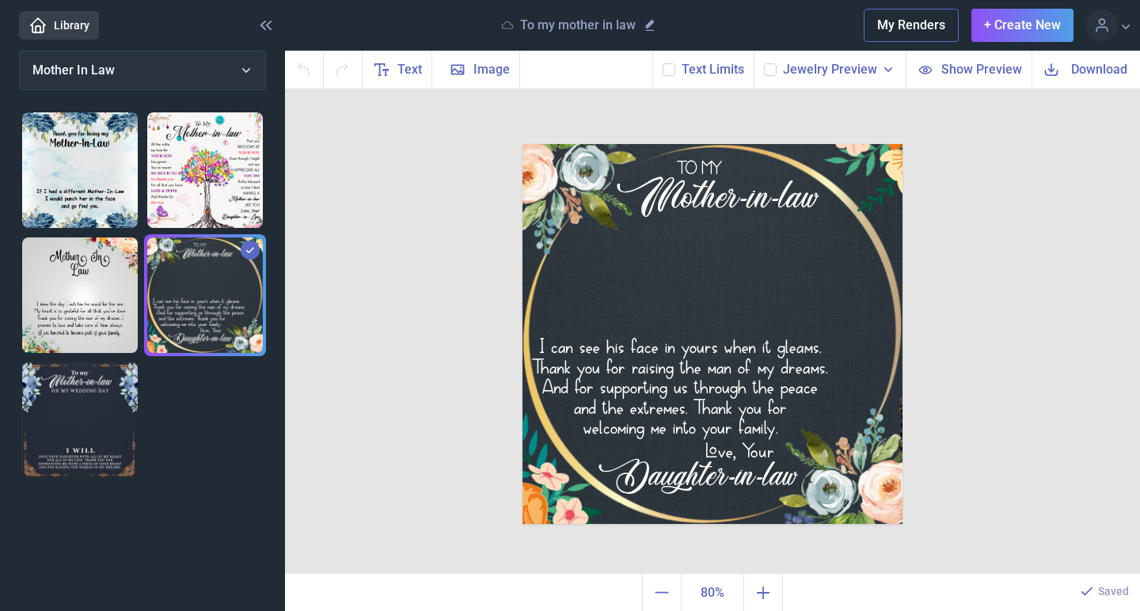
click at [103, 199] on img at bounding box center [80, 170] width 116 height 116
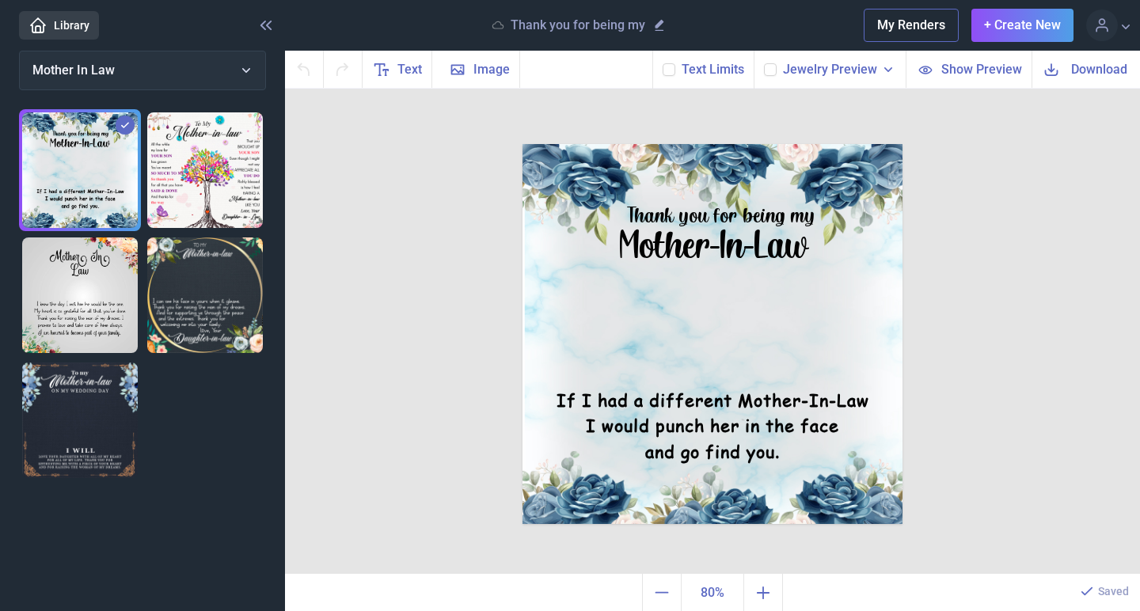
click at [188, 179] on img at bounding box center [205, 170] width 116 height 116
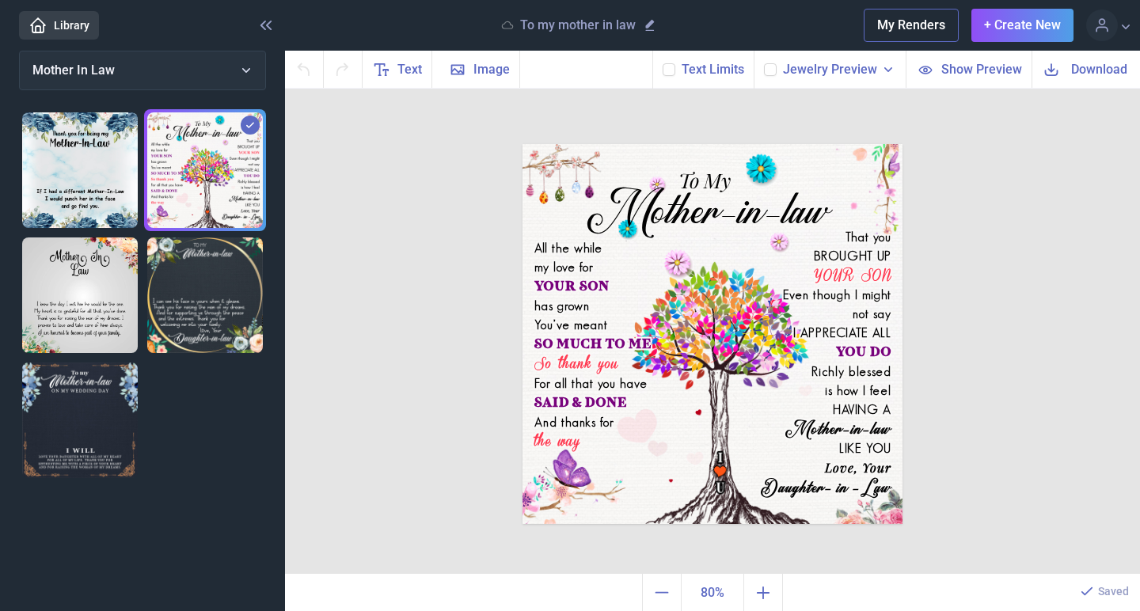
click at [188, 292] on img at bounding box center [205, 295] width 116 height 116
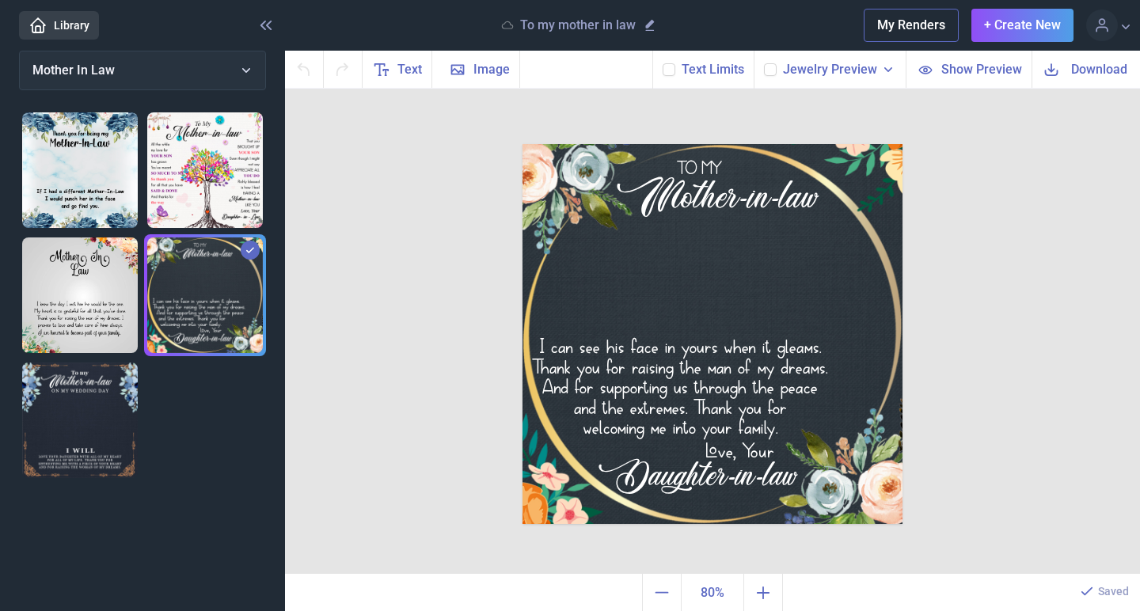
click at [66, 296] on img at bounding box center [80, 295] width 116 height 116
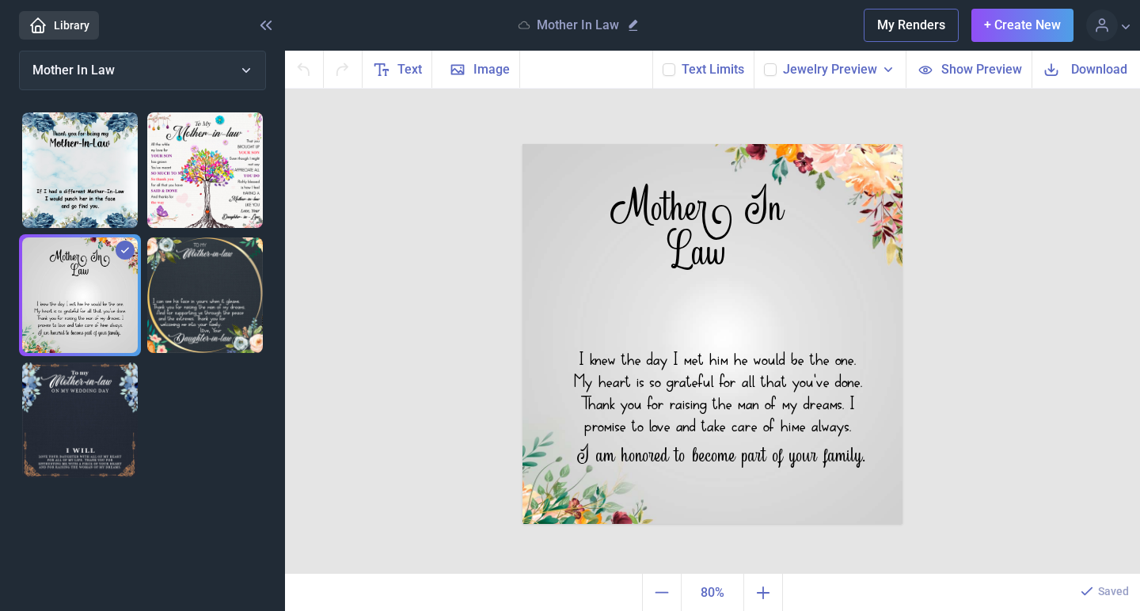
click at [121, 63] on button "Mother In Law" at bounding box center [142, 71] width 247 height 40
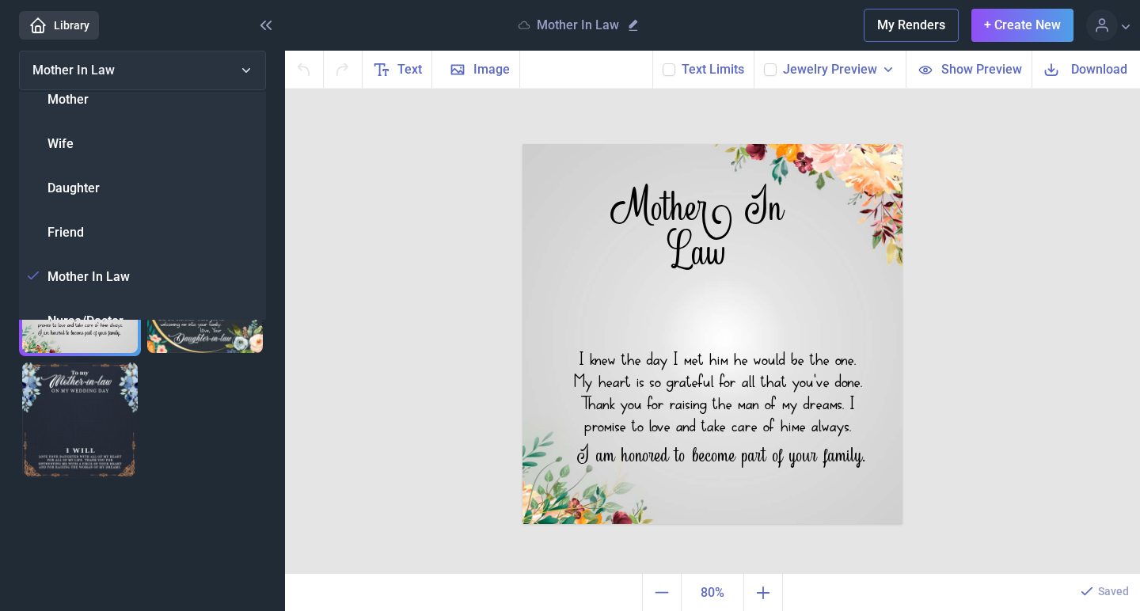
scroll to position [0, 0]
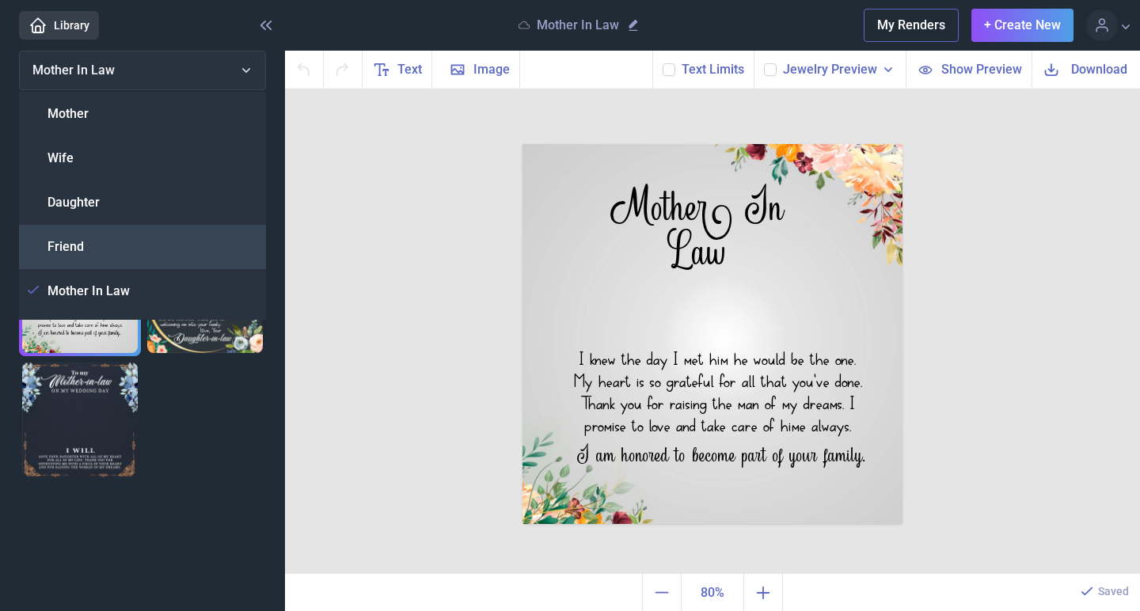
click at [60, 247] on span "Friend" at bounding box center [65, 246] width 36 height 19
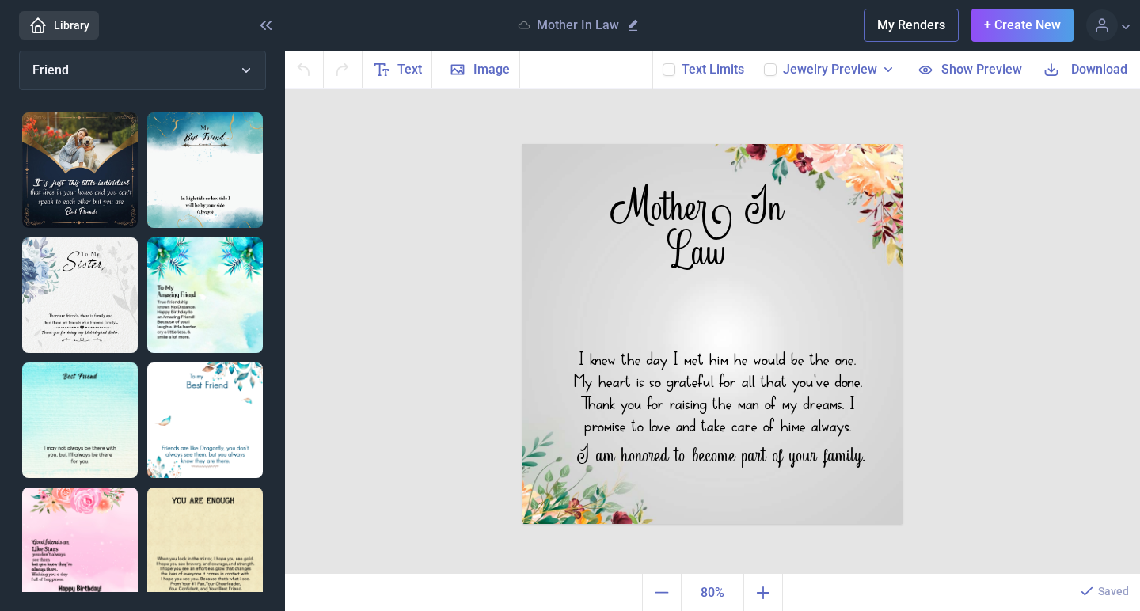
click at [199, 177] on img at bounding box center [205, 170] width 116 height 116
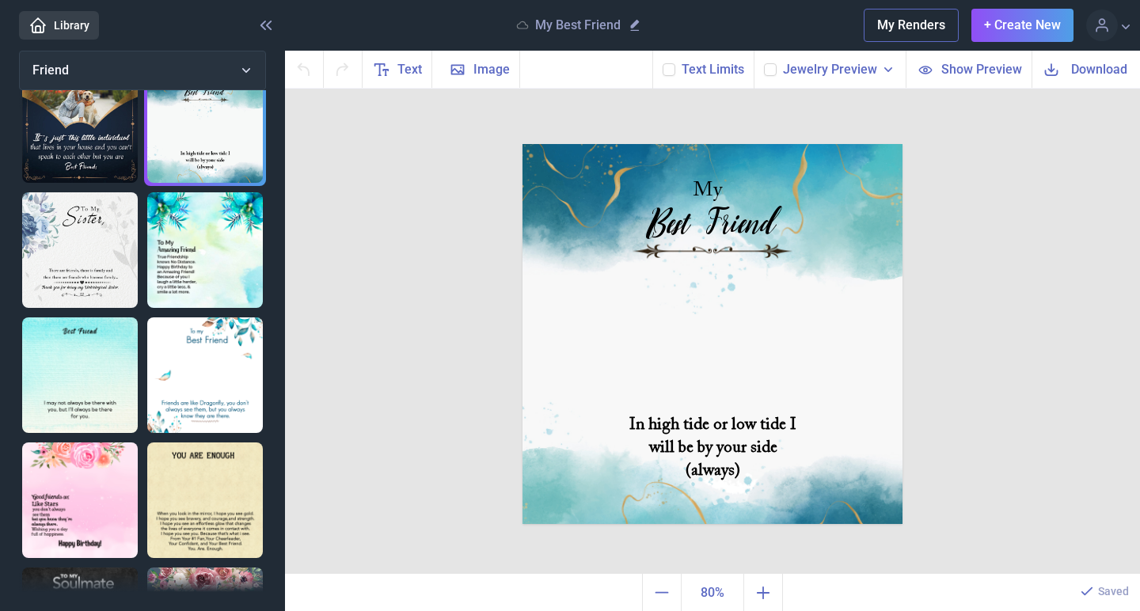
scroll to position [90, 0]
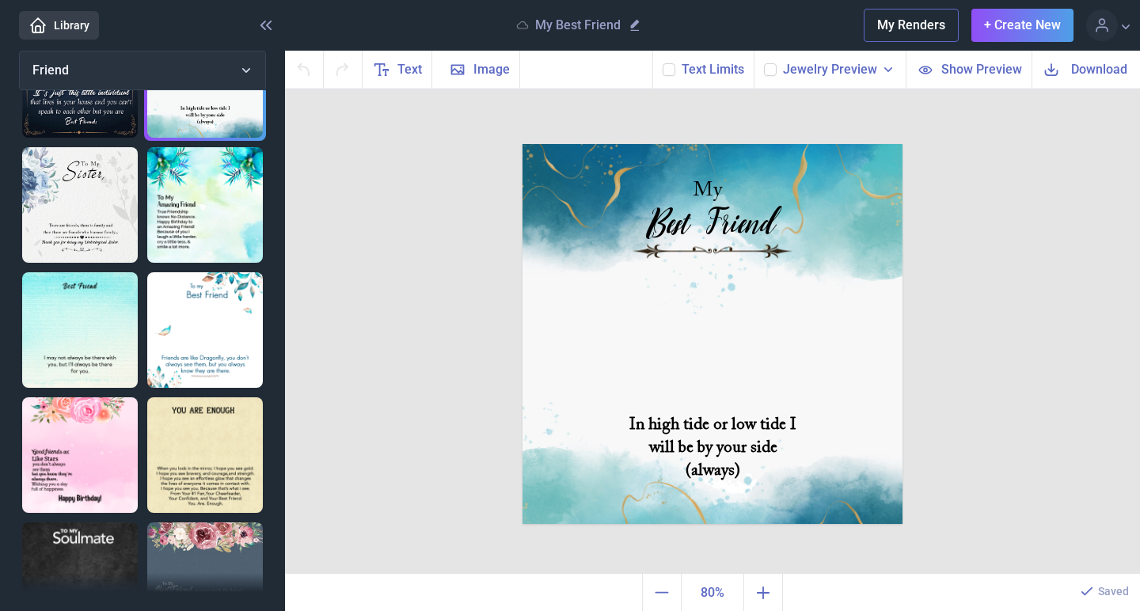
click at [86, 188] on img at bounding box center [80, 205] width 116 height 116
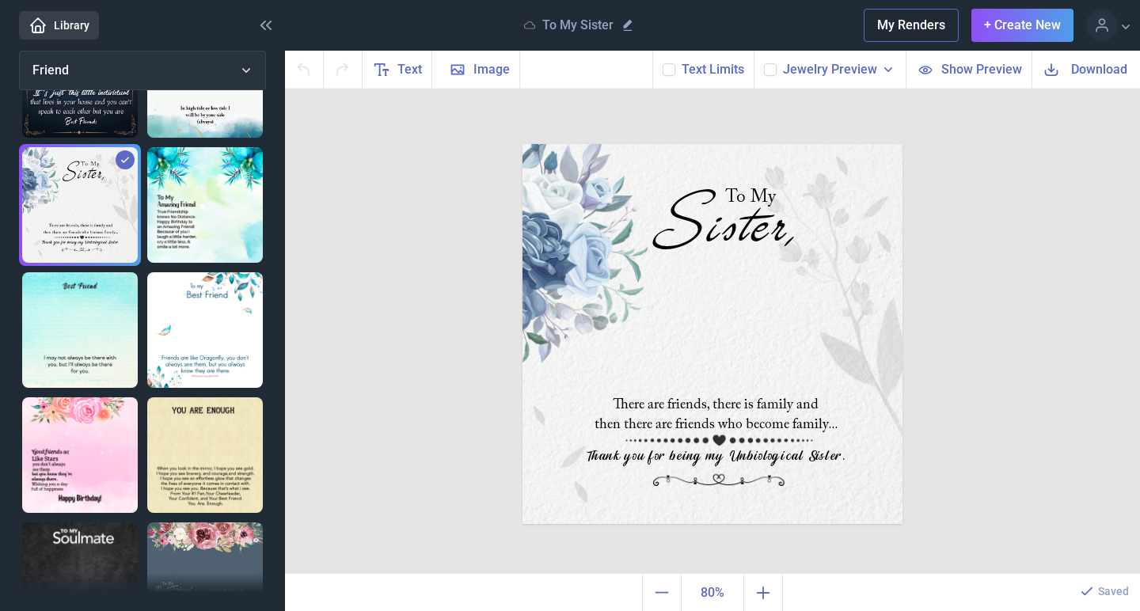
click at [50, 339] on img at bounding box center [80, 330] width 116 height 116
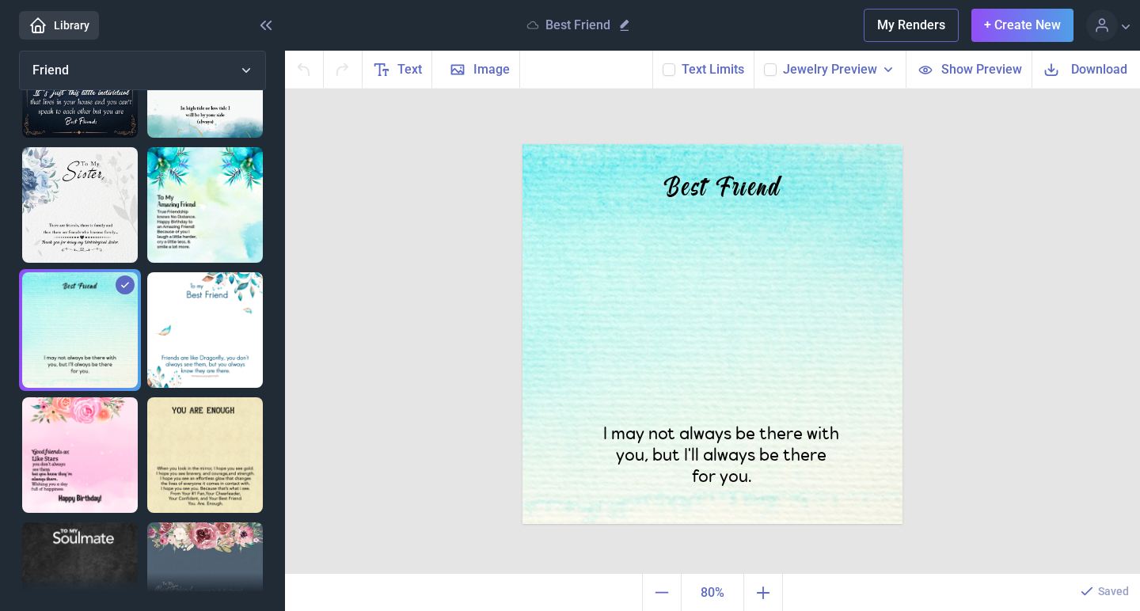
click at [199, 351] on img at bounding box center [205, 330] width 116 height 116
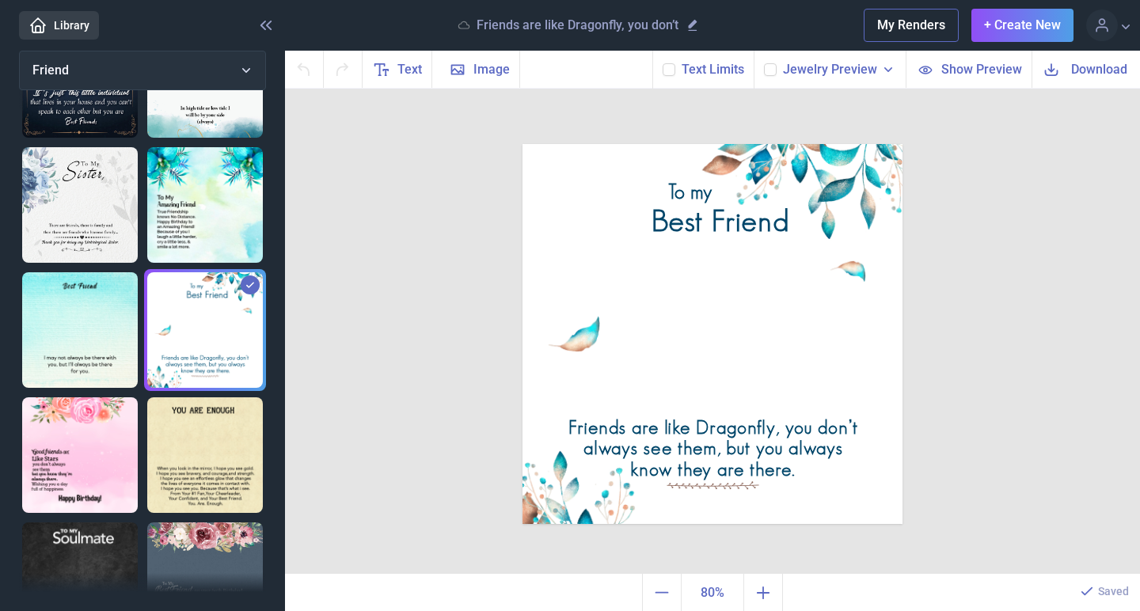
click at [190, 455] on img at bounding box center [205, 455] width 116 height 116
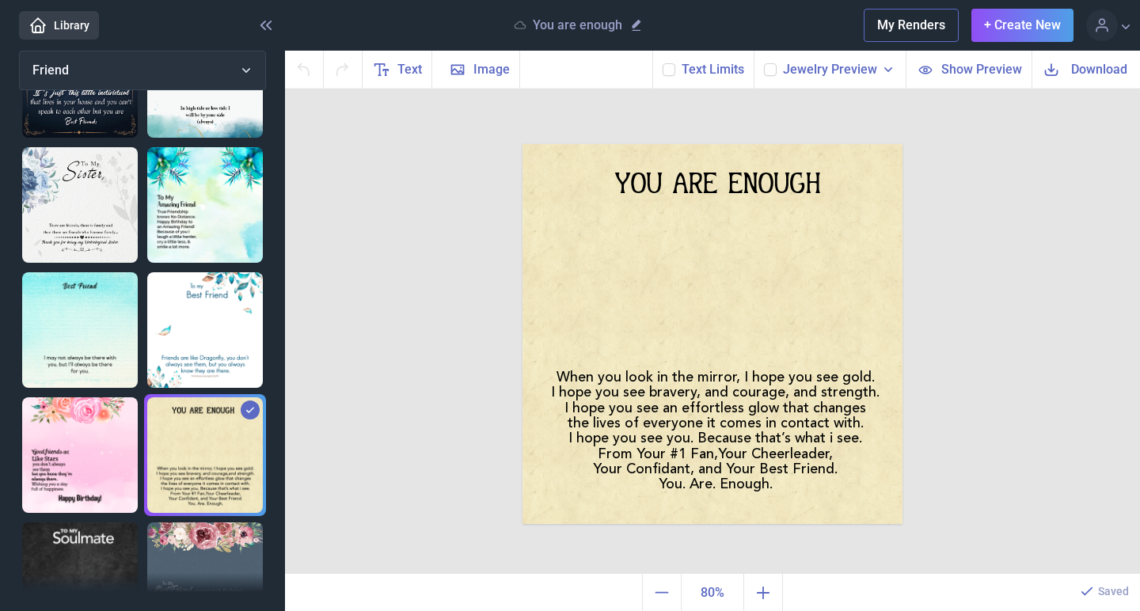
click at [92, 458] on img at bounding box center [80, 455] width 116 height 116
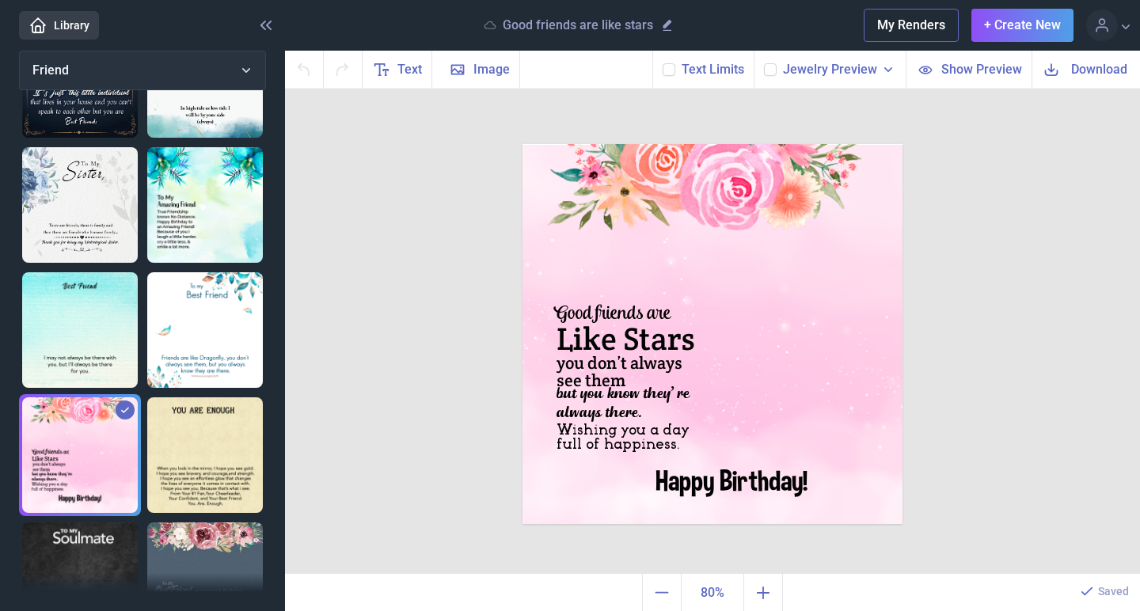
click at [190, 547] on img at bounding box center [205, 580] width 116 height 116
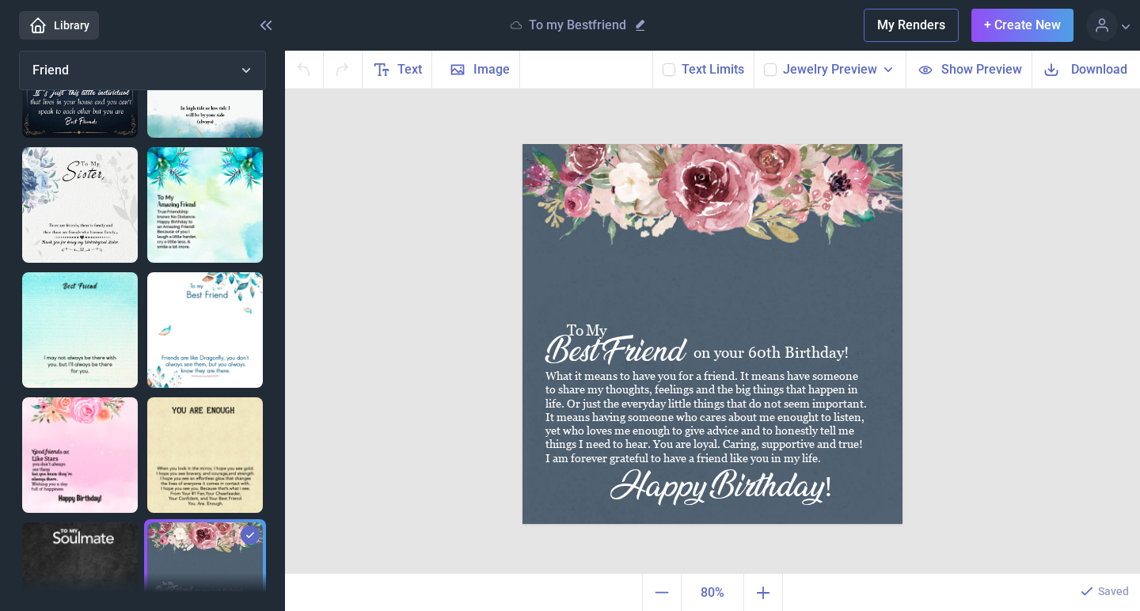
click at [66, 536] on img at bounding box center [80, 580] width 116 height 116
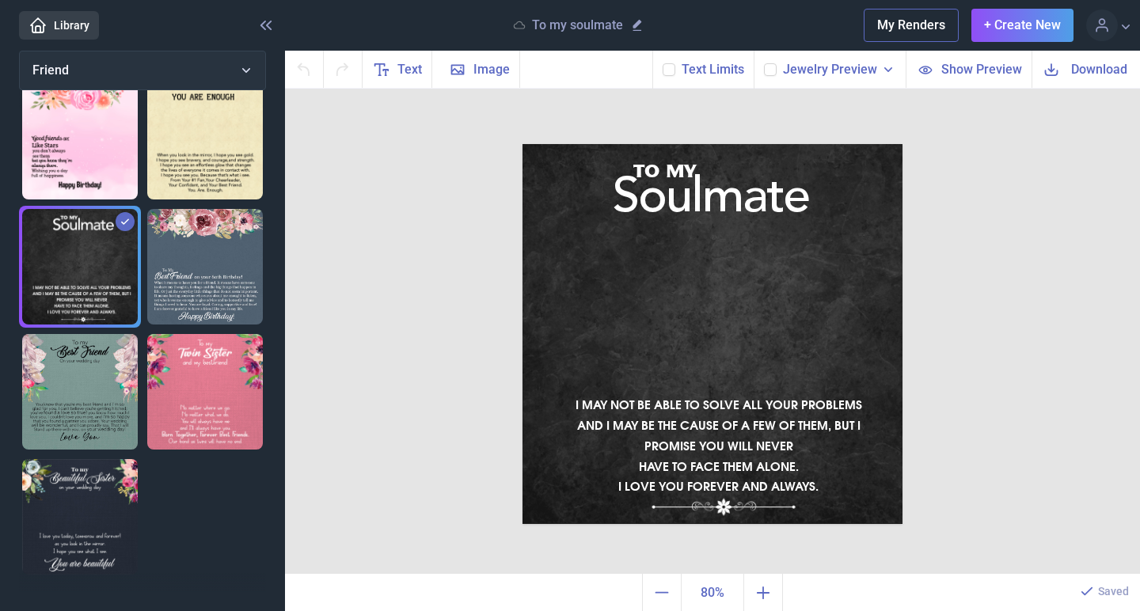
scroll to position [408, 0]
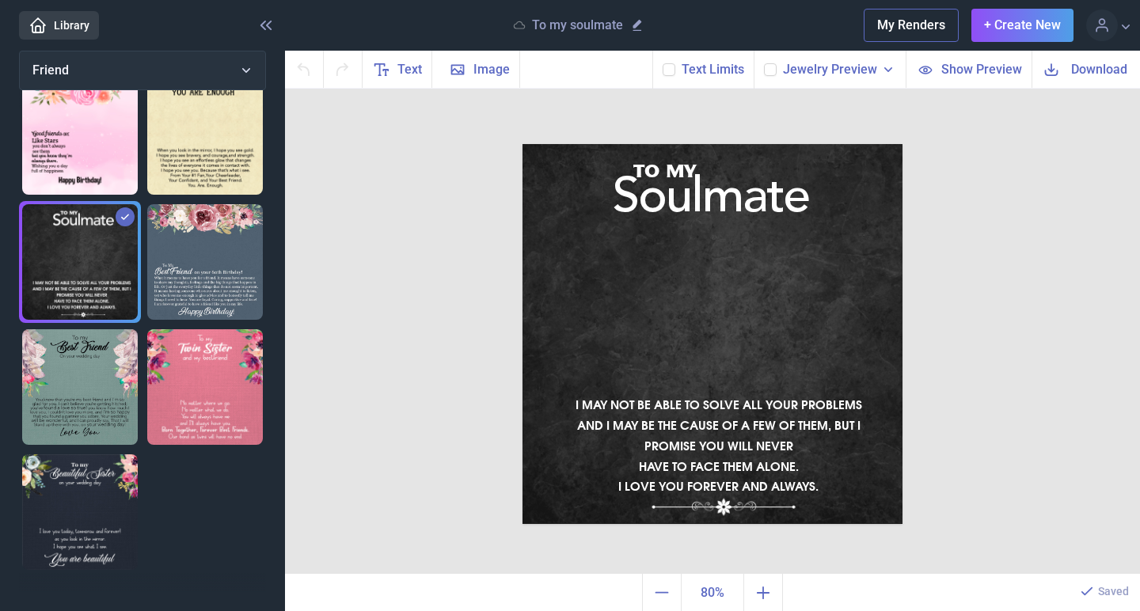
click at [70, 414] on img at bounding box center [80, 387] width 116 height 116
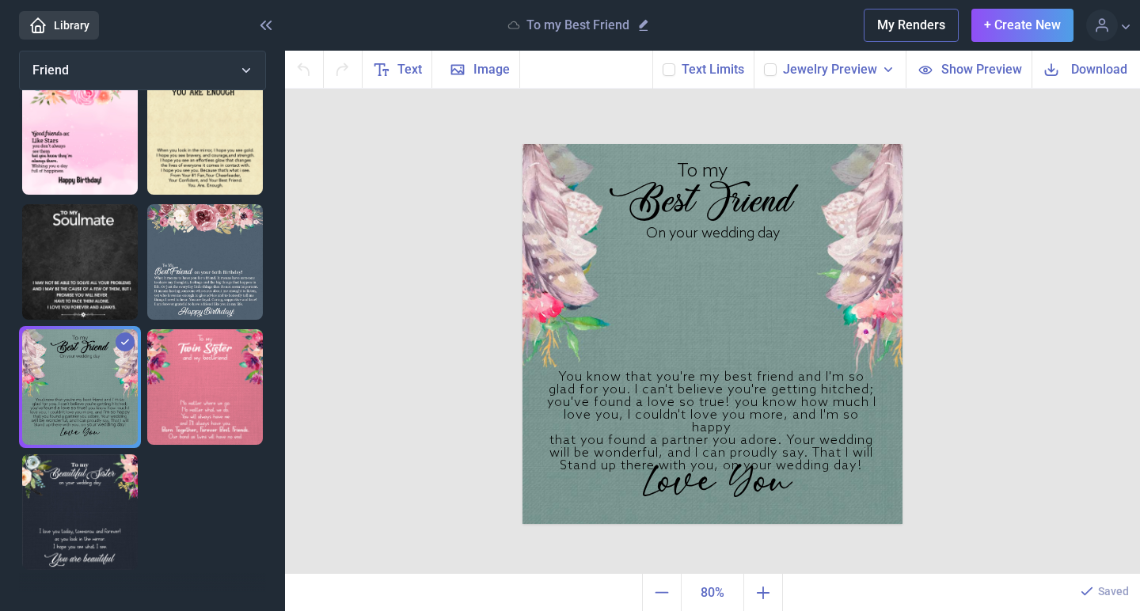
click at [170, 398] on img at bounding box center [205, 387] width 116 height 116
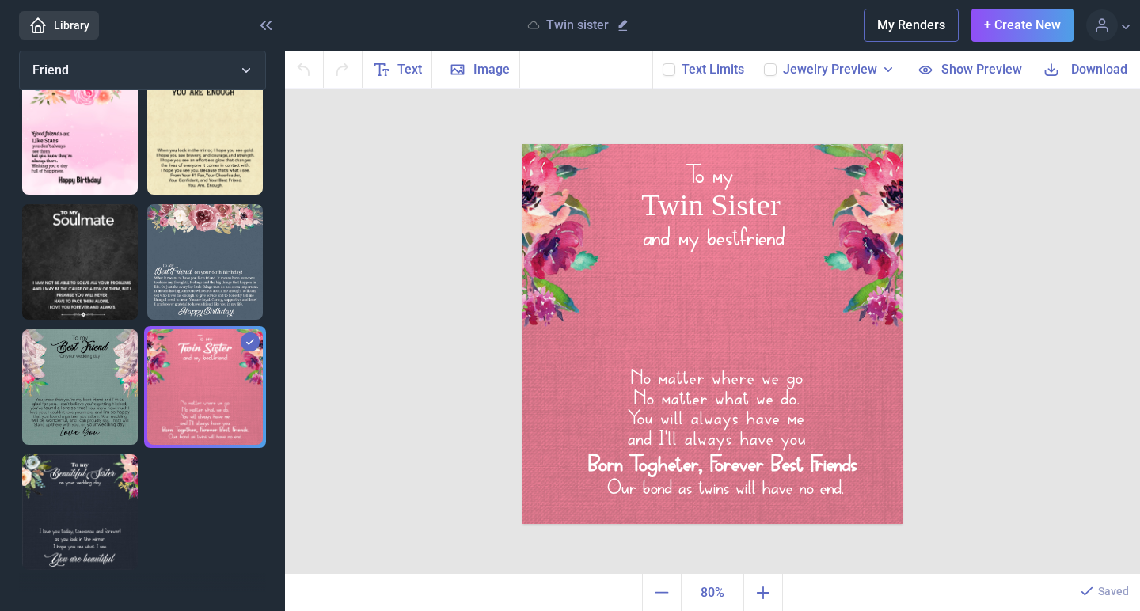
click at [66, 471] on img at bounding box center [80, 512] width 116 height 116
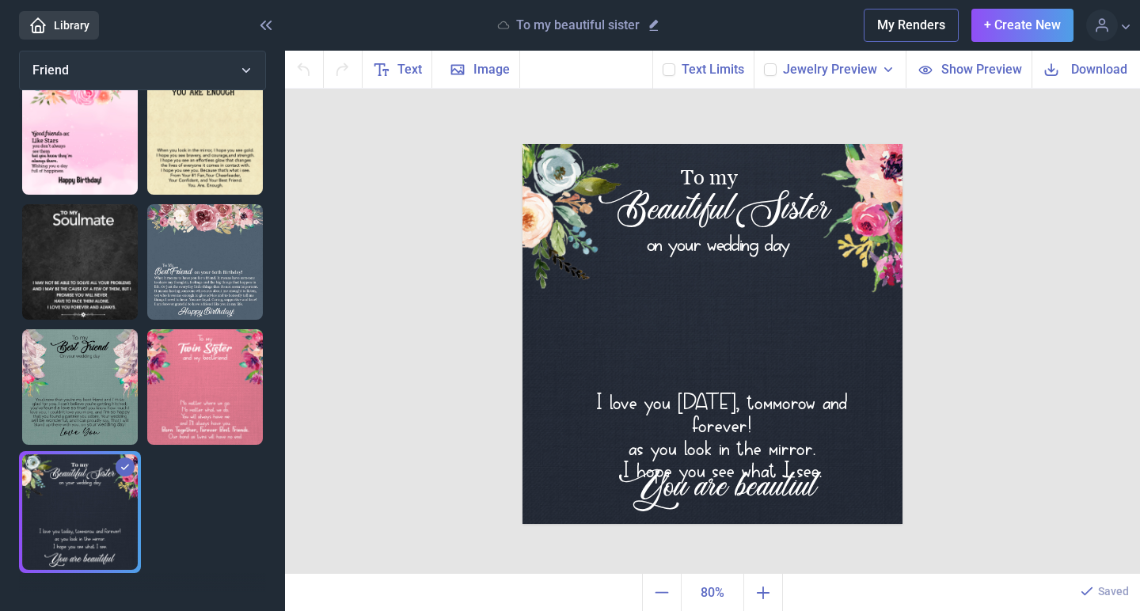
click at [249, 176] on img at bounding box center [205, 137] width 116 height 116
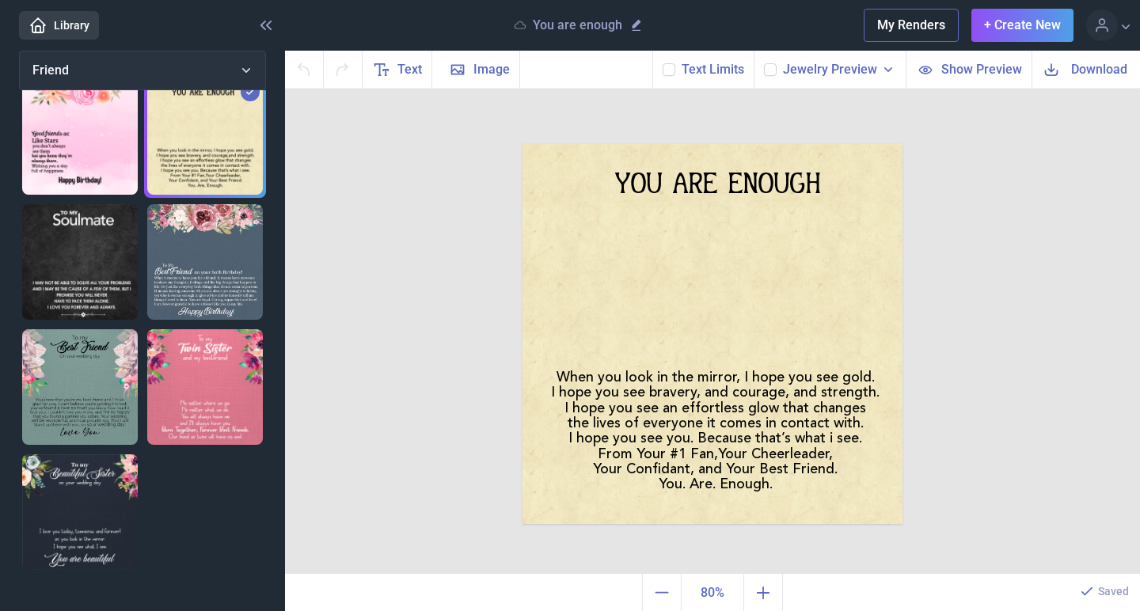
click at [66, 498] on img at bounding box center [80, 512] width 116 height 116
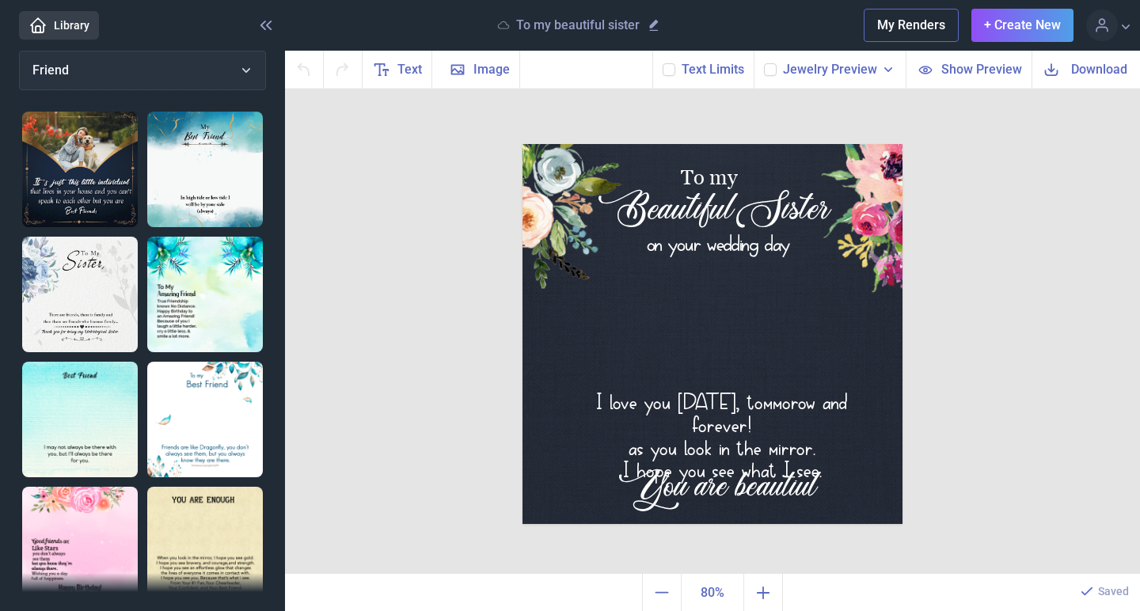
scroll to position [0, 0]
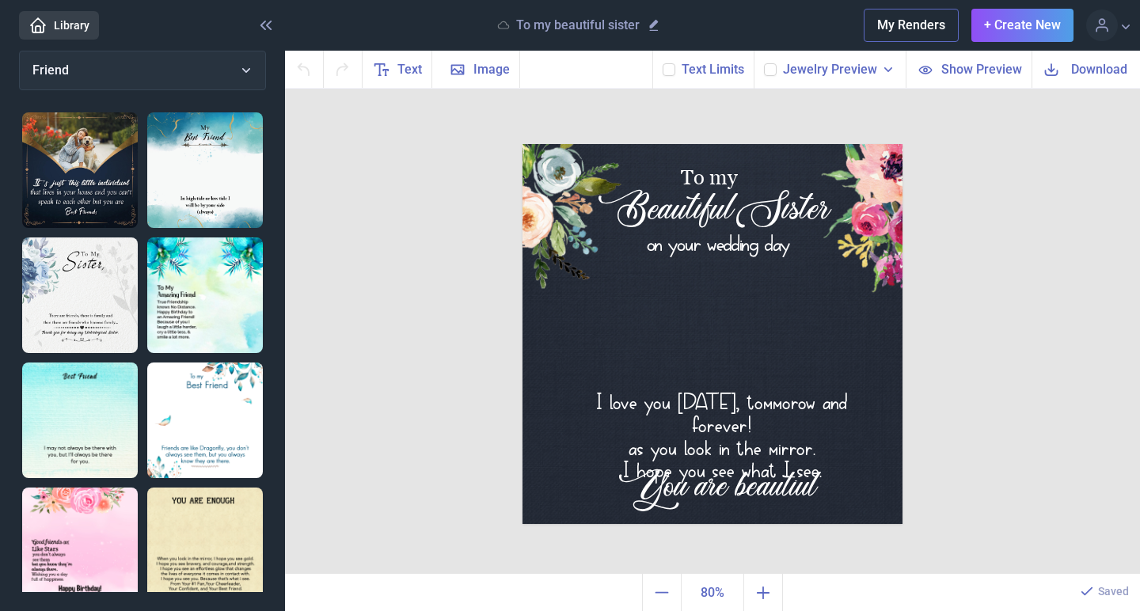
click at [102, 177] on img at bounding box center [80, 170] width 116 height 116
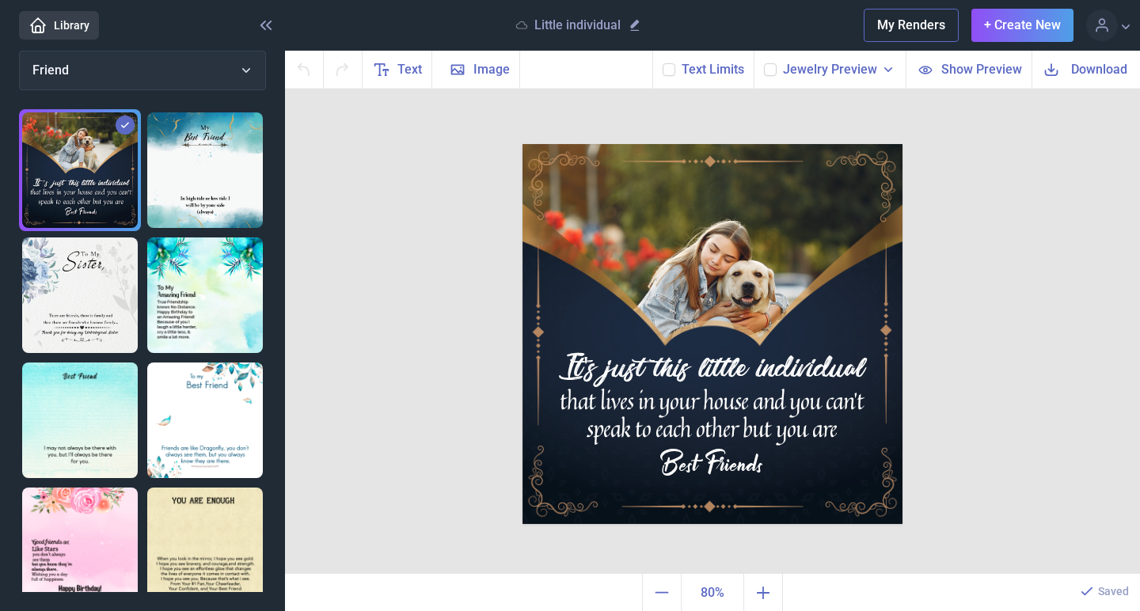
click at [90, 71] on button "Friend" at bounding box center [142, 71] width 247 height 40
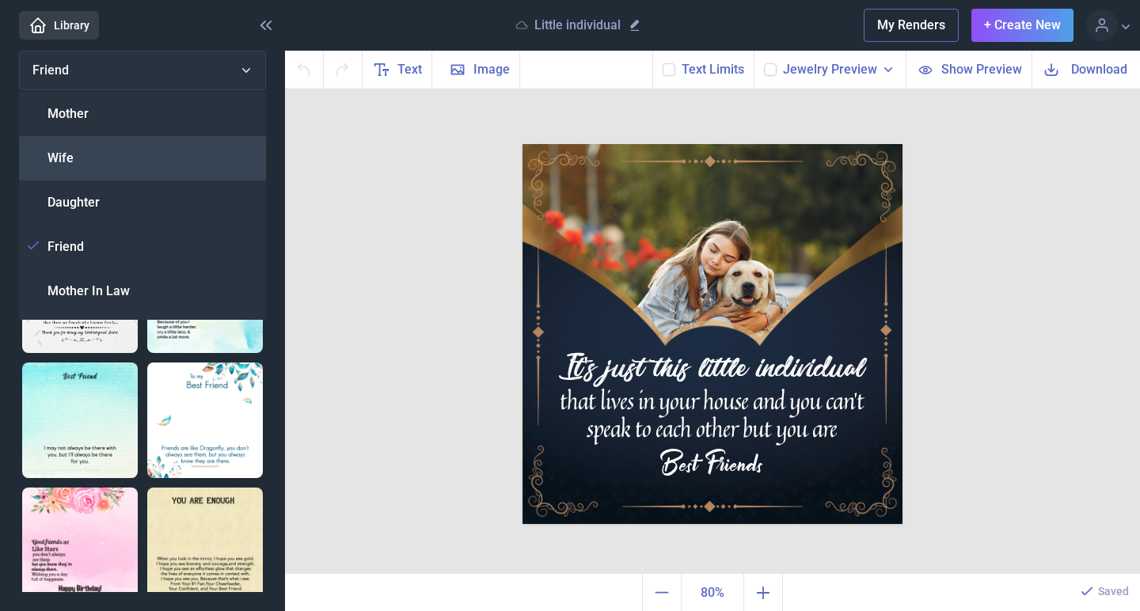
click at [63, 155] on span "Wife" at bounding box center [60, 158] width 26 height 19
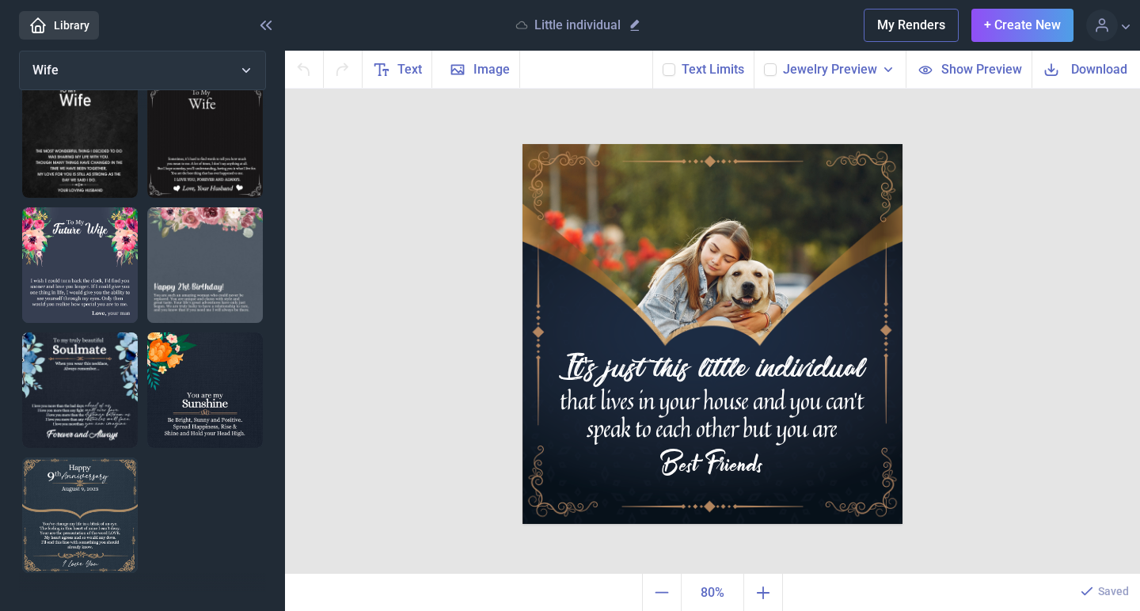
scroll to position [1159, 0]
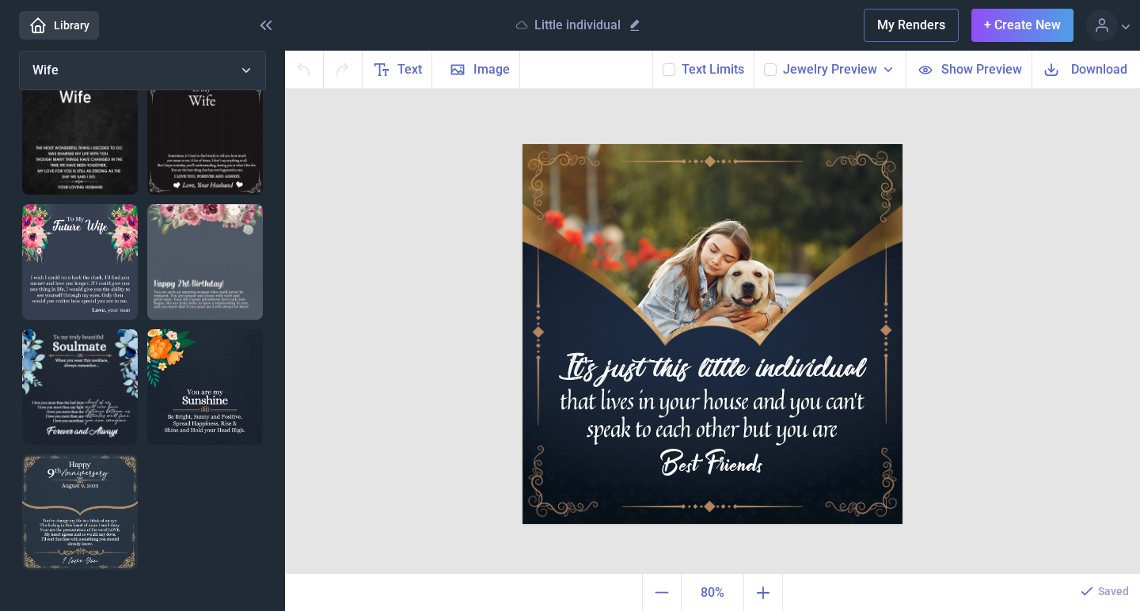
click at [55, 32] on link "Library" at bounding box center [59, 25] width 80 height 28
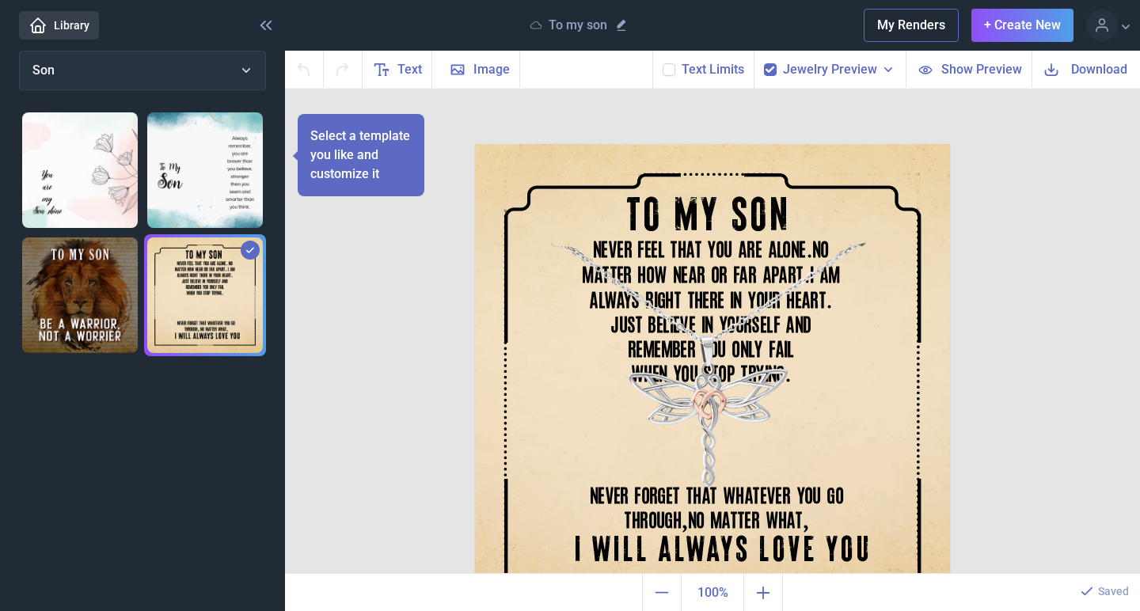
click at [991, 366] on div "TO MY SON NEVER FEEL THAT YOU ARE ALONE . NO MATTER HOW NEAR OR FAR APART . I A…" at bounding box center [712, 332] width 855 height 486
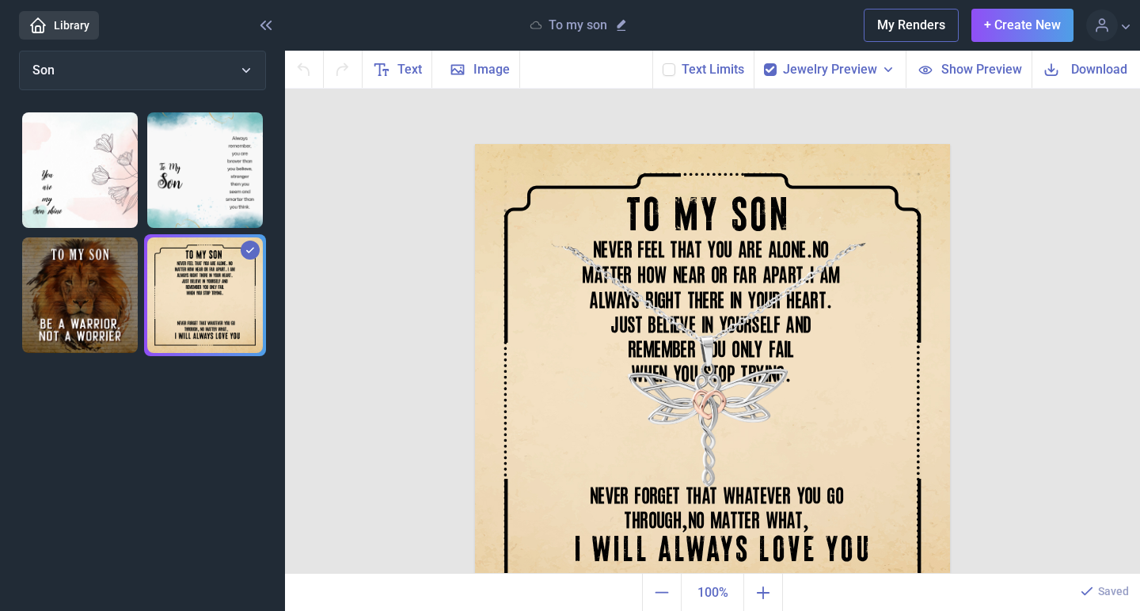
click at [1011, 346] on div "TO MY SON NEVER FEEL THAT YOU ARE ALONE . NO MATTER HOW NEAR OR FAR APART . I A…" at bounding box center [712, 332] width 855 height 486
click at [666, 144] on div "TO MY SON" at bounding box center [712, 144] width 475 height 0
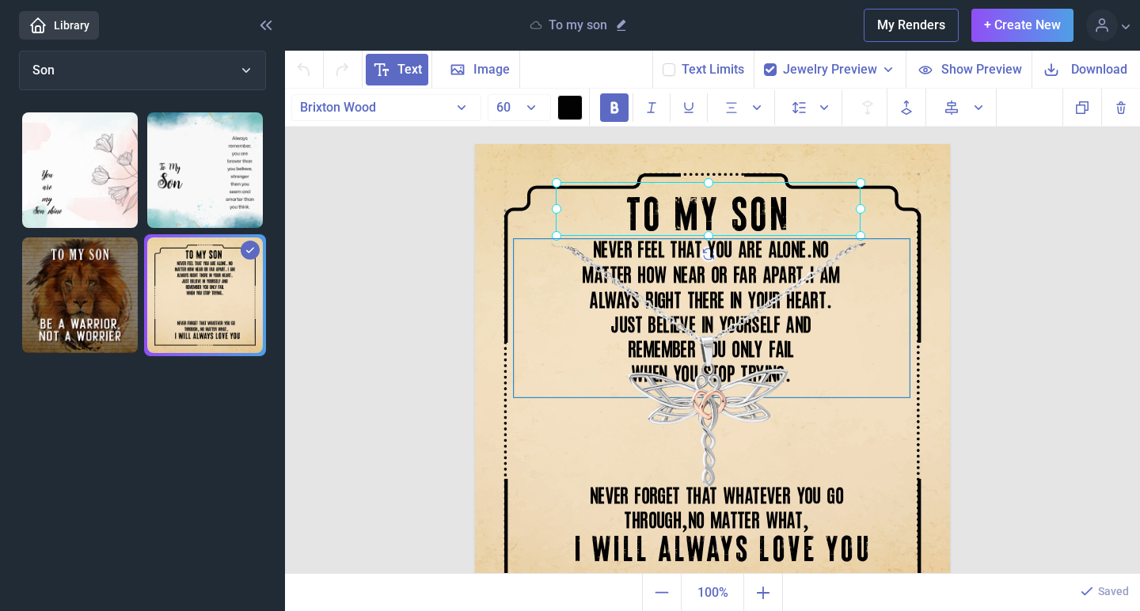
click at [678, 144] on div "NEVER FEEL THAT YOU ARE ALONE . NO MATTER HOW NEAR OR FAR APART . I AM ALWAYS R…" at bounding box center [712, 144] width 475 height 0
click at [691, 144] on div "TO MY SON" at bounding box center [712, 144] width 475 height 0
click at [475, 144] on div "NEVER FEEL THAT YOU ARE ALONE . NO MATTER HOW NEAR OR FAR APART . I AM ALWAYS R…" at bounding box center [475, 144] width 0 height 0
click at [685, 370] on div at bounding box center [712, 318] width 396 height 158
click at [774, 70] on use at bounding box center [769, 69] width 9 height 6
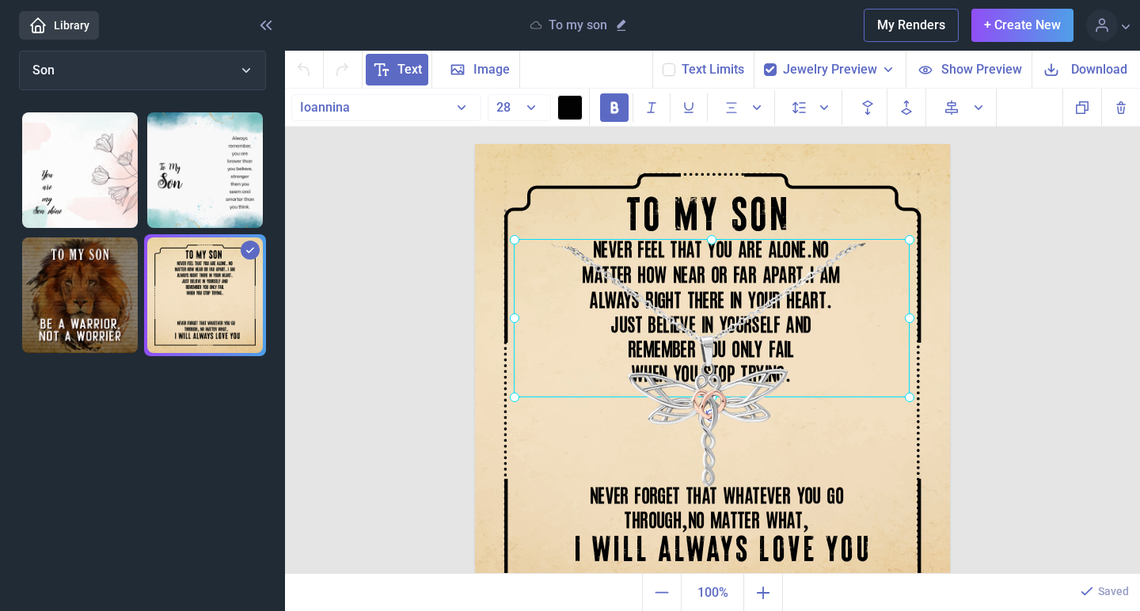
click at [764, 63] on input "checkbox" at bounding box center [763, 63] width 1 height 1
checkbox input "false"
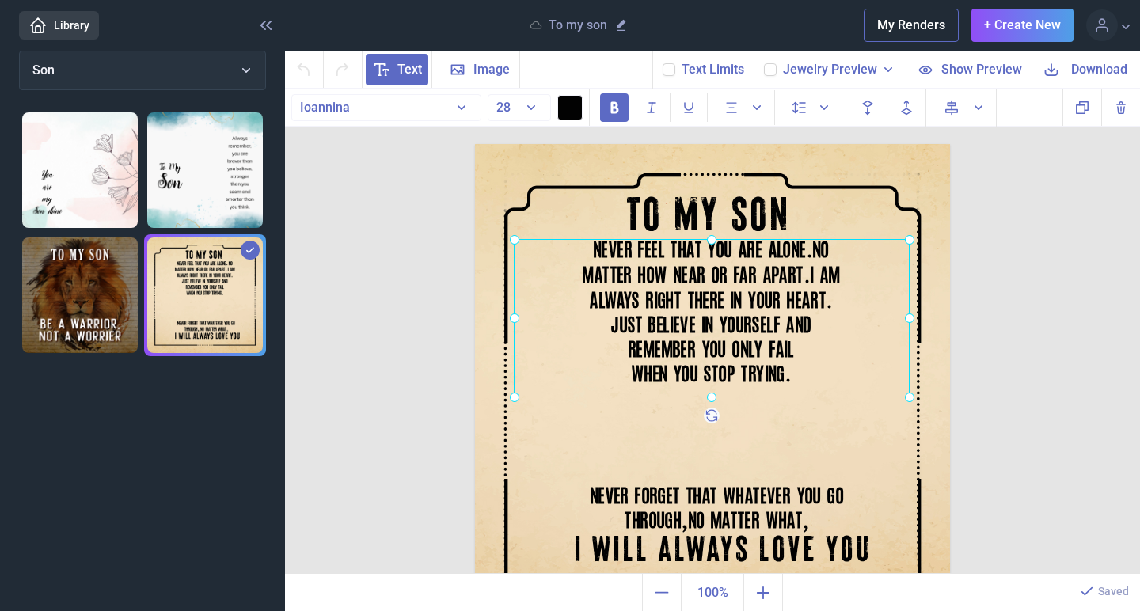
click at [612, 254] on div at bounding box center [712, 318] width 396 height 158
click at [612, 251] on div at bounding box center [712, 318] width 396 height 158
click at [685, 333] on div "NEVER FEEL THAT YOU ARE ALONE . NO MATTER HOW NEAR OR FAR APART . I AM ALWAYS R…" at bounding box center [712, 318] width 396 height 158
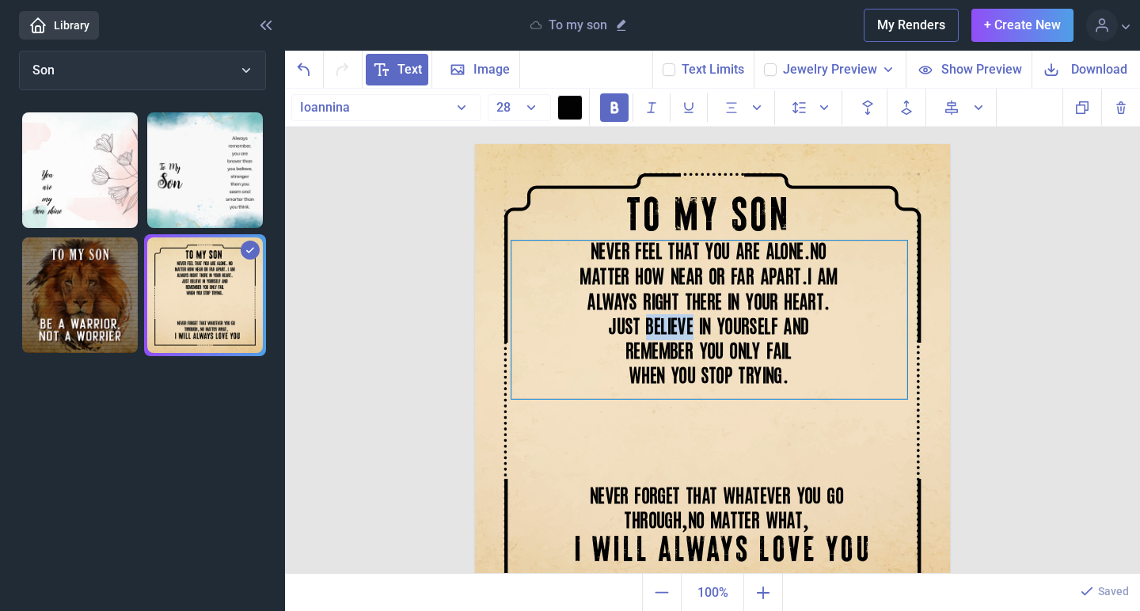
click at [685, 333] on div "NEVER FEEL THAT YOU ARE ALONE . NO MATTER HOW NEAR OR FAR APART . I AM ALWAYS R…" at bounding box center [709, 320] width 396 height 158
click at [786, 371] on div "NEVER FEEL THAT YOU ARE ALONE . NO MATTER HOW NEAR OR FAR APART . I AM ALWAYS R…" at bounding box center [709, 320] width 396 height 158
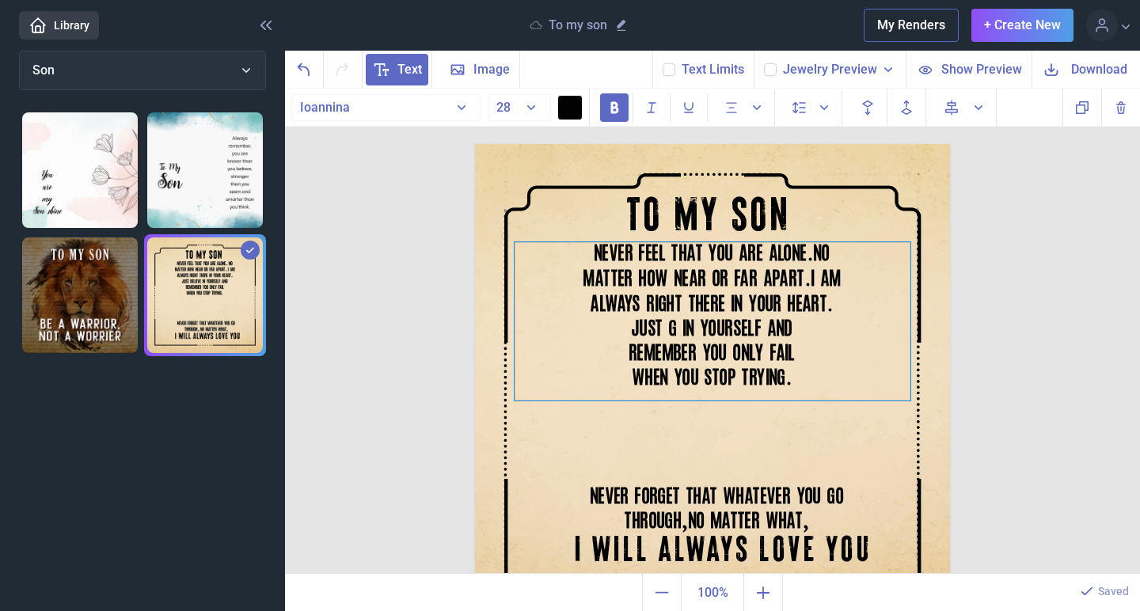
click at [789, 373] on div "NEVER FEEL THAT YOU ARE ALONE . NO MATTER HOW NEAR OR FAR APART . I AM ALWAYS R…" at bounding box center [712, 321] width 396 height 158
click at [741, 356] on div "NEVER FEEL THAT YOU ARE ALONE . NO MATTER HOW NEAR OR FAR APART . I AM ALWAYS R…" at bounding box center [712, 321] width 396 height 158
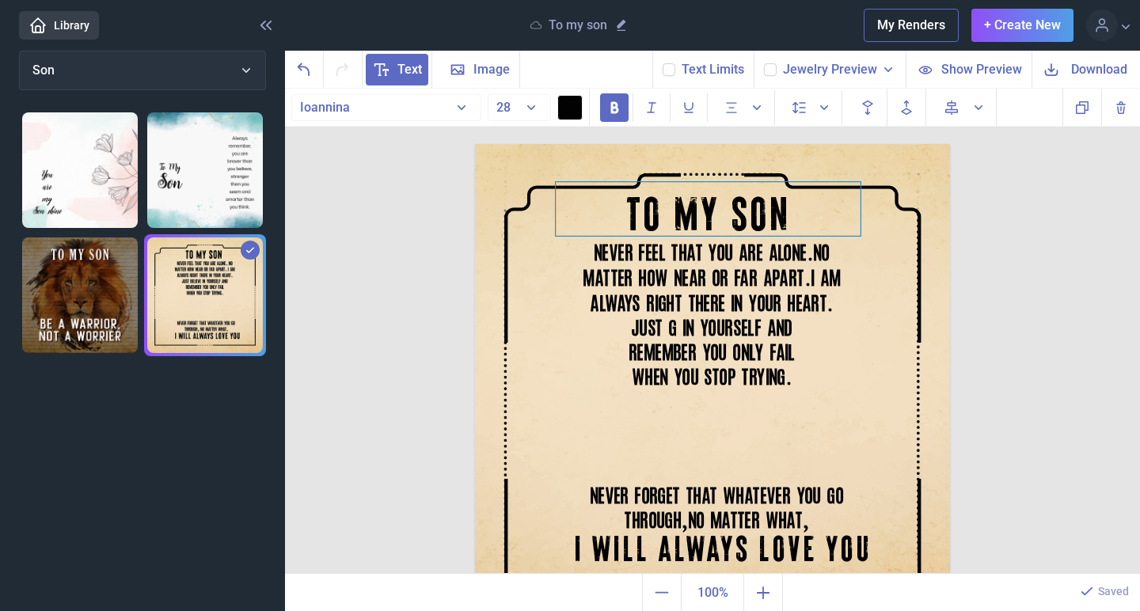
click at [726, 144] on div "TO MY SON" at bounding box center [712, 144] width 475 height 0
click at [746, 221] on div at bounding box center [708, 209] width 305 height 54
click at [745, 218] on div at bounding box center [708, 209] width 305 height 54
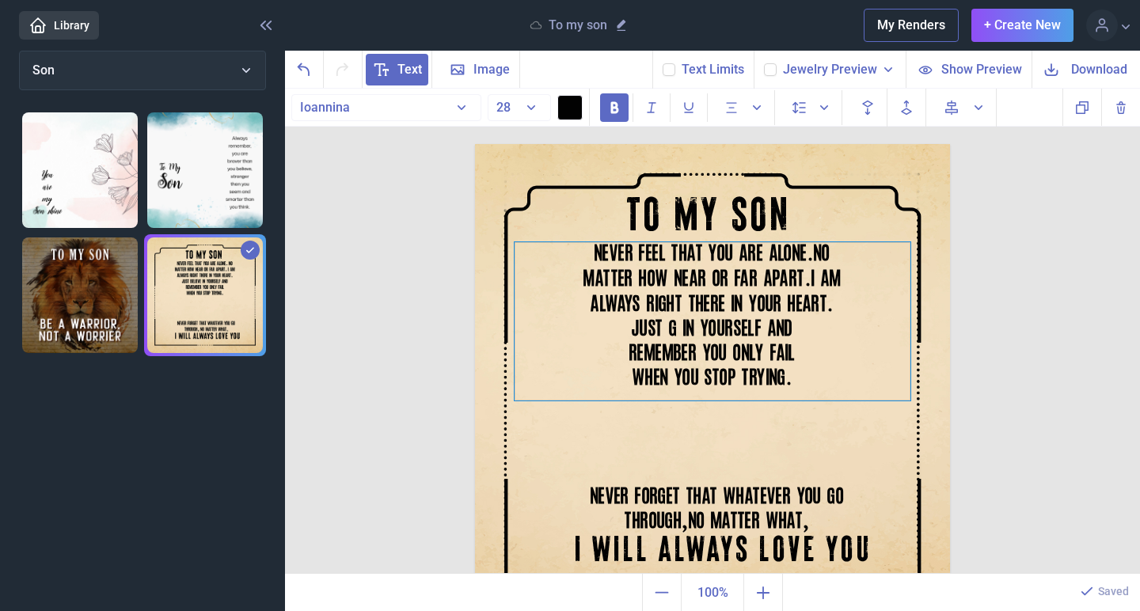
click at [737, 258] on div "NEVER FEEL THAT YOU ARE ALONE . NO MATTER HOW NEAR OR FAR APART . I AM ALWAYS R…" at bounding box center [712, 321] width 396 height 158
click at [736, 374] on div "NEVER FEEL THAT YOU ARE ALONE . NO MATTER HOW NEAR OR FAR APART . I AM ALWAYS R…" at bounding box center [712, 321] width 396 height 158
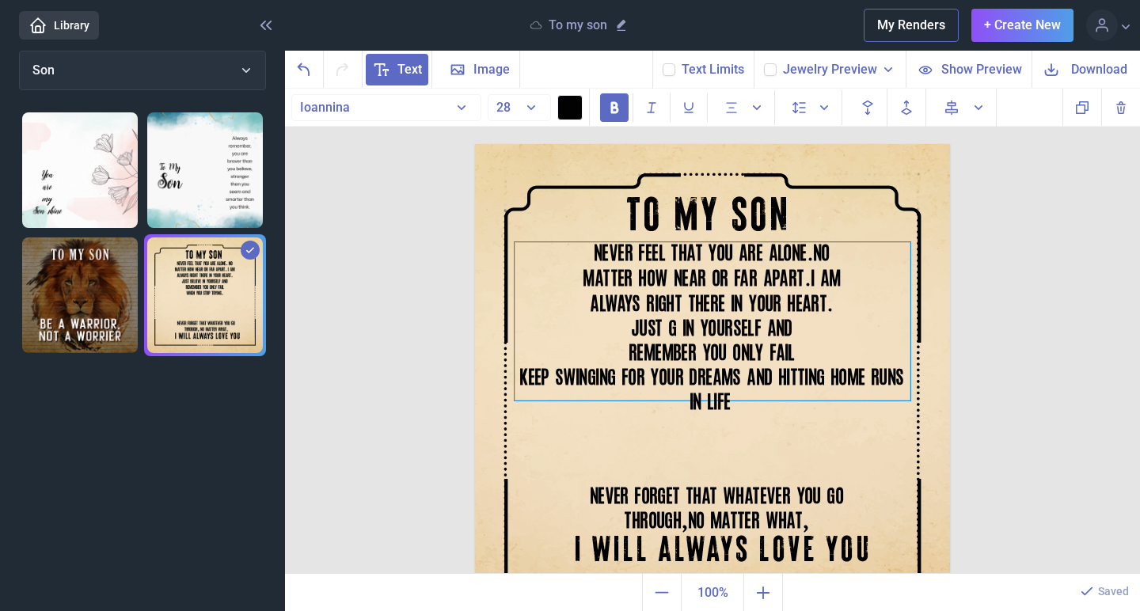
click at [651, 355] on div "NEVER FEEL THAT YOU ARE ALONE . NO MATTER HOW NEAR OR FAR APART . I AM ALWAYS R…" at bounding box center [712, 321] width 396 height 158
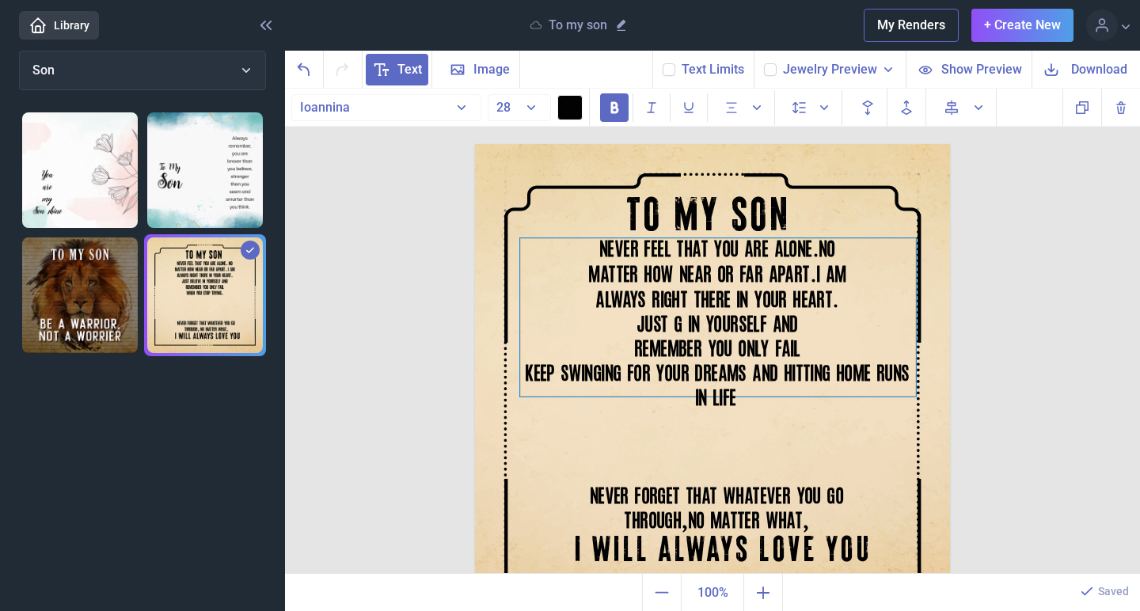
click at [804, 353] on div "NEVER FEEL THAT YOU ARE ALONE . NO MATTER HOW NEAR OR FAR APART . I AM ALWAYS R…" at bounding box center [718, 317] width 396 height 158
click at [796, 338] on div "NEVER FEEL THAT YOU ARE ALONE . NO MATTER HOW NEAR OR FAR APART . I AM ALWAYS R…" at bounding box center [718, 317] width 396 height 158
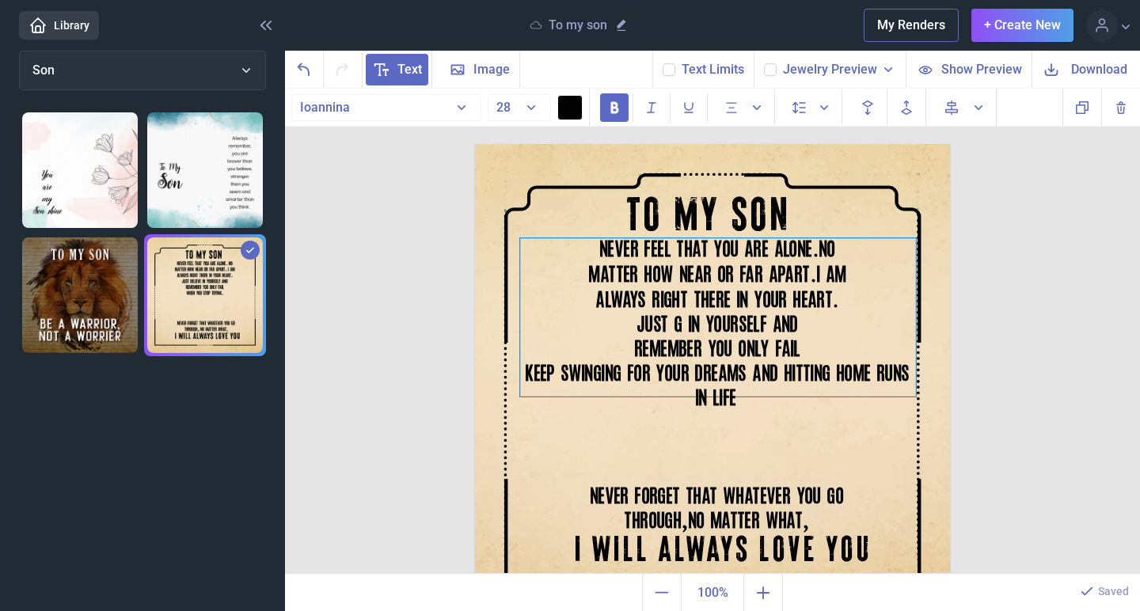
click at [801, 360] on div "NEVER FEEL THAT YOU ARE ALONE . NO MATTER HOW NEAR OR FAR APART . I AM ALWAYS R…" at bounding box center [718, 317] width 396 height 158
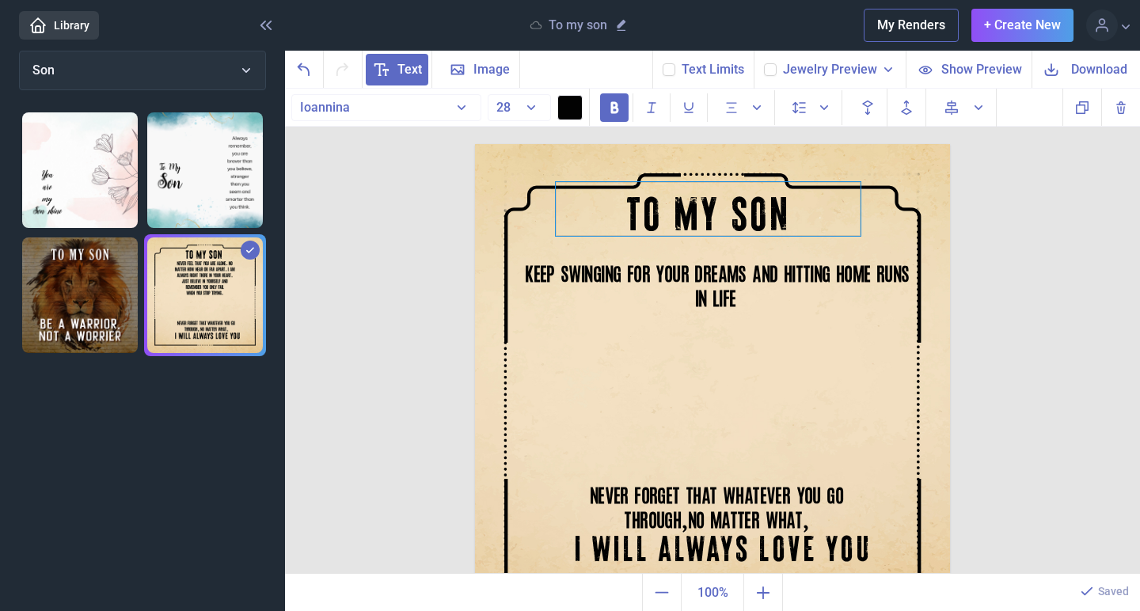
click at [733, 144] on div "TO MY SON" at bounding box center [712, 144] width 475 height 0
click at [733, 207] on div at bounding box center [708, 209] width 305 height 54
click at [753, 214] on div "TO MY SON" at bounding box center [708, 209] width 305 height 54
click at [791, 217] on div "TO MY SON" at bounding box center [708, 209] width 305 height 54
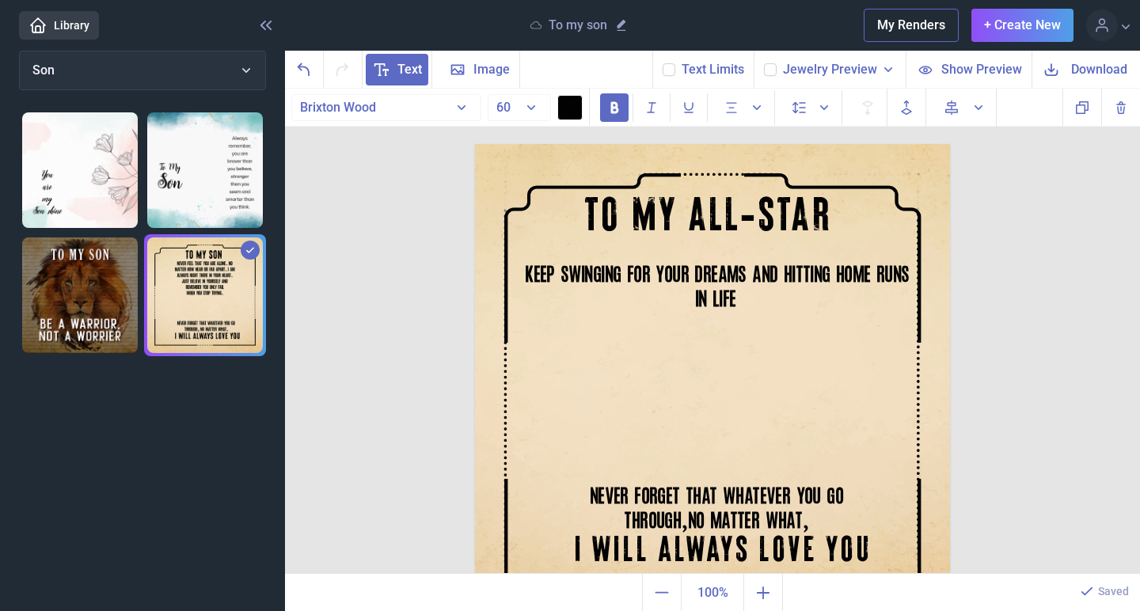
click at [961, 358] on div "TO MY ALL-STAR KEEP SWINGING FOR YOUR DREAMS AND HITTING HOME RUNS IN LIFE. NEV…" at bounding box center [712, 332] width 855 height 486
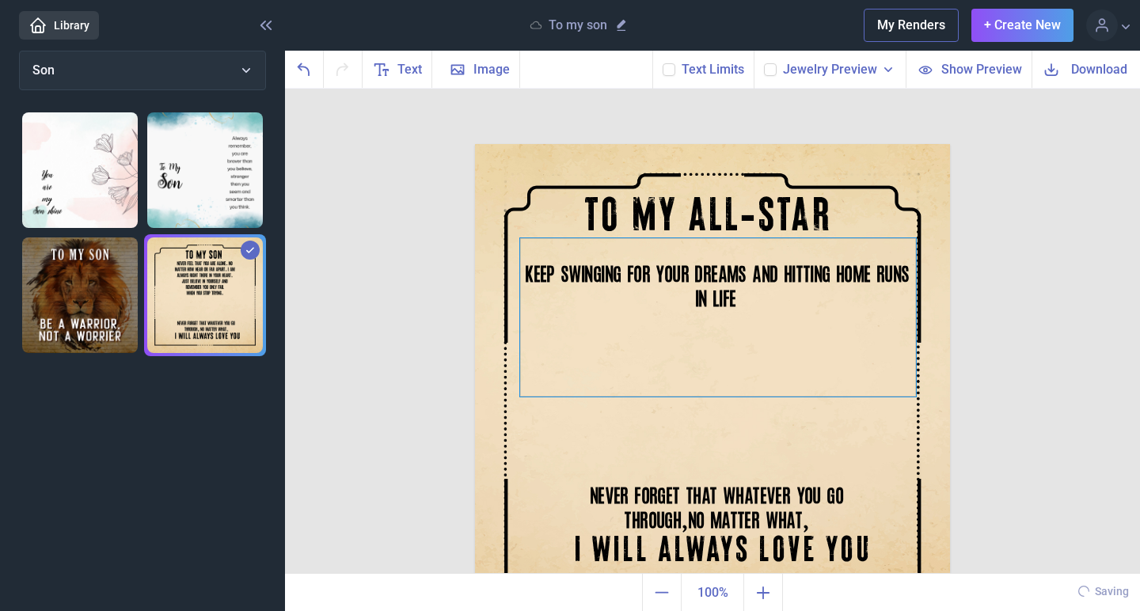
click at [772, 144] on div "KEEP SWINGING FOR YOUR DREAMS AND HITTING HOME RUNS IN LIFE." at bounding box center [712, 144] width 475 height 0
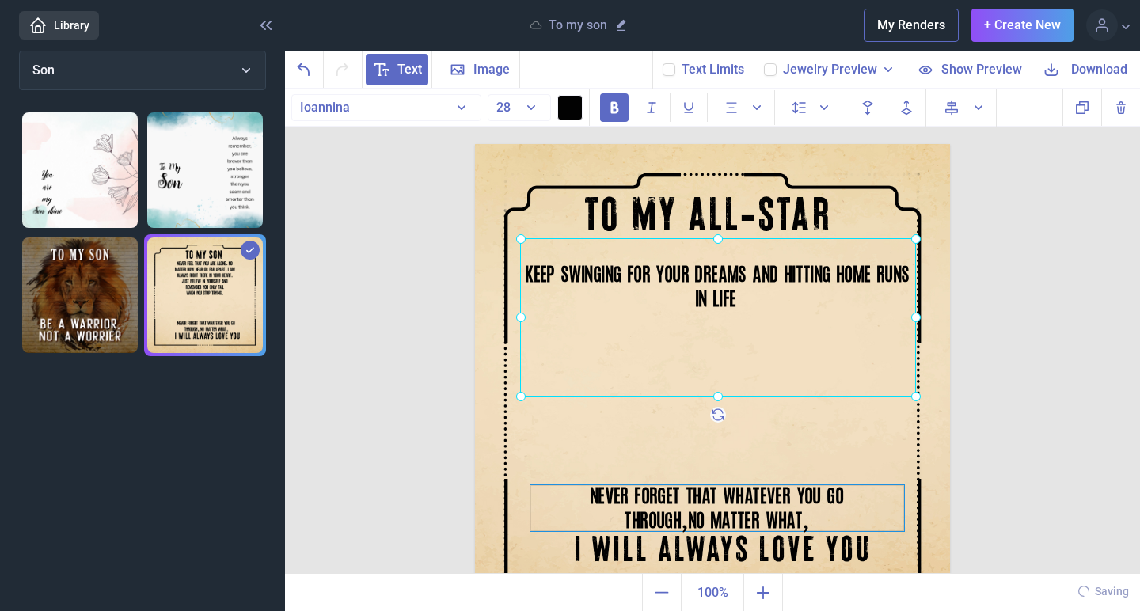
click at [734, 144] on div "NEVER FORGET THAT WHATEVER YOU GO THROUGH , NO MATTER WHAT ," at bounding box center [712, 144] width 475 height 0
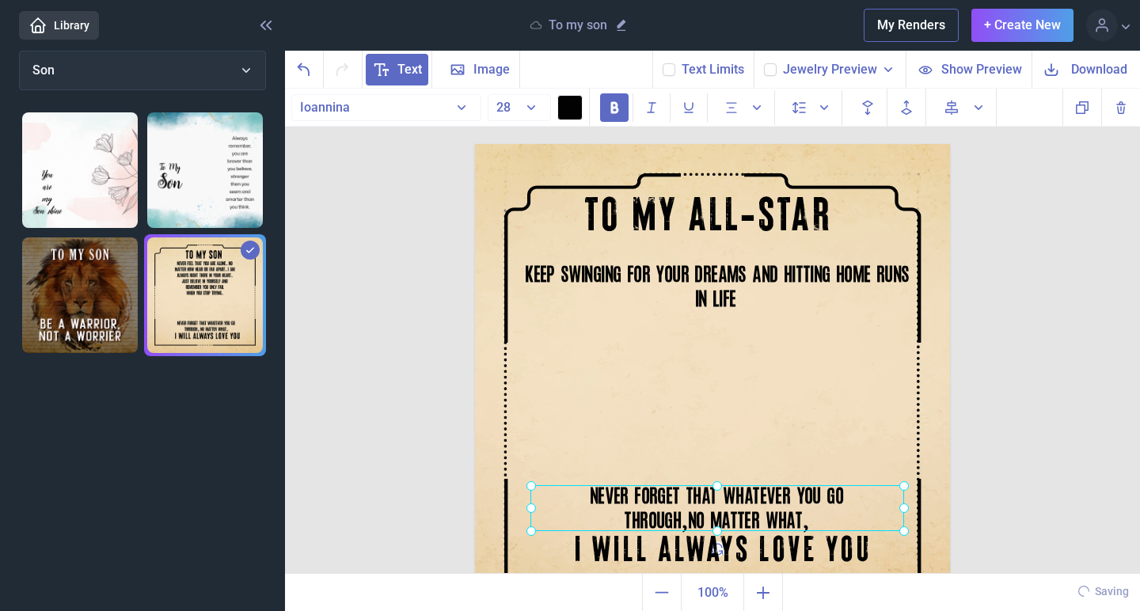
click at [983, 489] on div "TO MY ALL-STAR KEEP SWINGING FOR YOUR DREAMS AND HITTING HOME RUNS IN LIFE. NEV…" at bounding box center [712, 332] width 855 height 486
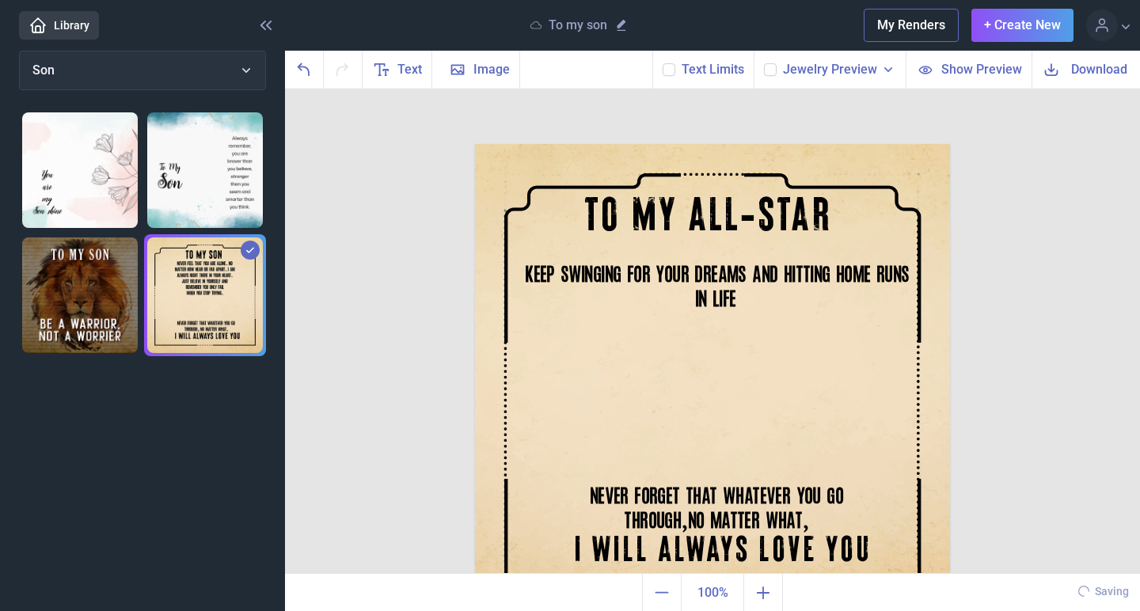
click at [930, 489] on img at bounding box center [712, 381] width 475 height 475
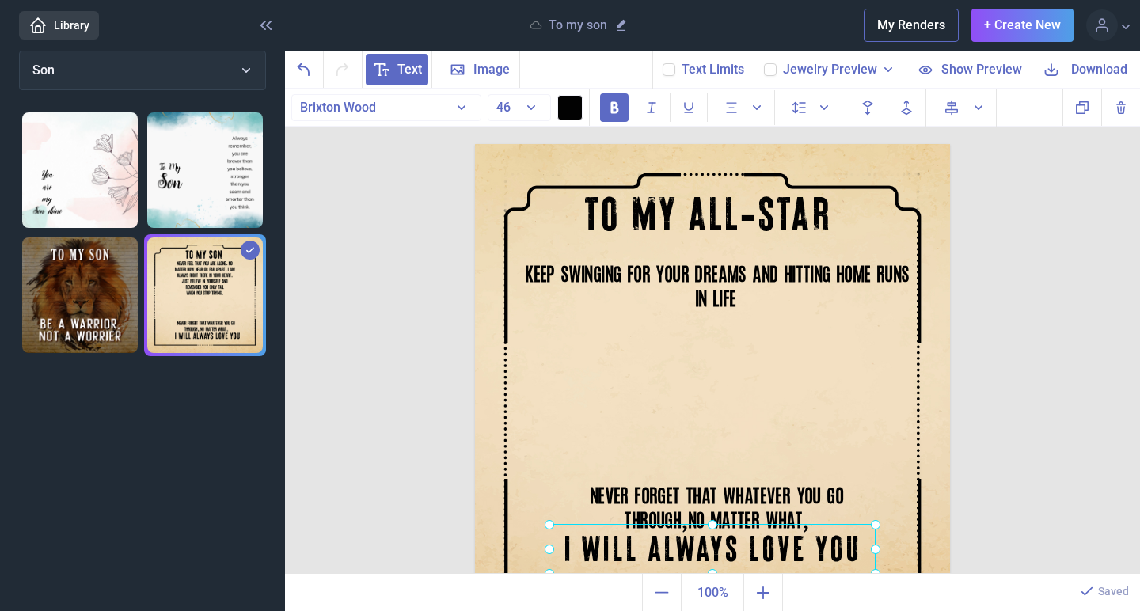
drag, startPoint x: 804, startPoint y: 545, endPoint x: 794, endPoint y: 545, distance: 10.3
click at [475, 144] on div "I WILL ALWAYS LOVE YOU" at bounding box center [475, 144] width 0 height 0
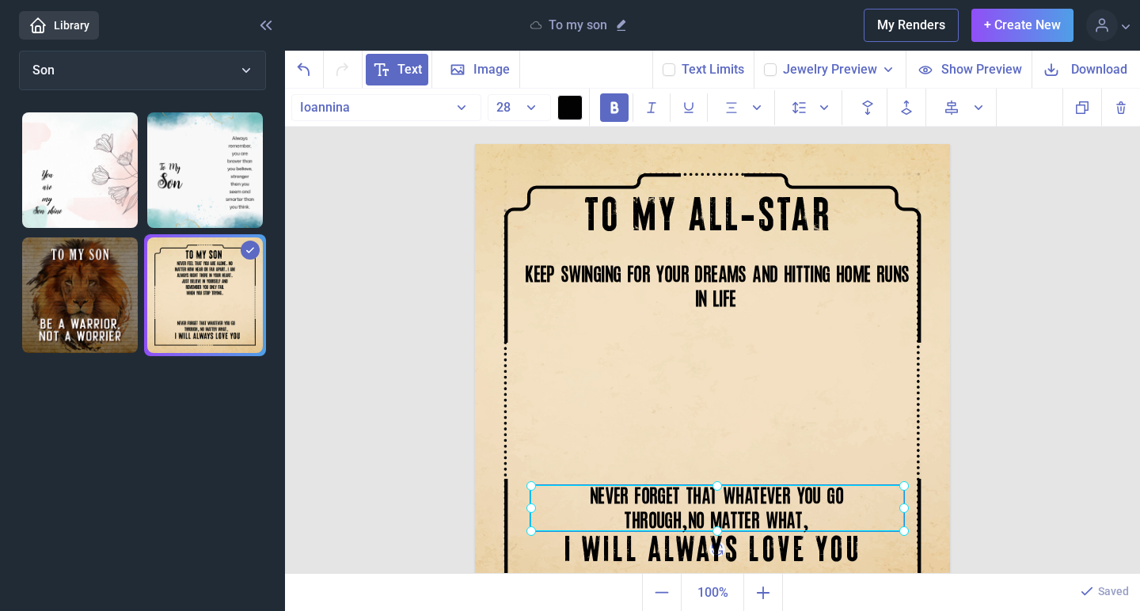
click at [475, 144] on div "NEVER FORGET THAT WHATEVER YOU GO THROUGH , NO MATTER WHAT ," at bounding box center [475, 144] width 0 height 0
click at [1049, 405] on div "TO MY ALL-STAR KEEP SWINGING FOR YOUR DREAMS AND HITTING HOME RUNS IN LIFE. NEV…" at bounding box center [712, 332] width 855 height 486
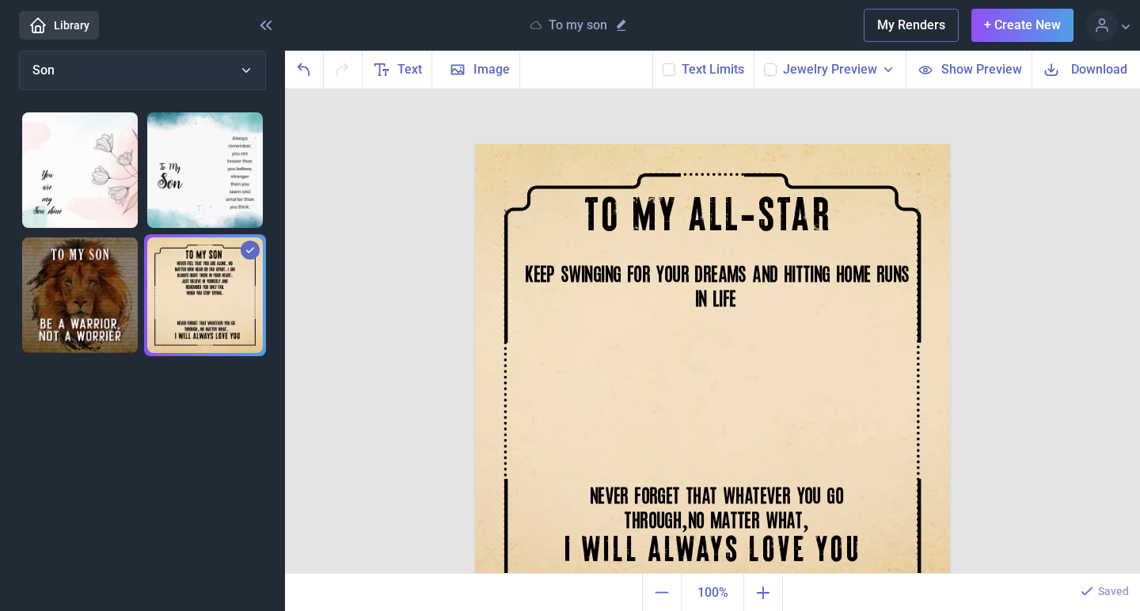
click at [1091, 460] on div "TO MY ALL-STAR KEEP SWINGING FOR YOUR DREAMS AND HITTING HOME RUNS IN LIFE. NEV…" at bounding box center [712, 332] width 855 height 486
click at [652, 589] on icon "Zoom out" at bounding box center [661, 592] width 19 height 19
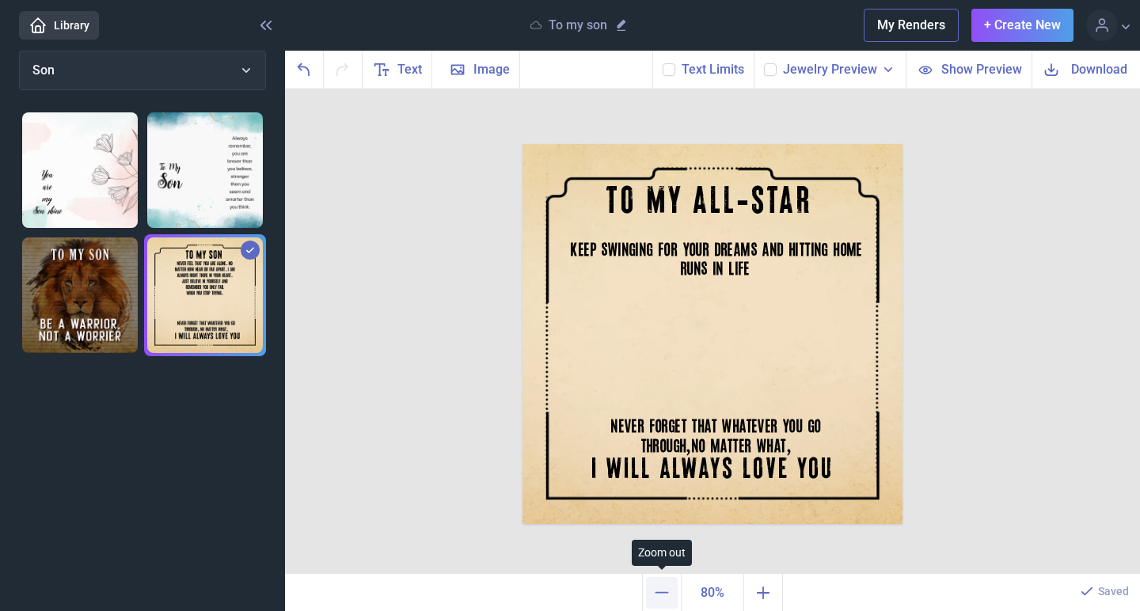
click at [652, 589] on icon "Zoom out" at bounding box center [661, 592] width 19 height 19
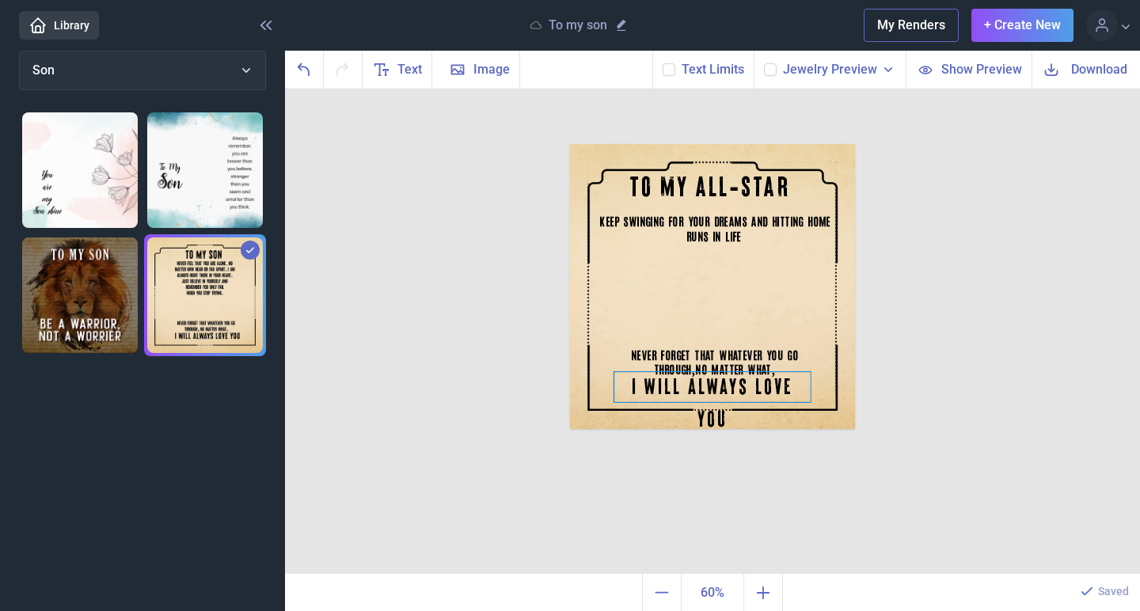
click at [719, 144] on div "I WILL ALWAYS LOVE YOU" at bounding box center [712, 144] width 285 height 0
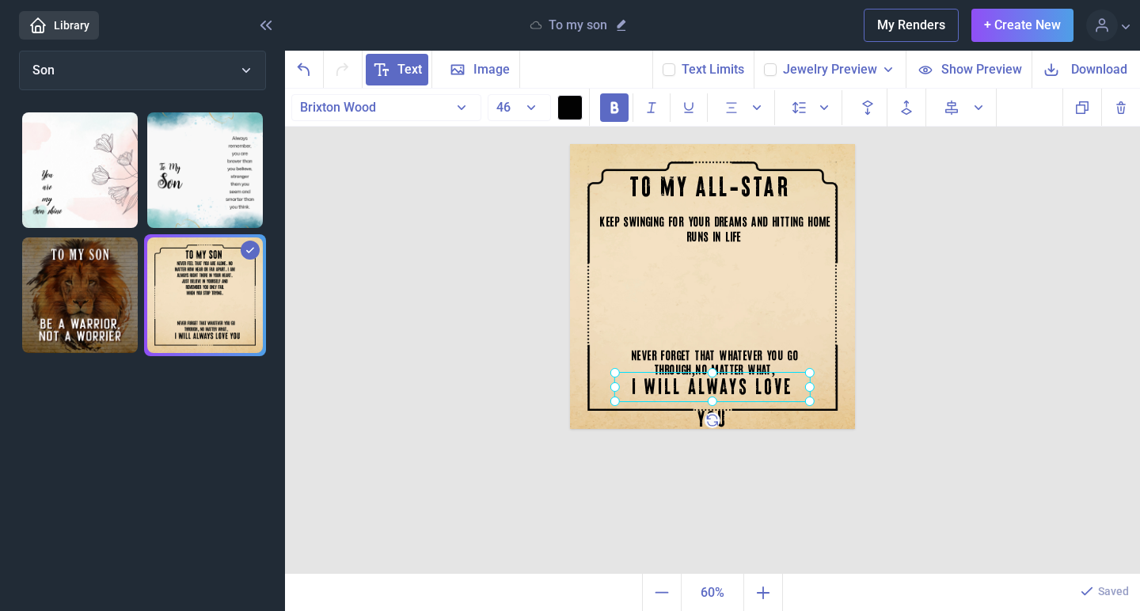
click at [731, 458] on div "TO MY ALL-STAR KEEP SWINGING FOR YOUR DREAMS AND HITTING HOME RUNS IN LIFE. NEV…" at bounding box center [712, 332] width 855 height 486
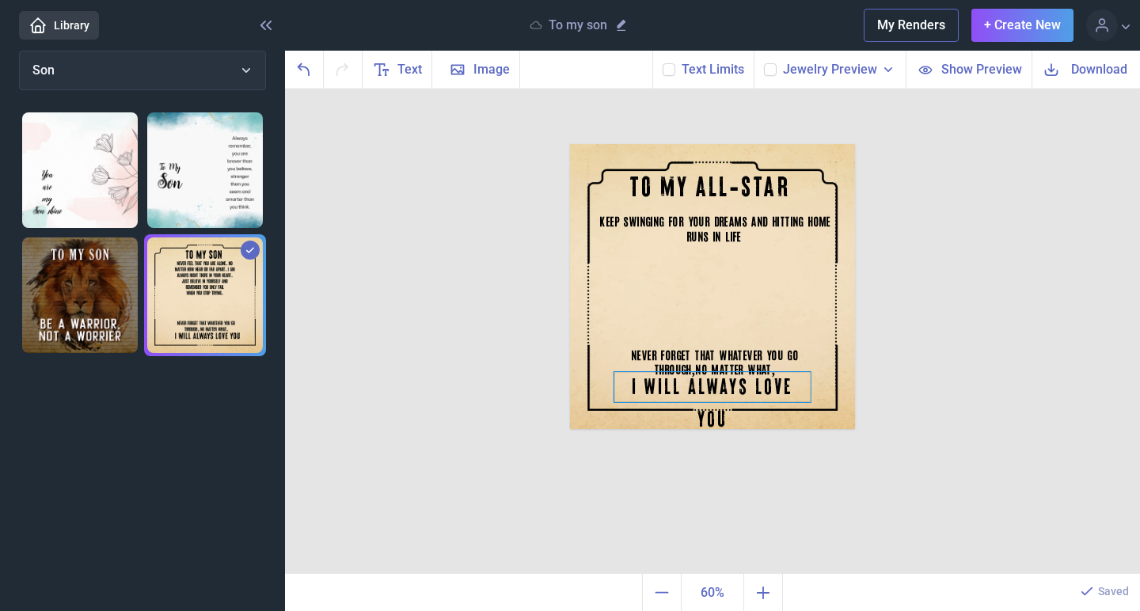
click at [714, 144] on div "I WILL ALWAYS LOVE YOU" at bounding box center [712, 144] width 285 height 0
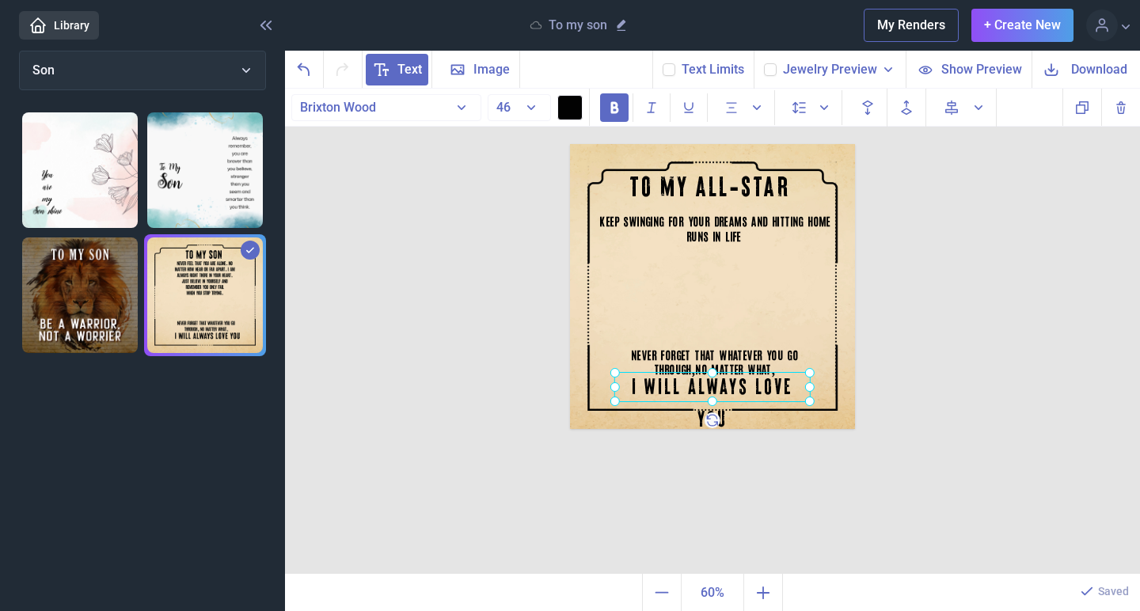
click at [715, 495] on div "TO MY ALL-STAR KEEP SWINGING FOR YOUR DREAMS AND HITTING HOME RUNS IN LIFE. NEV…" at bounding box center [712, 332] width 855 height 486
click at [570, 144] on div "I WILL ALWAYS LOVE YOU" at bounding box center [570, 144] width 0 height 0
click at [791, 385] on div at bounding box center [712, 387] width 196 height 30
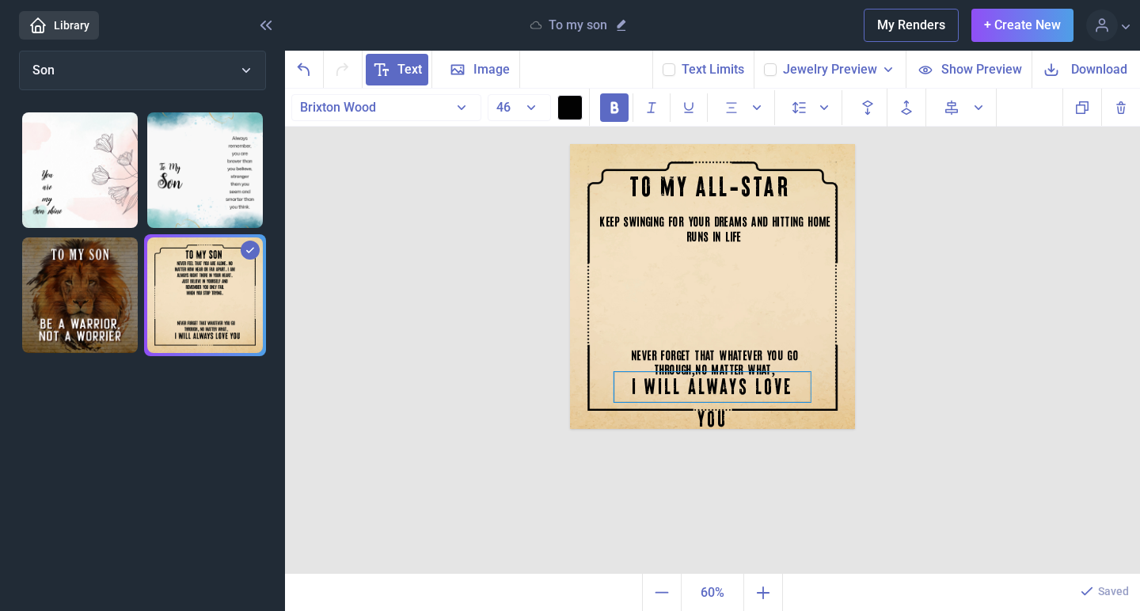
click at [792, 385] on div "I WILL ALWAYS LOVE YOU" at bounding box center [712, 387] width 196 height 30
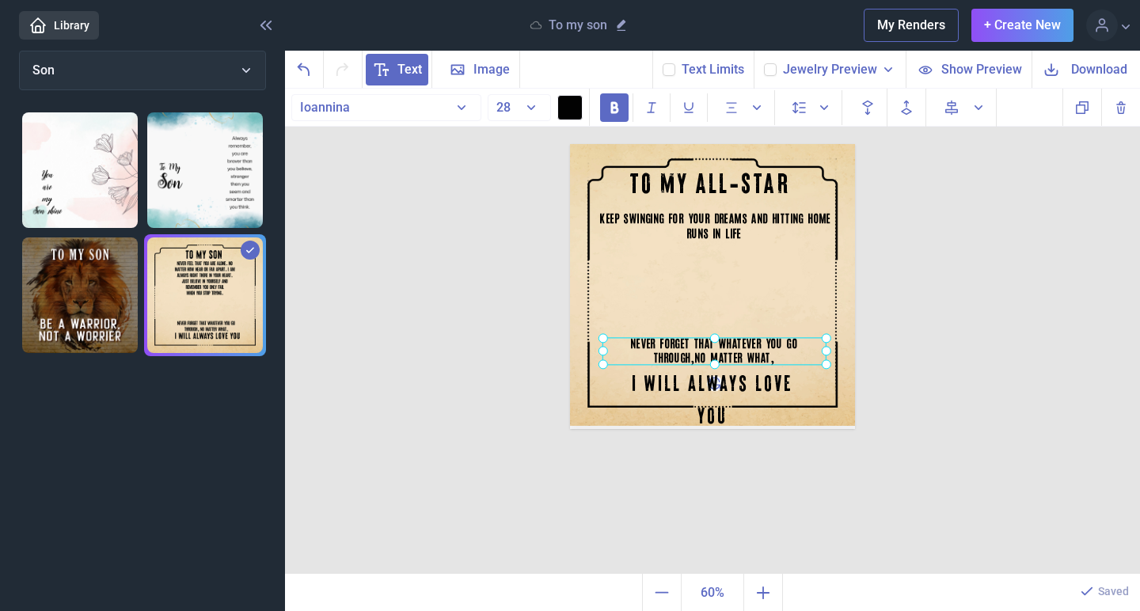
drag, startPoint x: 735, startPoint y: 351, endPoint x: 734, endPoint y: 337, distance: 13.5
click at [734, 337] on div "NEVER FORGET THAT WHATEVER YOU GO THROUGH , NO MATTER WHAT ," at bounding box center [714, 351] width 224 height 28
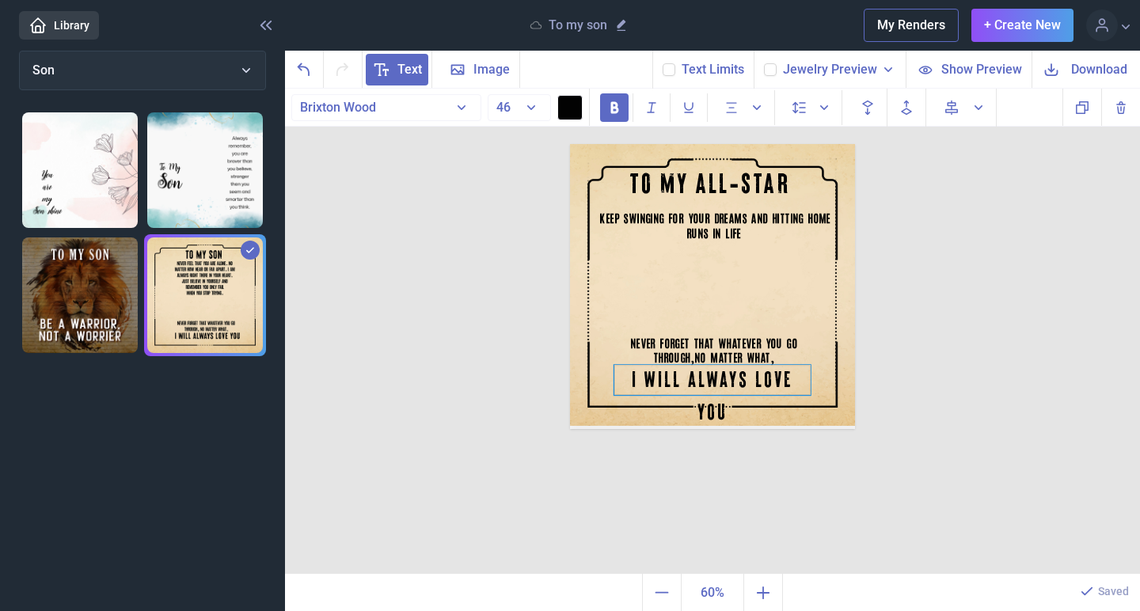
click at [746, 377] on div "I WILL ALWAYS LOVE YOU" at bounding box center [712, 380] width 196 height 30
click at [746, 380] on div "I WILL ALWAYS LOVE YOU" at bounding box center [712, 380] width 196 height 30
click at [527, 112] on button "46" at bounding box center [519, 107] width 63 height 27
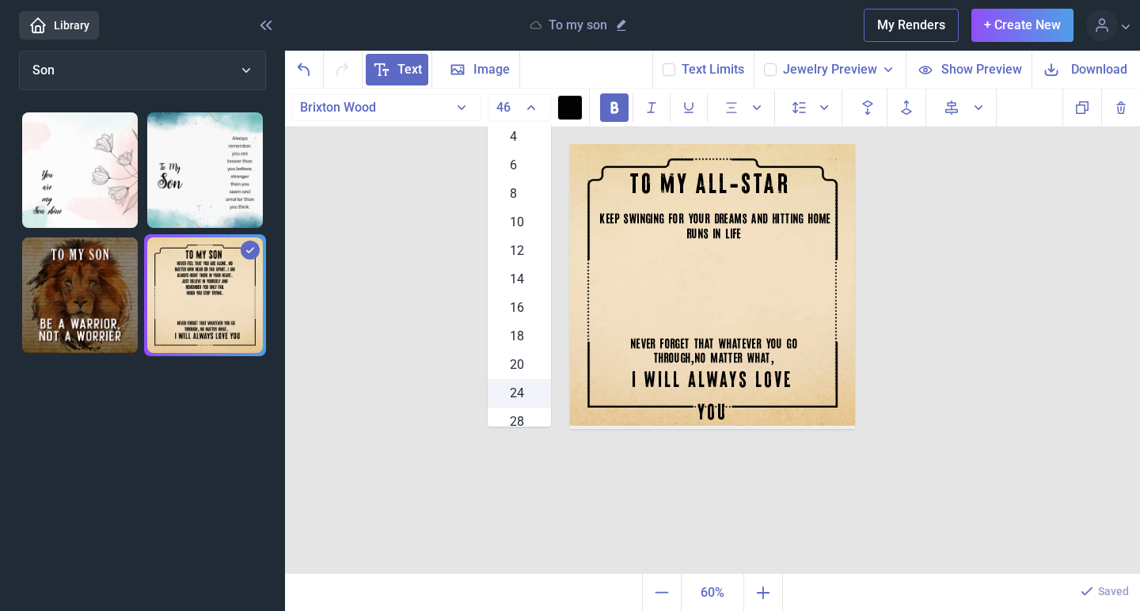
click at [522, 397] on span "24" at bounding box center [517, 393] width 14 height 19
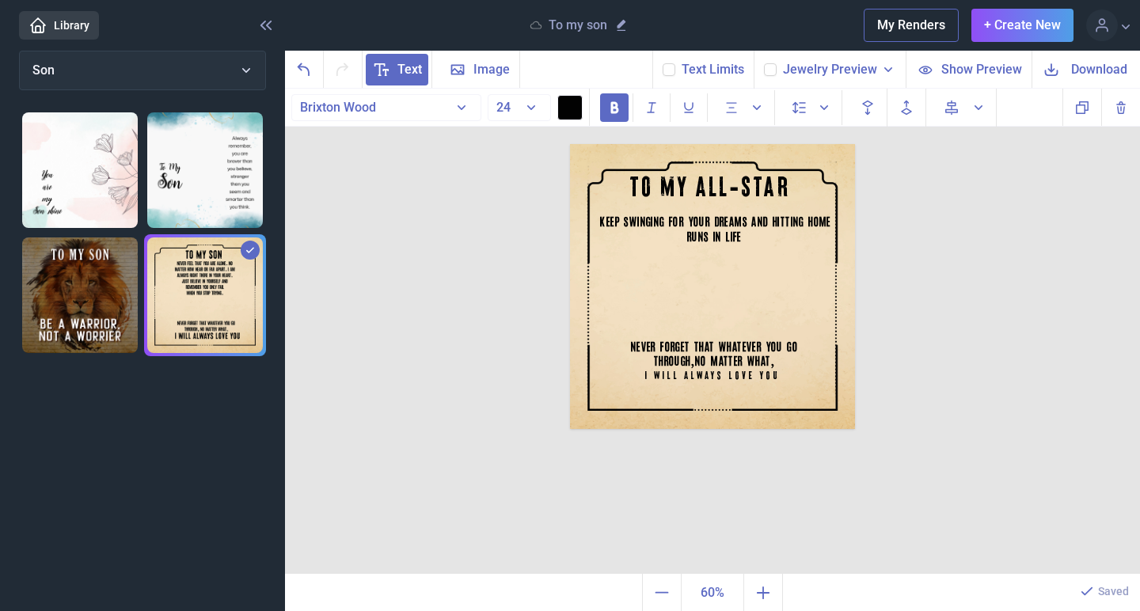
click at [533, 105] on button "24" at bounding box center [519, 107] width 63 height 27
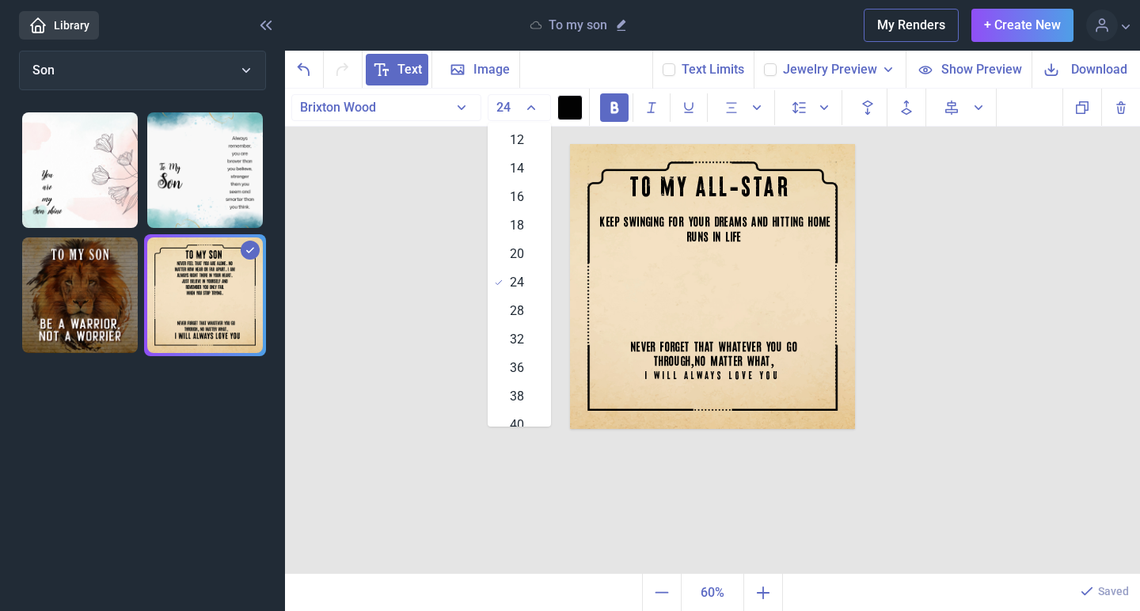
scroll to position [128, 0]
click at [518, 372] on span "38" at bounding box center [517, 379] width 14 height 19
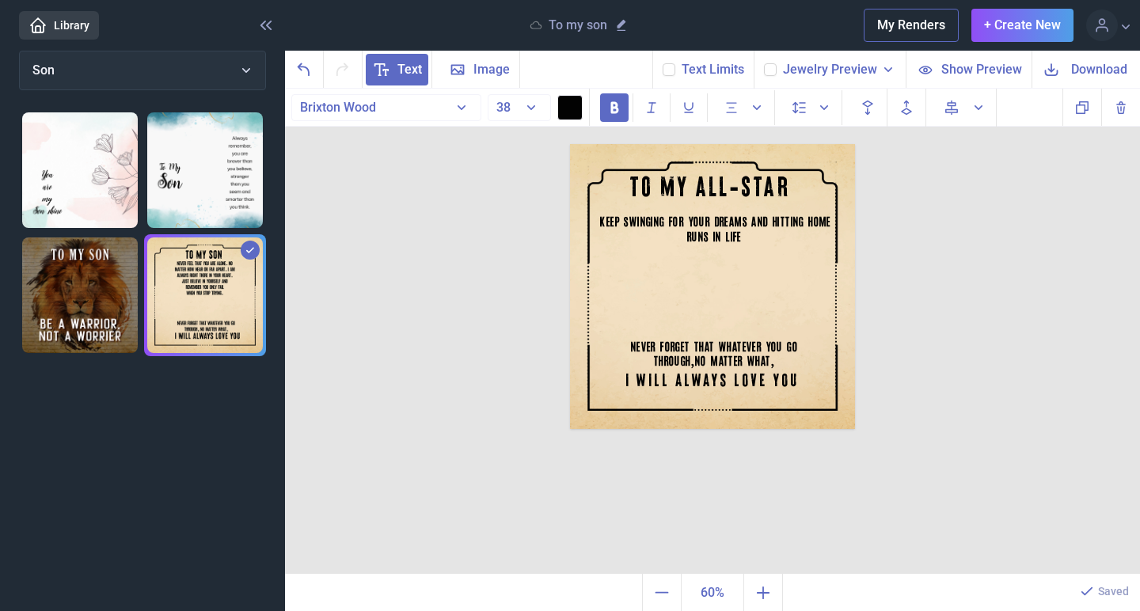
click at [734, 498] on div "TO MY ALL-STAR KEEP SWINGING FOR YOUR DREAMS AND HITTING HOME RUNS IN LIFE. NEV…" at bounding box center [712, 332] width 855 height 486
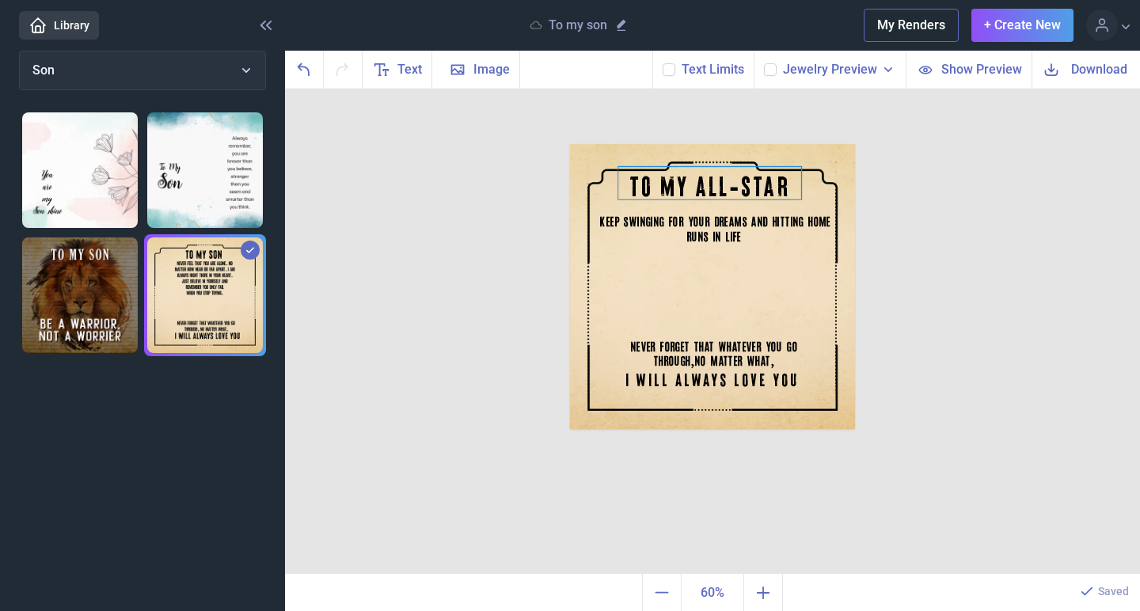
click at [680, 144] on div "TO MY ALL-STAR" at bounding box center [712, 144] width 285 height 0
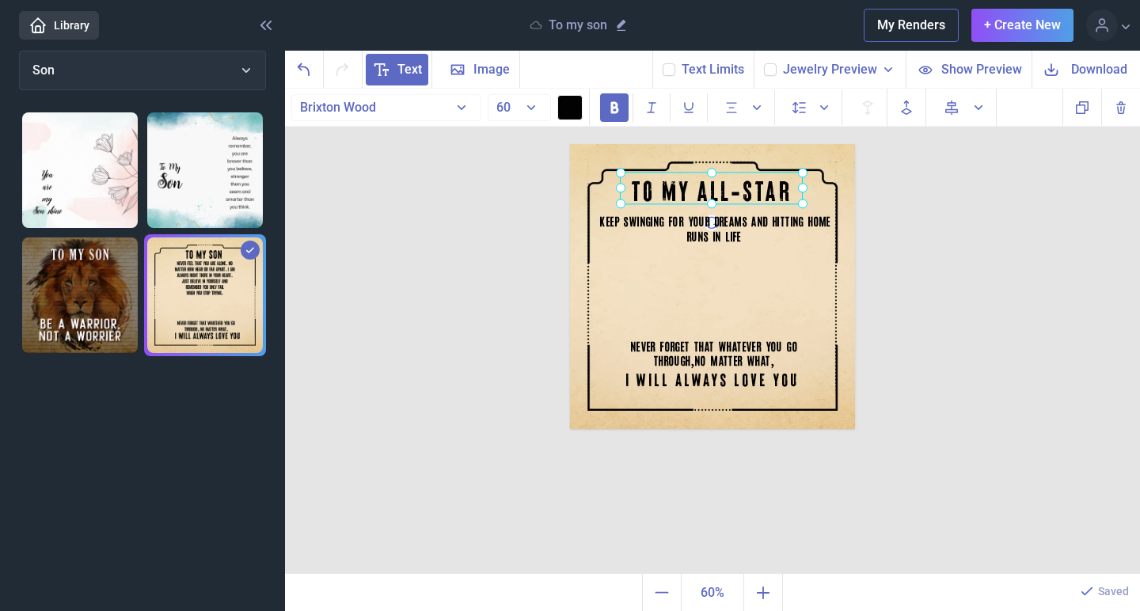
drag, startPoint x: 680, startPoint y: 181, endPoint x: 682, endPoint y: 190, distance: 9.0
click at [682, 190] on div at bounding box center [711, 188] width 183 height 32
click at [1000, 268] on div "TO MY ALL-STAR KEEP SWINGING FOR YOUR DREAMS AND HITTING HOME RUNS IN LIFE. NEV…" at bounding box center [712, 332] width 855 height 486
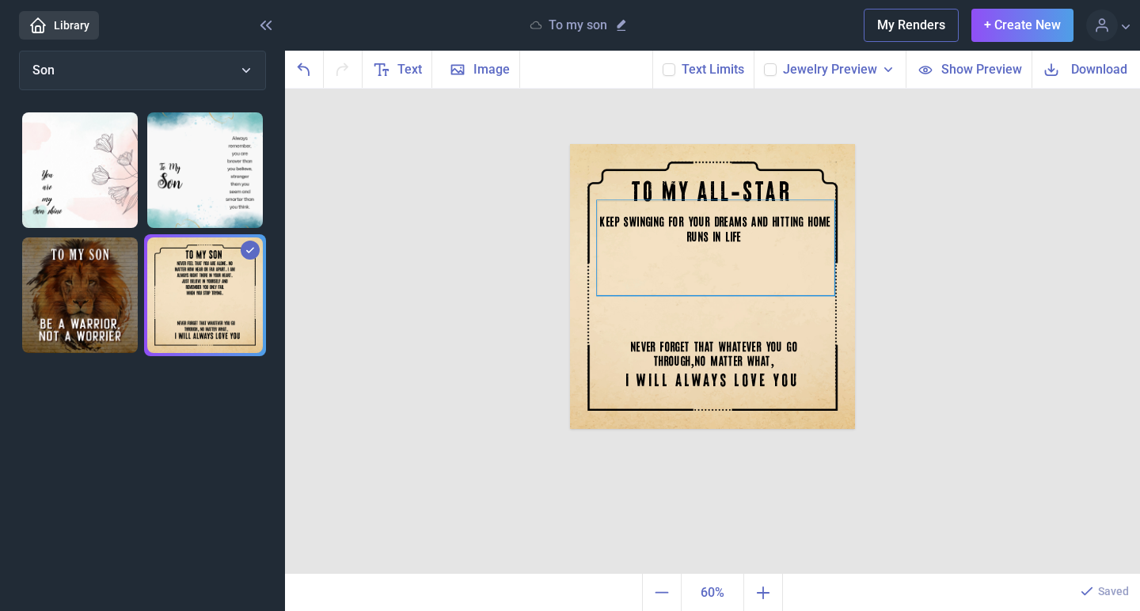
click at [772, 144] on div "KEEP SWINGING FOR YOUR DREAMS AND HITTING HOME RUNS IN LIFE." at bounding box center [712, 144] width 285 height 0
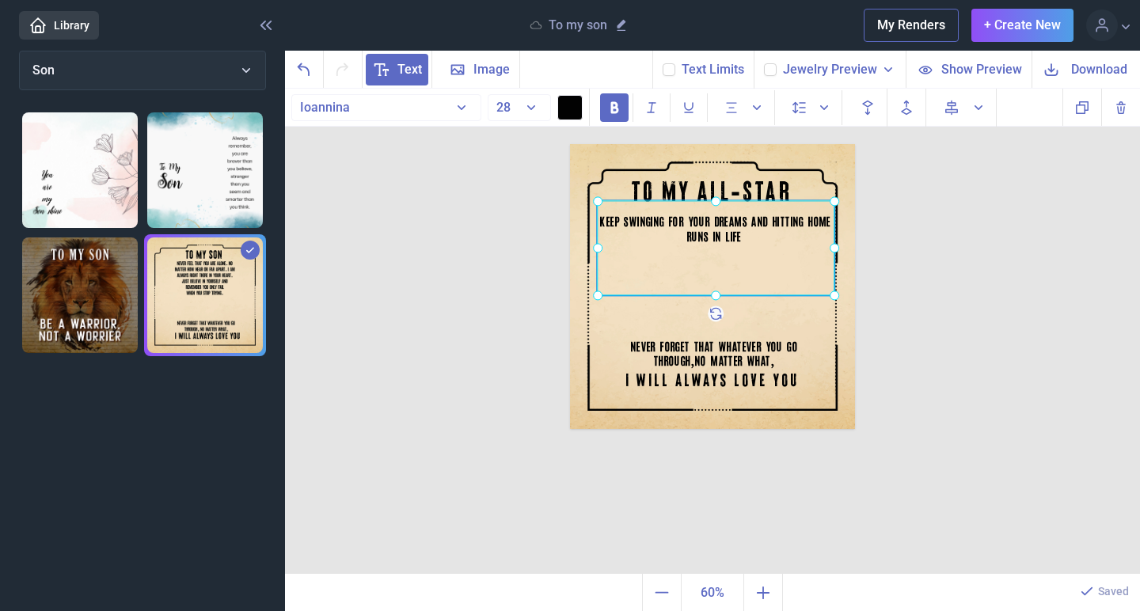
click at [772, 235] on div at bounding box center [715, 247] width 237 height 95
click at [764, 235] on div "KEEP SWINGING FOR YOUR DREAMS AND HITTING HOME RUNS IN LIFE." at bounding box center [715, 247] width 237 height 95
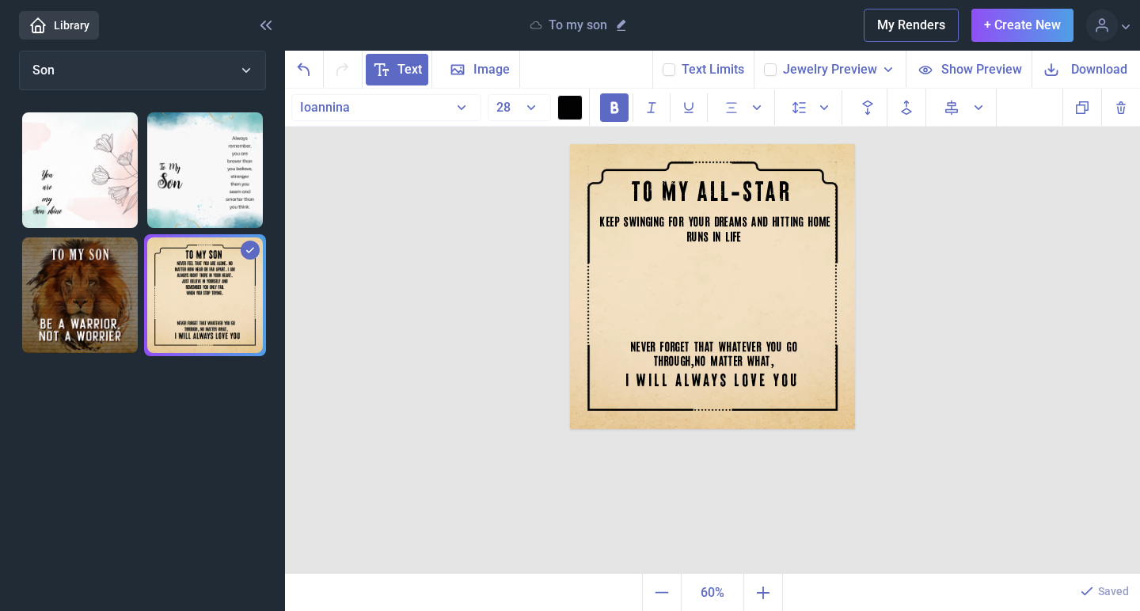
click at [961, 363] on div "TO MY ALL-STAR KEEP SWINGING FOR YOUR DREAMS AND HITTING HOME RUNS IN LIFE. NEV…" at bounding box center [712, 332] width 855 height 486
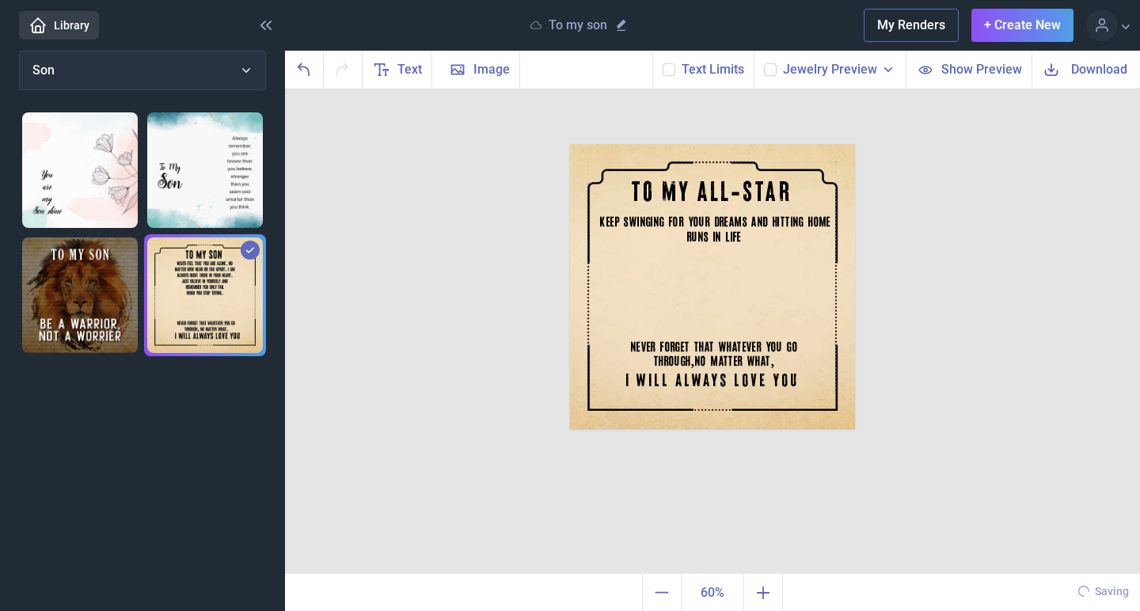
click at [765, 479] on div "TO MY ALL-STAR KEEP SWINGING FOR YOUR DREAMS AND HITTING HOME RUNS IN LIFE. NEV…" at bounding box center [712, 332] width 855 height 486
click at [774, 70] on use at bounding box center [769, 69] width 9 height 6
click at [764, 63] on input "checkbox" at bounding box center [763, 63] width 1 height 1
click at [774, 70] on use at bounding box center [769, 69] width 9 height 6
click at [764, 63] on input "checkbox" at bounding box center [763, 63] width 1 height 1
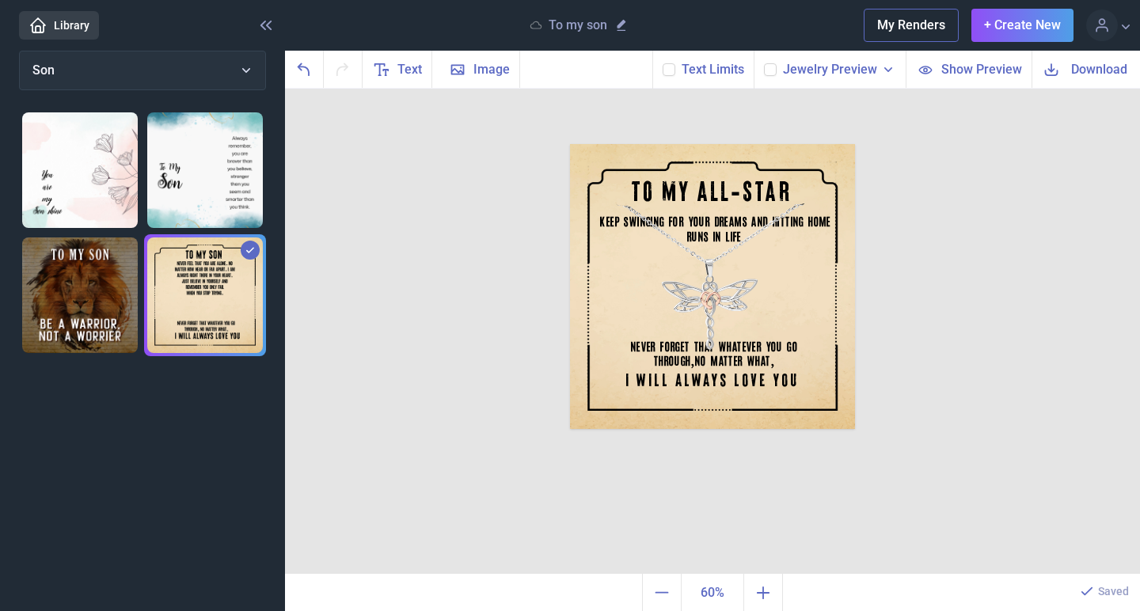
checkbox input "false"
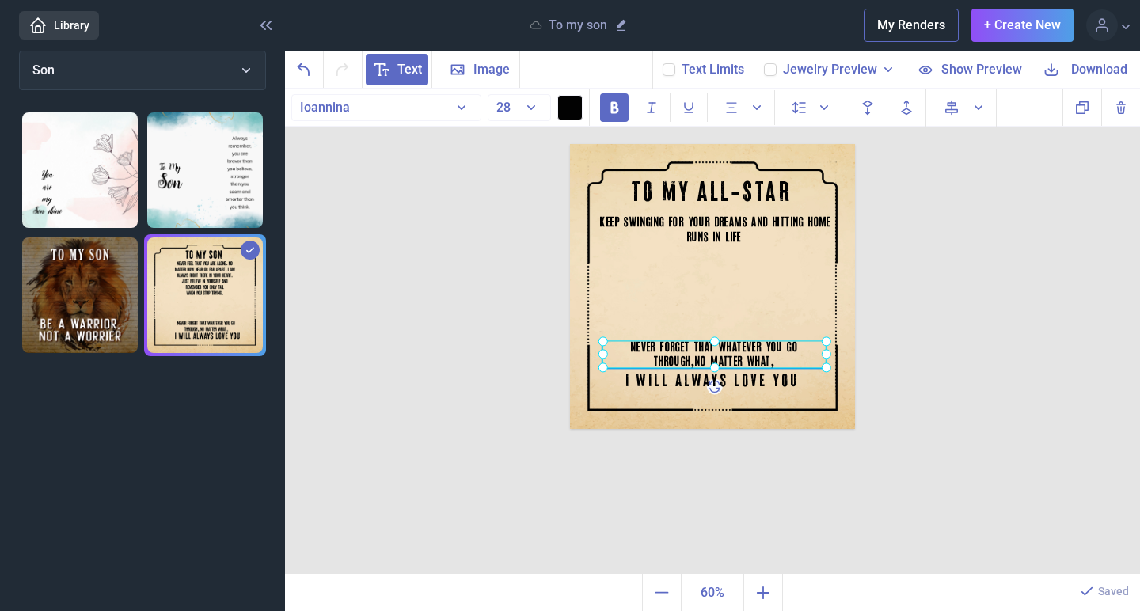
click at [570, 144] on div "NEVER FORGET THAT WHATEVER YOU GO THROUGH , NO MATTER WHAT ," at bounding box center [570, 144] width 0 height 0
click at [696, 360] on div at bounding box center [714, 359] width 224 height 28
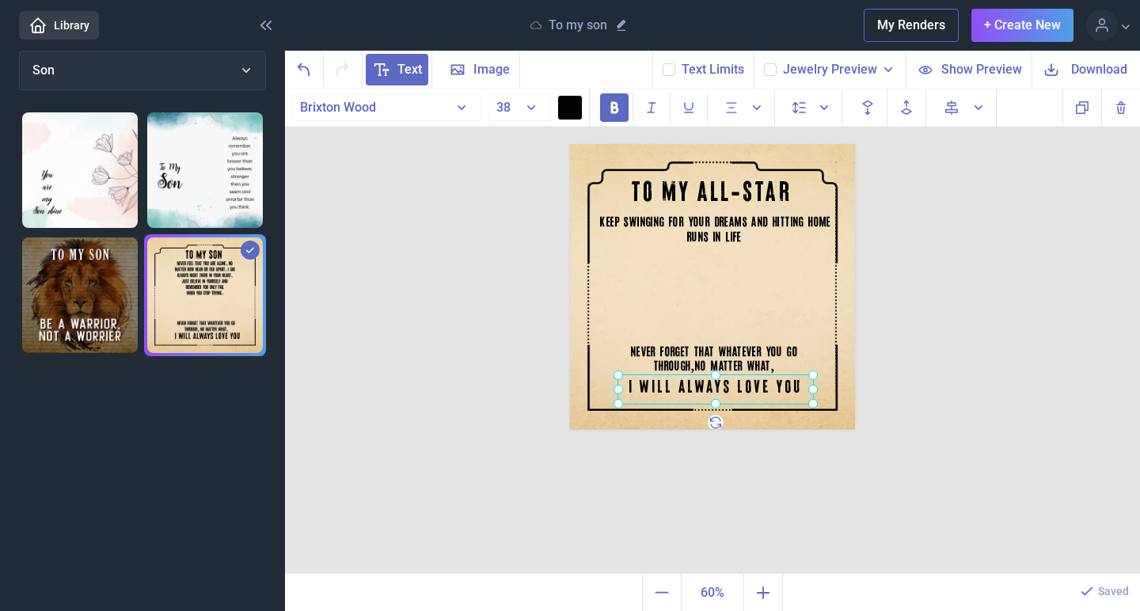
drag, startPoint x: 696, startPoint y: 382, endPoint x: 701, endPoint y: 393, distance: 11.7
click at [570, 144] on div "I WILL ALWAYS LOVE YOU" at bounding box center [570, 144] width 0 height 0
click at [672, 70] on use at bounding box center [668, 69] width 9 height 6
click at [662, 63] on input "checkbox" at bounding box center [662, 63] width 1 height 1
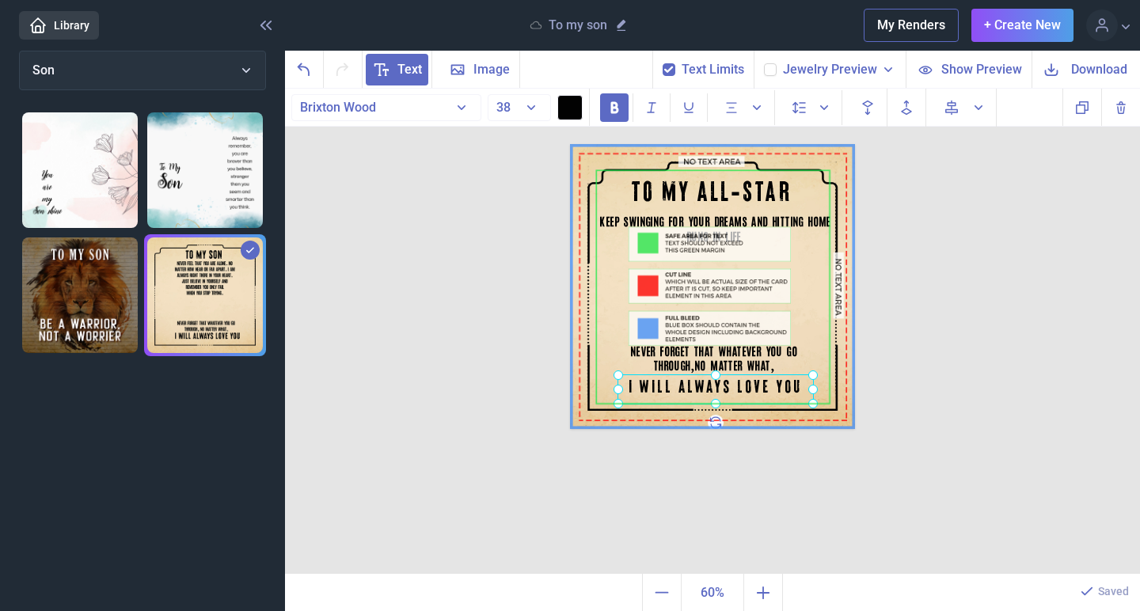
click at [672, 70] on use at bounding box center [668, 69] width 9 height 6
click at [662, 63] on input "checkbox" at bounding box center [662, 63] width 1 height 1
checkbox input "false"
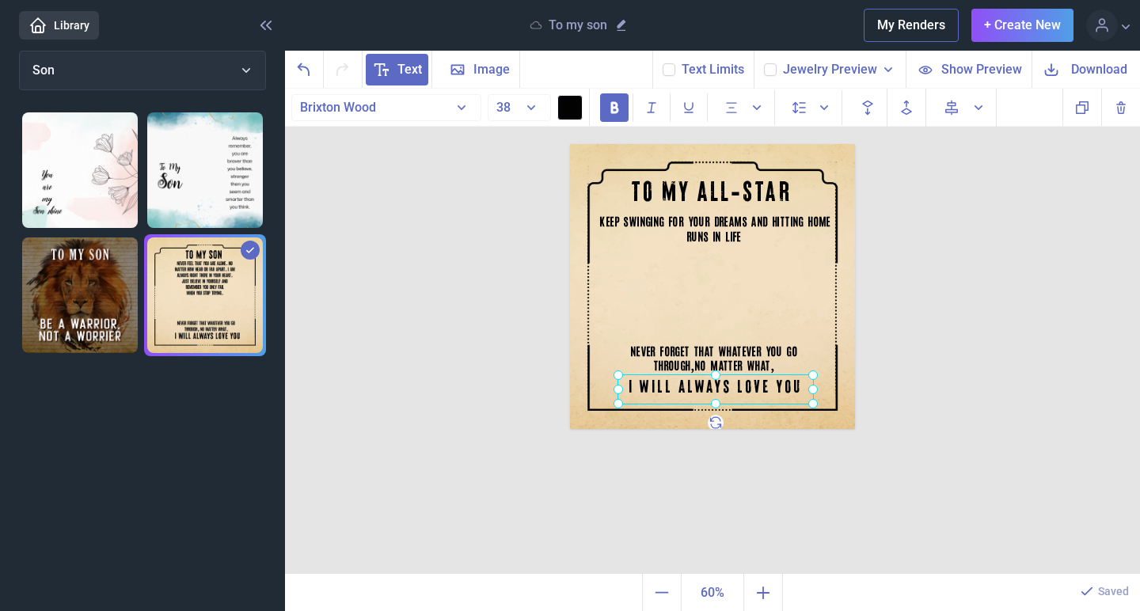
click at [707, 504] on div "TO MY ALL-STAR KEEP SWINGING FOR YOUR DREAMS AND HITTING HOME RUNS IN LIFE. NEV…" at bounding box center [712, 332] width 855 height 486
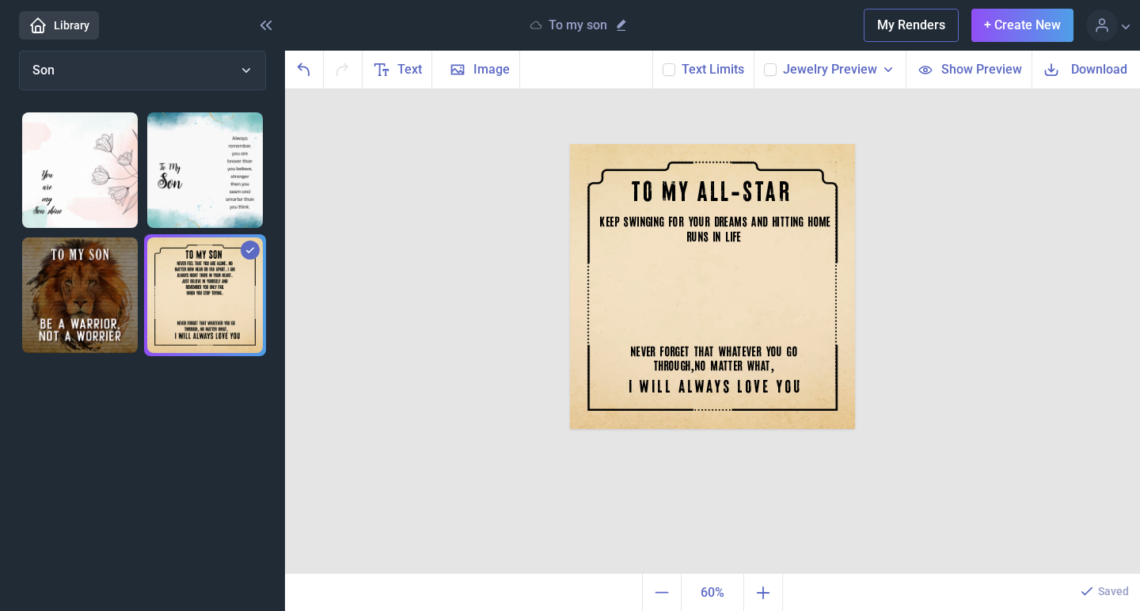
click at [386, 292] on div "TO MY ALL-STAR KEEP SWINGING FOR YOUR DREAMS AND HITTING HOME RUNS IN LIFE. NEV…" at bounding box center [712, 332] width 855 height 486
click at [1006, 207] on div "TO MY ALL-STAR KEEP SWINGING FOR YOUR DREAMS AND HITTING HOME RUNS IN LIFE. NEV…" at bounding box center [712, 332] width 855 height 486
click at [1059, 67] on icon at bounding box center [1051, 69] width 19 height 19
click at [1050, 348] on div "TO MY ALL-STAR KEEP SWINGING FOR YOUR DREAMS AND HITTING HOME RUNS IN LIFE. NEV…" at bounding box center [712, 332] width 855 height 486
